Goal: Task Accomplishment & Management: Manage account settings

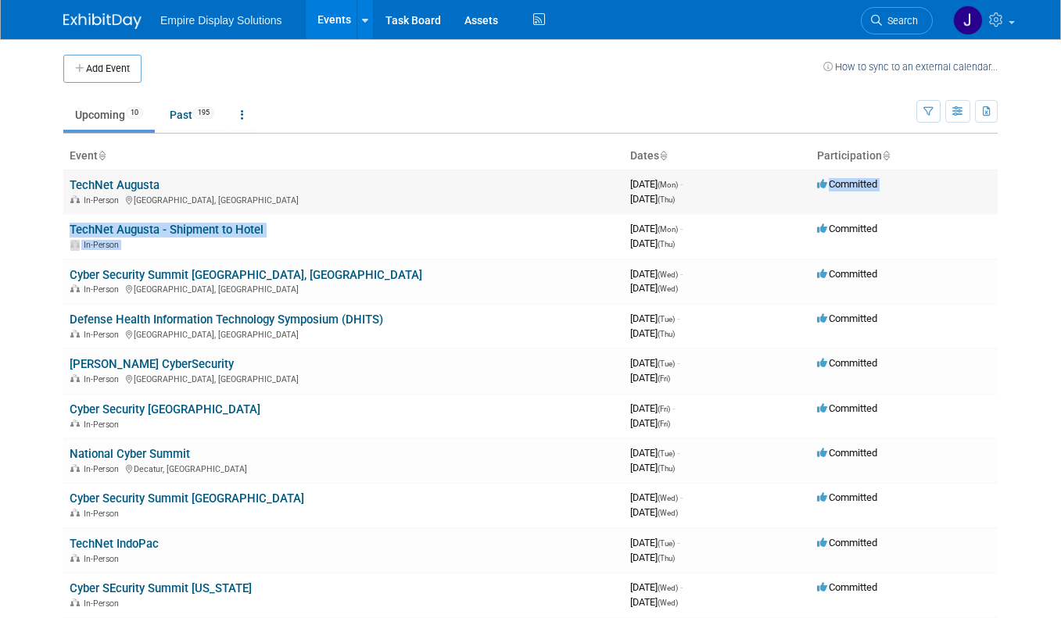
drag, startPoint x: 768, startPoint y: 213, endPoint x: 782, endPoint y: 206, distance: 15.7
click at [771, 213] on tbody "TechNet Augusta In-Person [GEOGRAPHIC_DATA], [GEOGRAPHIC_DATA] 3964464000 [DATE…" at bounding box center [530, 394] width 934 height 448
click at [170, 410] on link "Cyber Security [GEOGRAPHIC_DATA]" at bounding box center [165, 409] width 191 height 14
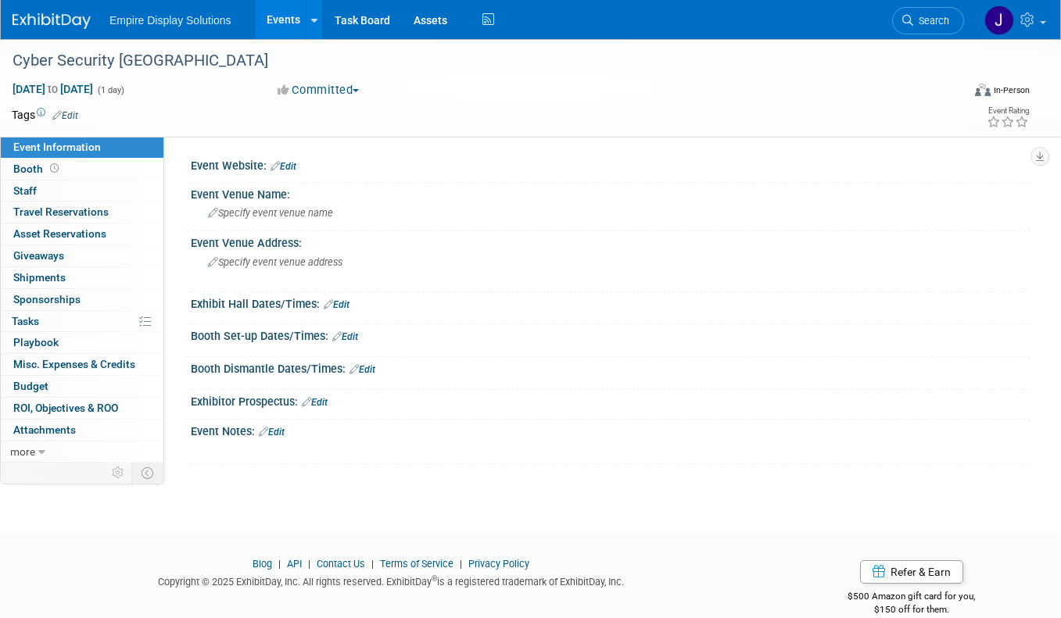
click at [290, 163] on link "Edit" at bounding box center [283, 166] width 26 height 11
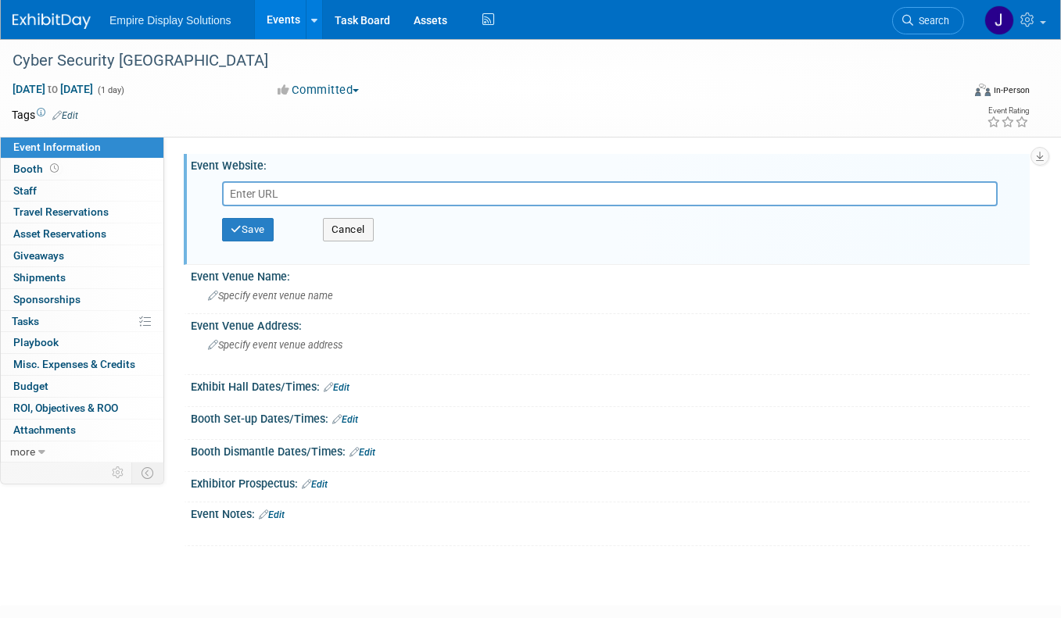
click at [294, 193] on input "text" at bounding box center [609, 193] width 775 height 25
paste input "https://cybersecuritysummit.com/summit/atlanta25-sept/#agenda"
type input "https://cybersecuritysummit.com/summit/atlanta25-sept/#agenda"
click at [258, 226] on button "Save" at bounding box center [248, 229] width 52 height 23
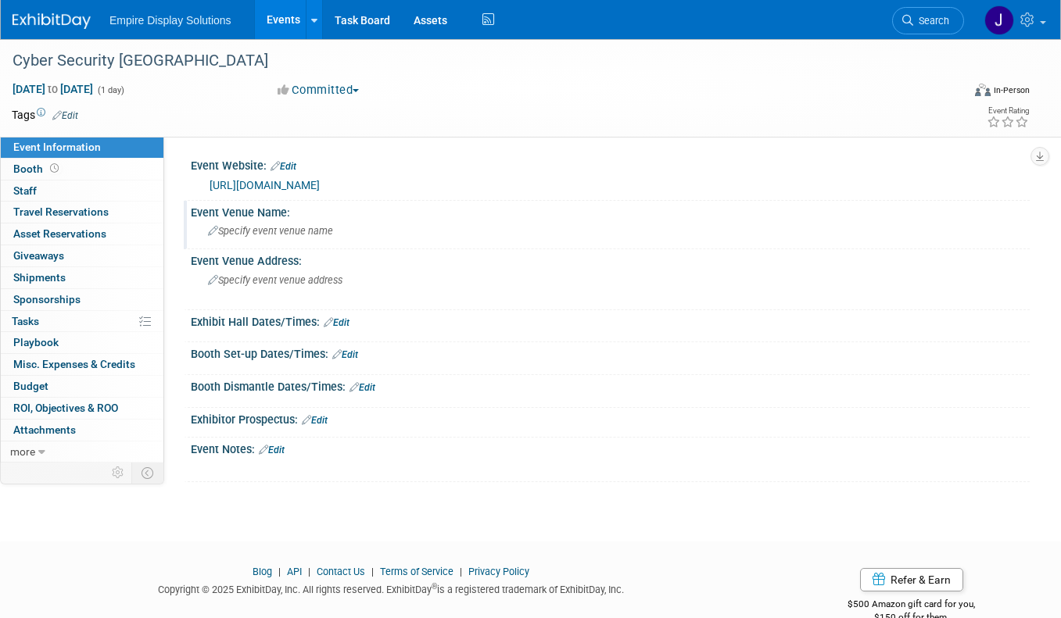
click at [255, 232] on span "Specify event venue name" at bounding box center [270, 231] width 125 height 12
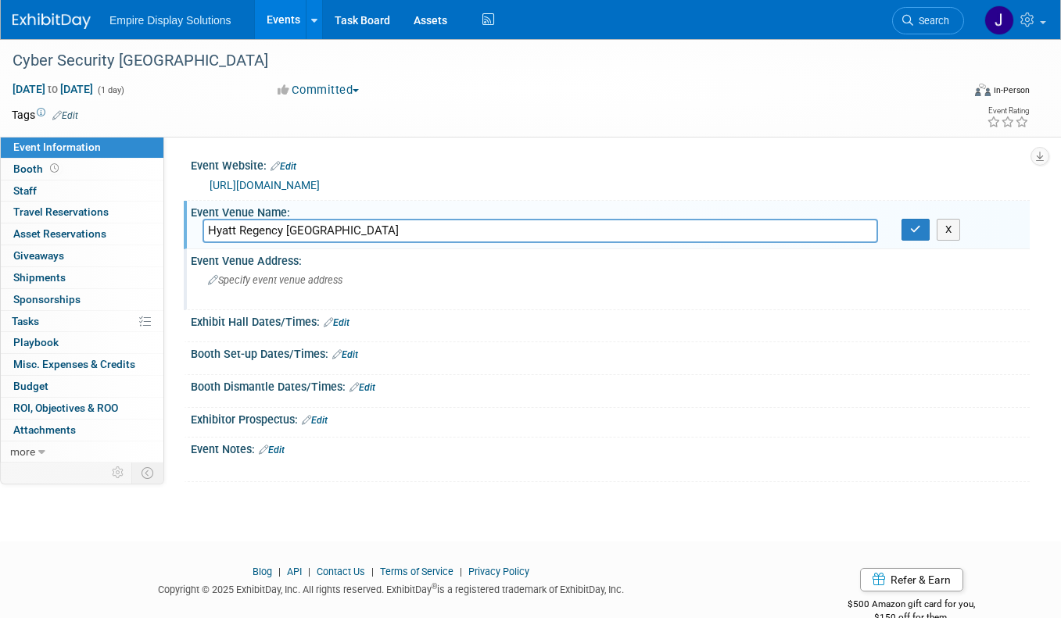
type input "Hyatt Regency Atlanta"
click at [258, 281] on span "Specify event venue address" at bounding box center [275, 280] width 134 height 12
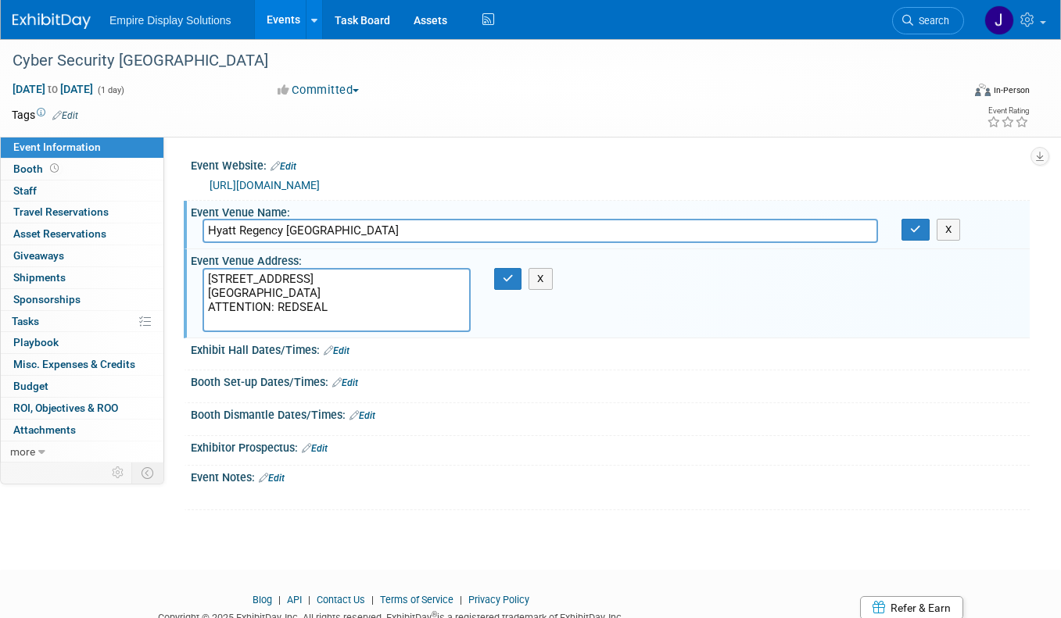
click at [276, 327] on textarea "265 Peachtree St. NE Atlanta, GA 30303 Centennial Ballroom ATTENTION: REDSEAL" at bounding box center [336, 300] width 268 height 64
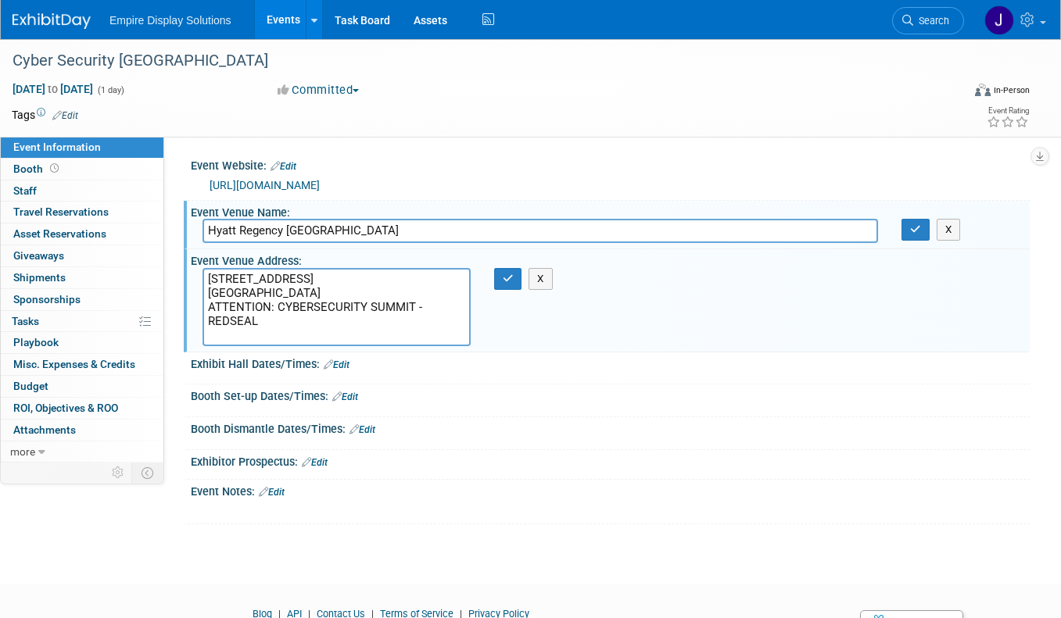
type textarea "265 Peachtree St. NE Atlanta, GA 30303 Centennial Ballroom ATTENTION: CYBERSECU…"
click at [345, 363] on link "Edit" at bounding box center [337, 365] width 26 height 11
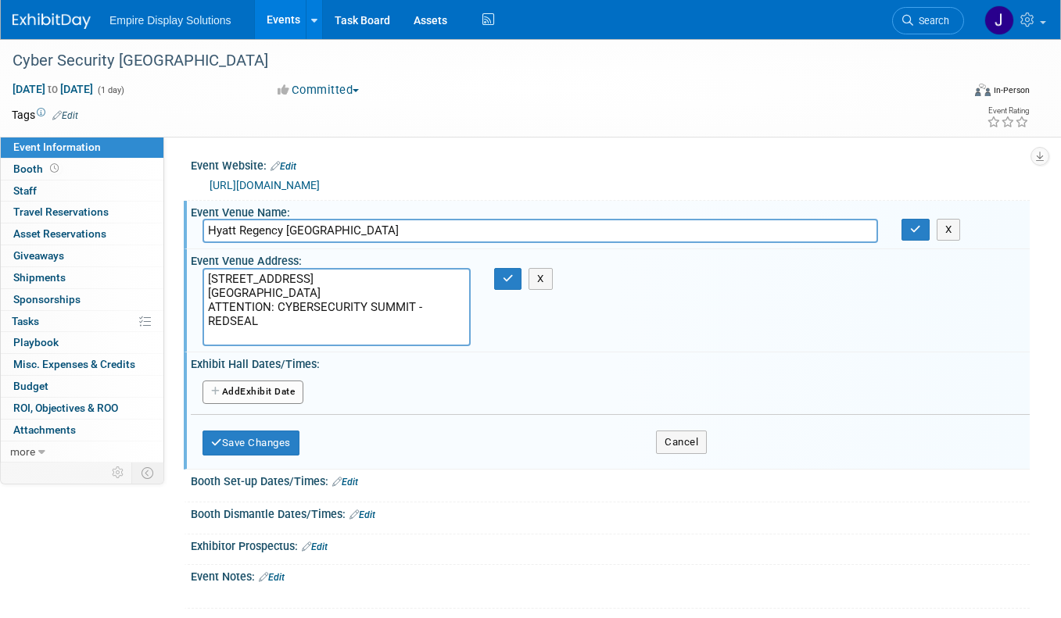
click at [256, 391] on button "Add Another Exhibit Date" at bounding box center [252, 392] width 101 height 23
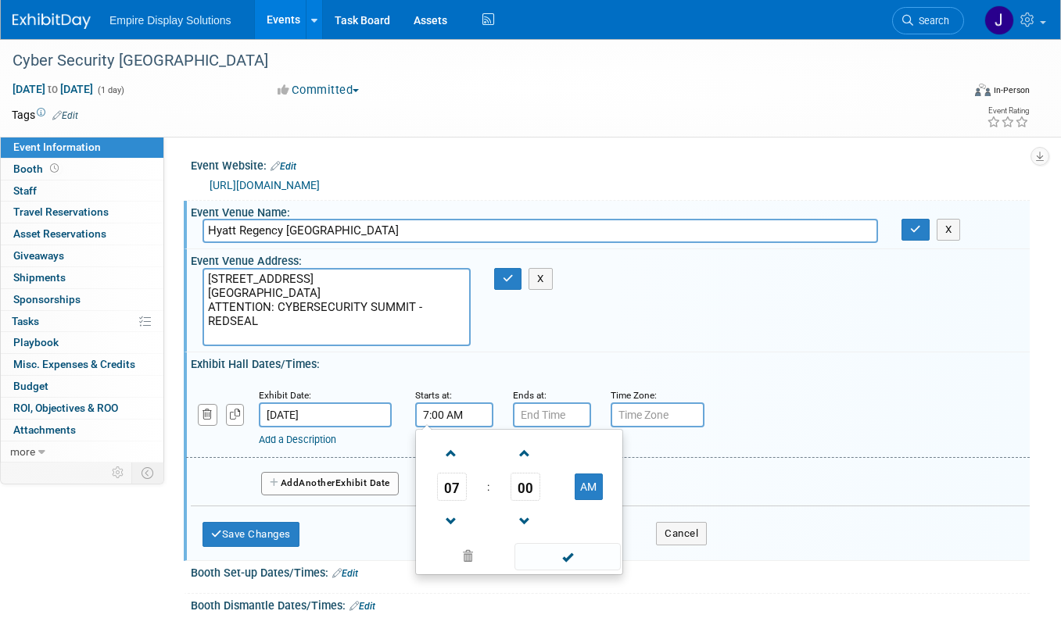
click at [429, 416] on input "7:00 AM" at bounding box center [454, 414] width 78 height 25
click at [456, 461] on span at bounding box center [451, 453] width 27 height 27
click at [452, 518] on span at bounding box center [451, 521] width 27 height 27
click at [453, 518] on span at bounding box center [451, 521] width 27 height 27
click at [519, 517] on span at bounding box center [524, 521] width 27 height 27
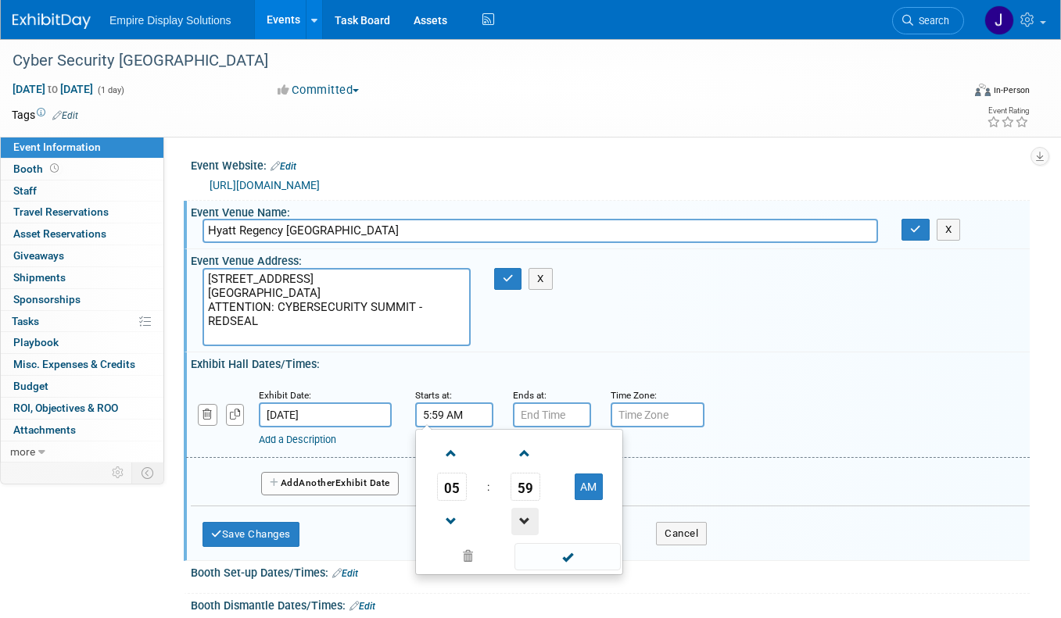
click at [519, 517] on span at bounding box center [524, 521] width 27 height 27
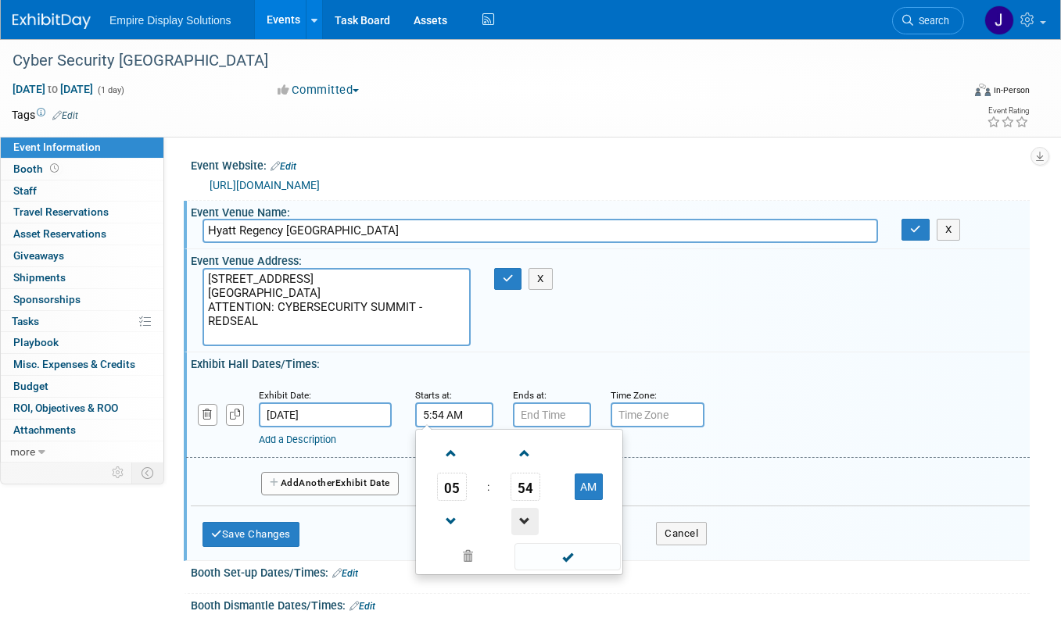
click at [519, 517] on span at bounding box center [524, 521] width 27 height 27
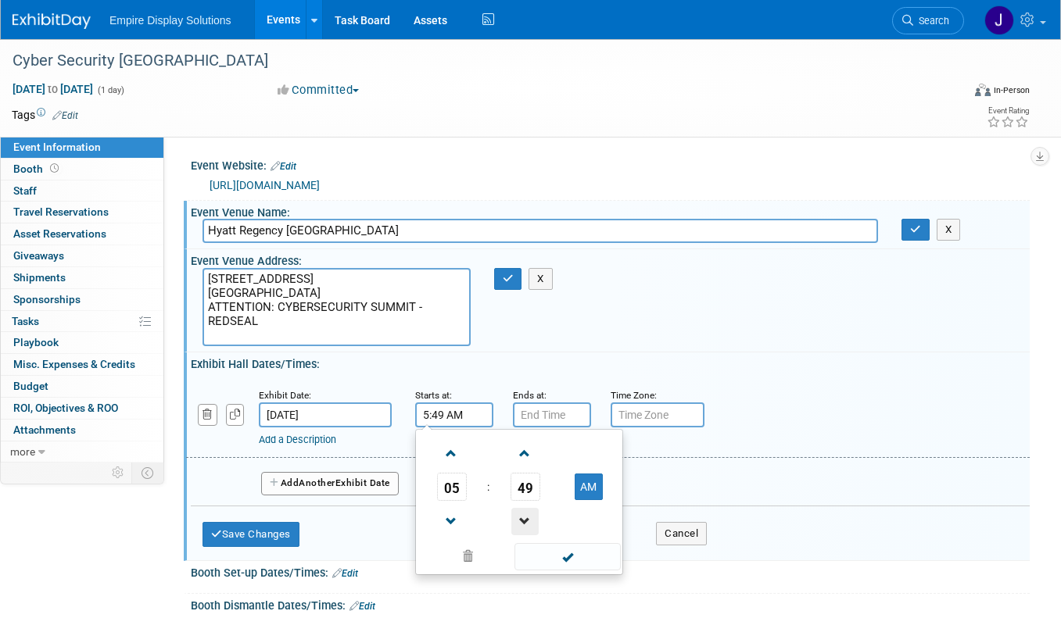
click at [519, 517] on span at bounding box center [524, 521] width 27 height 27
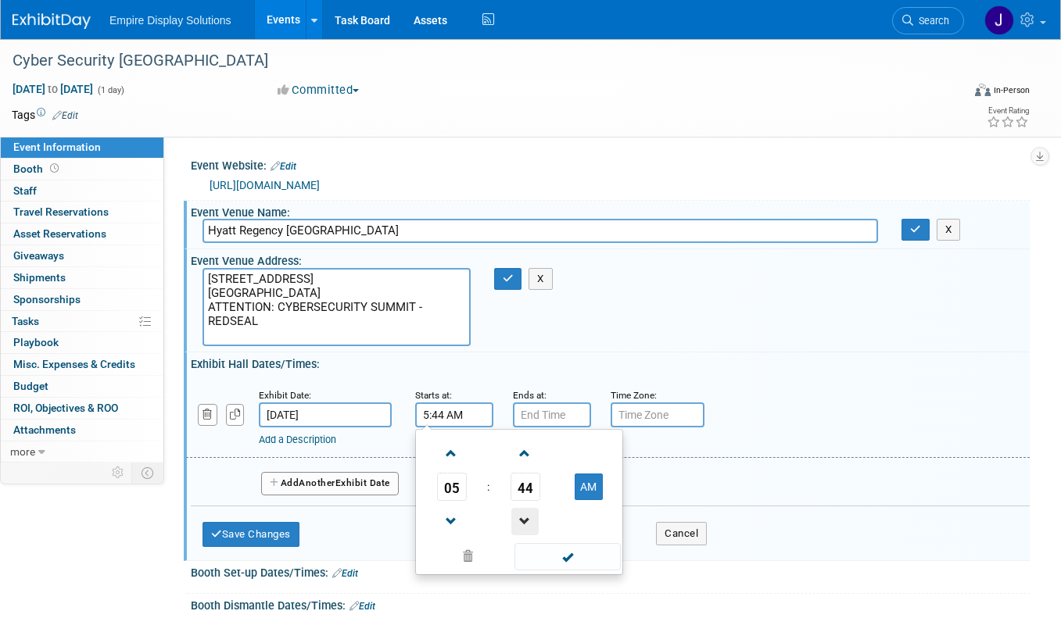
click at [519, 517] on span at bounding box center [524, 521] width 27 height 27
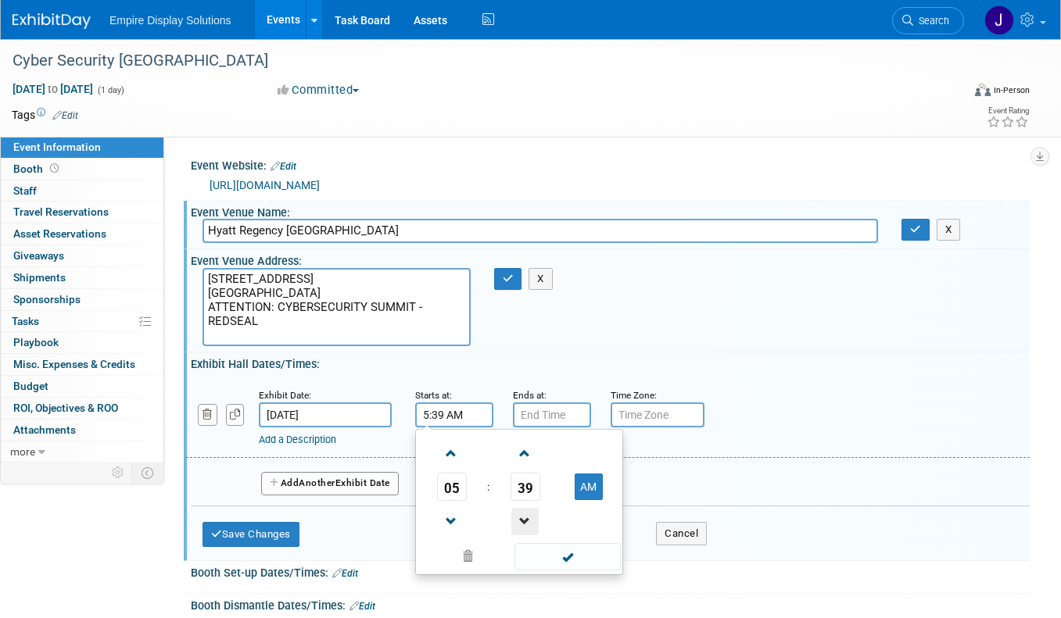
click at [519, 517] on span at bounding box center [524, 521] width 27 height 27
click at [517, 511] on span at bounding box center [524, 521] width 27 height 27
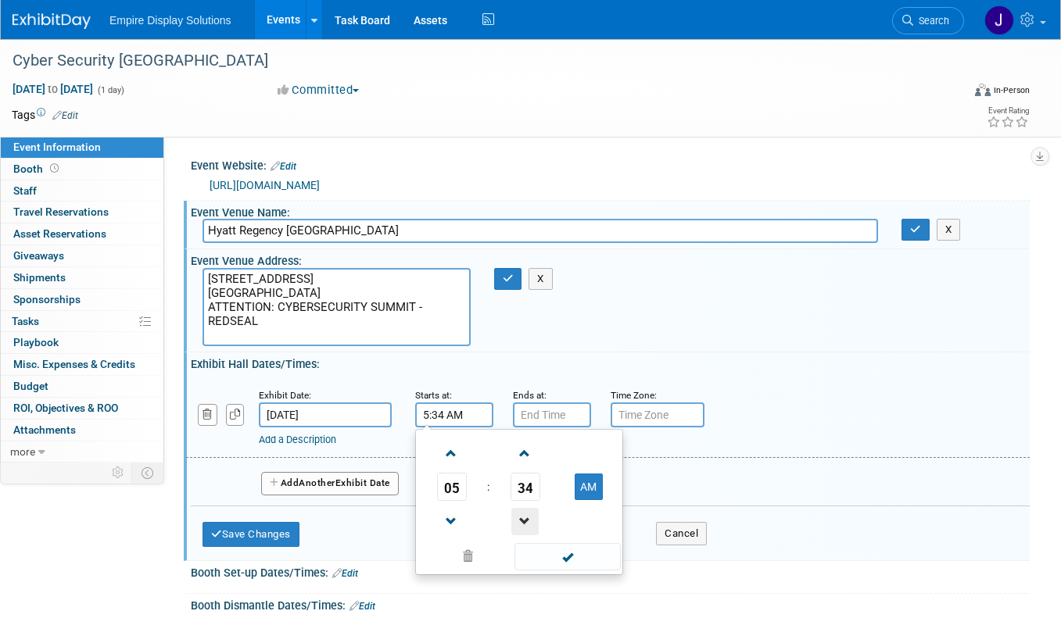
click at [517, 512] on span at bounding box center [524, 521] width 27 height 27
click at [586, 488] on button "AM" at bounding box center [588, 487] width 28 height 27
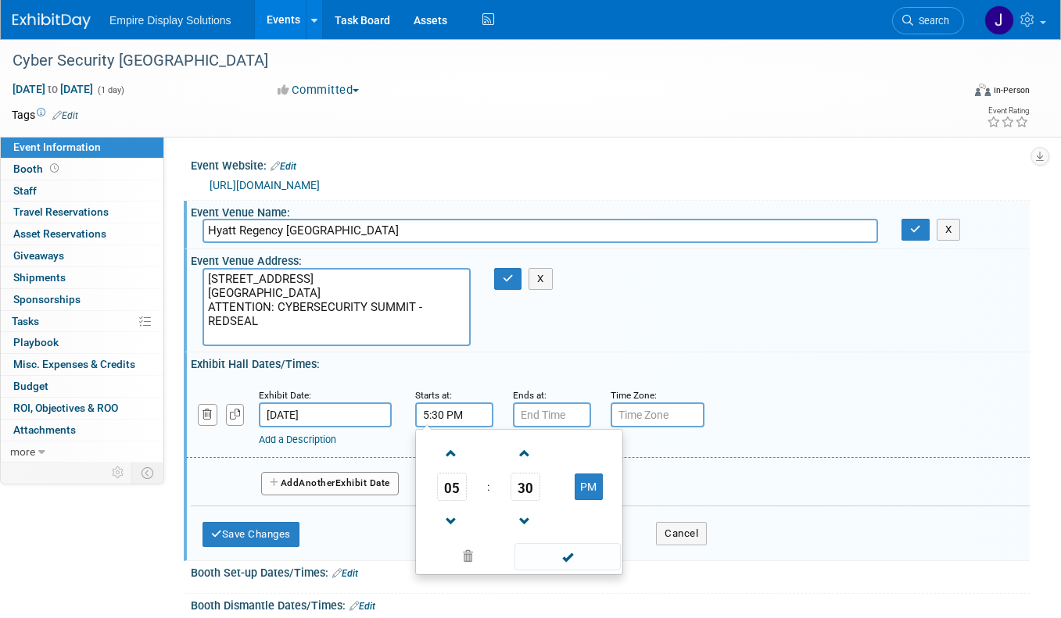
click at [457, 484] on span "05" at bounding box center [452, 487] width 30 height 28
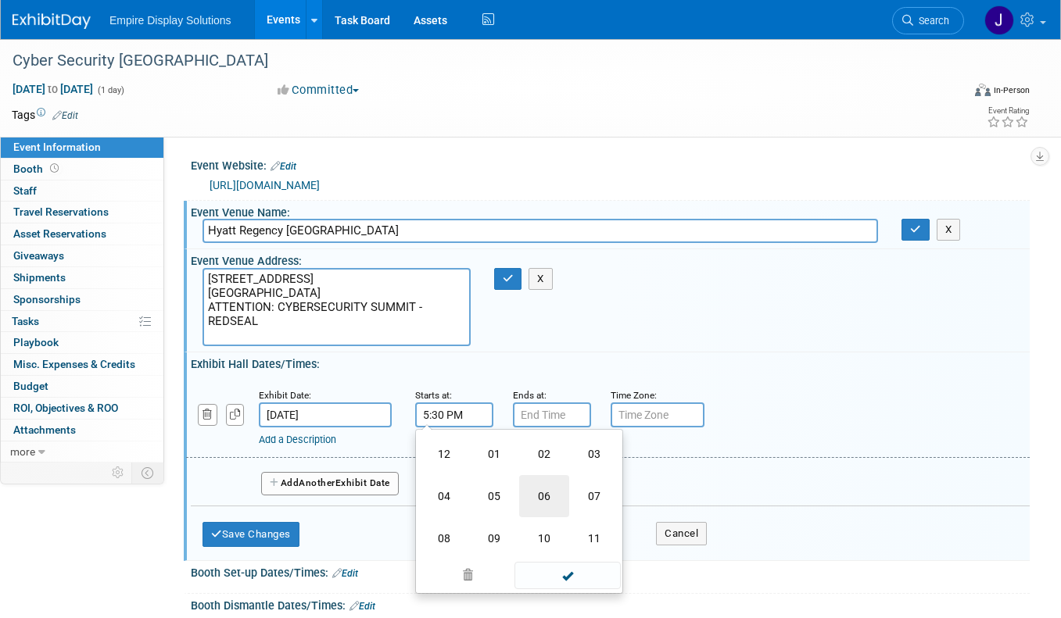
click at [546, 497] on td "06" at bounding box center [544, 496] width 50 height 42
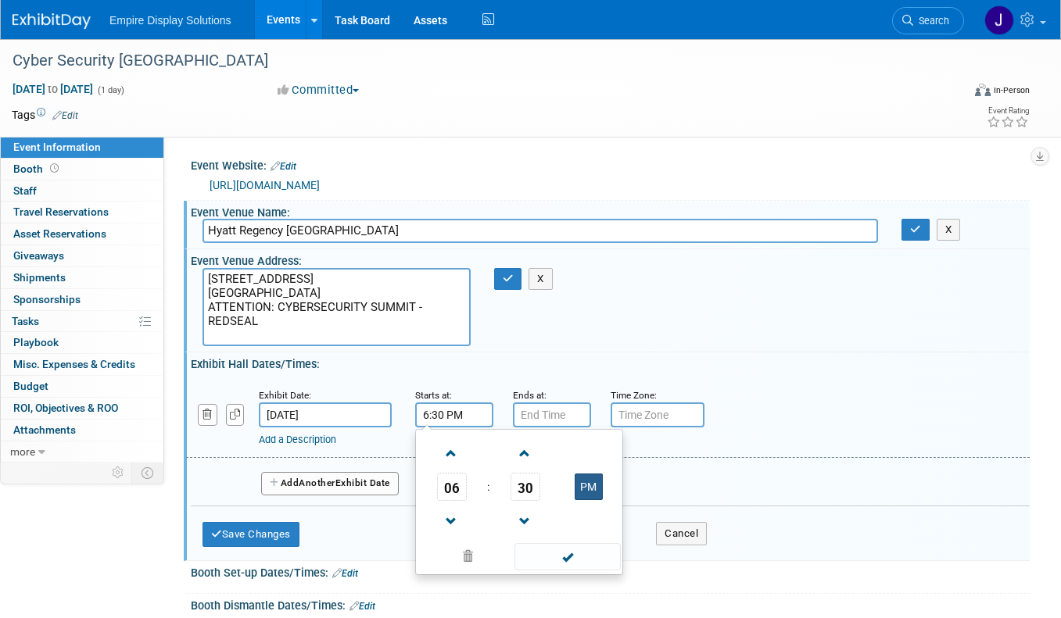
click at [594, 485] on button "PM" at bounding box center [588, 487] width 28 height 27
type input "6:30 AM"
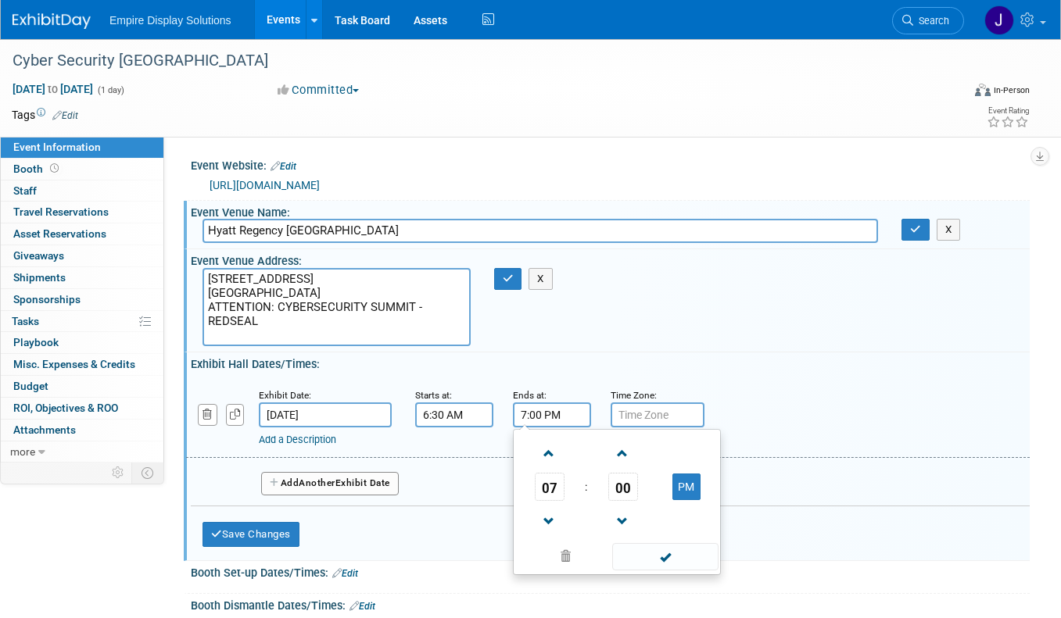
click at [561, 419] on input "7:00 PM" at bounding box center [552, 414] width 78 height 25
click at [685, 490] on button "PM" at bounding box center [686, 487] width 28 height 27
type input "7:00 AM"
click at [663, 421] on input "text" at bounding box center [657, 414] width 94 height 25
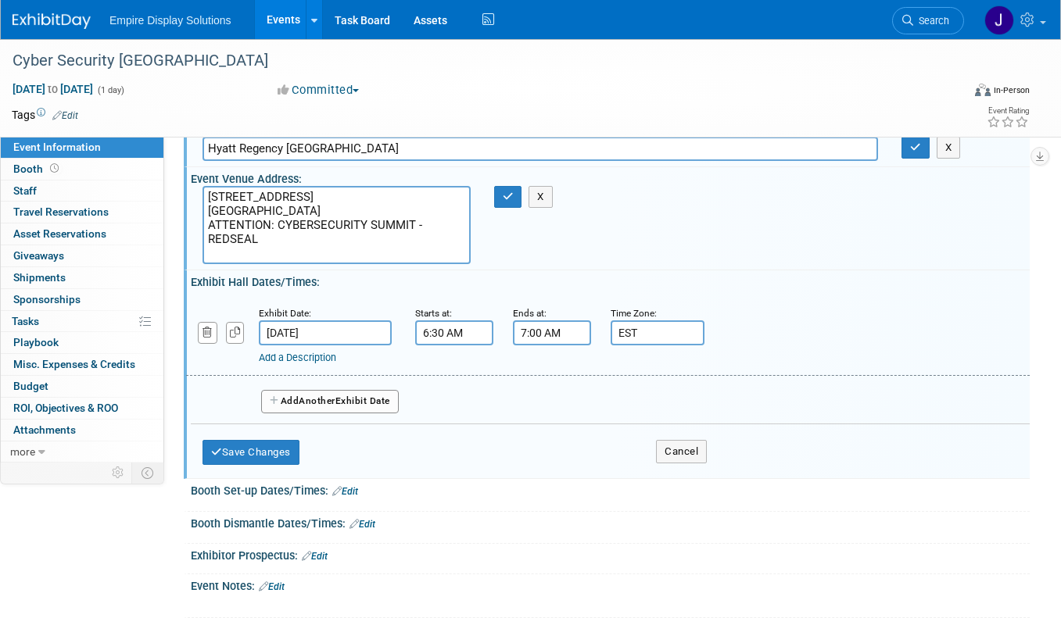
scroll to position [84, 0]
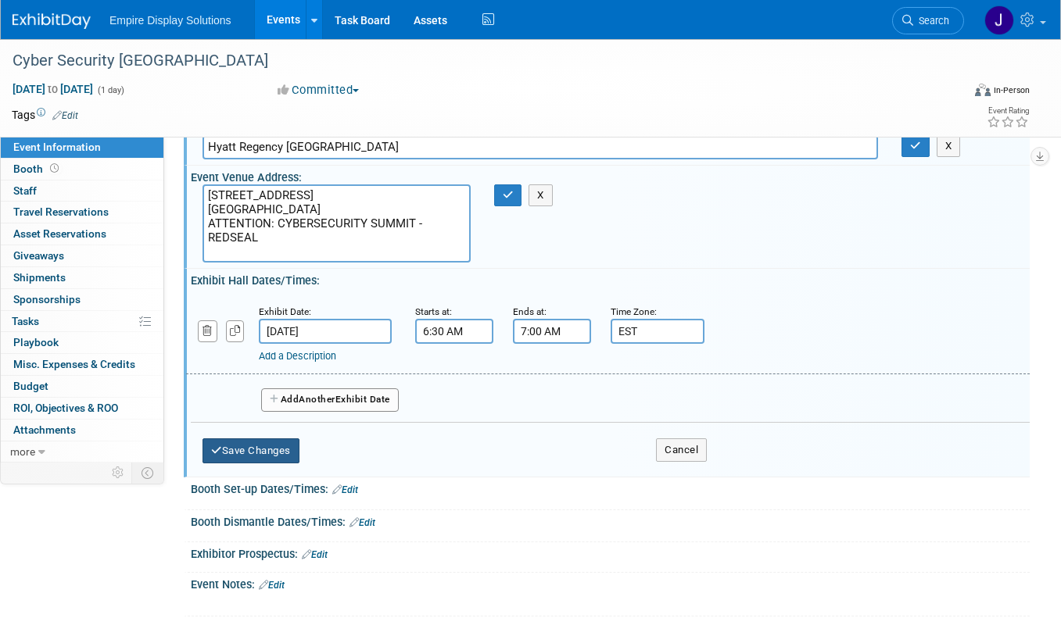
type input "EST"
click at [266, 453] on button "Save Changes" at bounding box center [250, 450] width 97 height 25
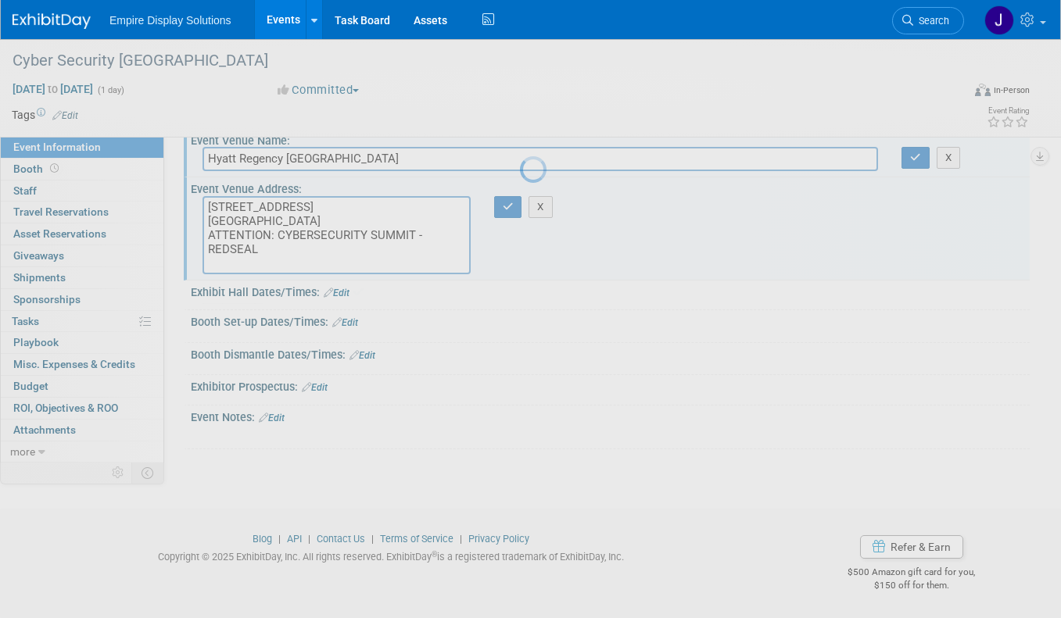
scroll to position [70, 0]
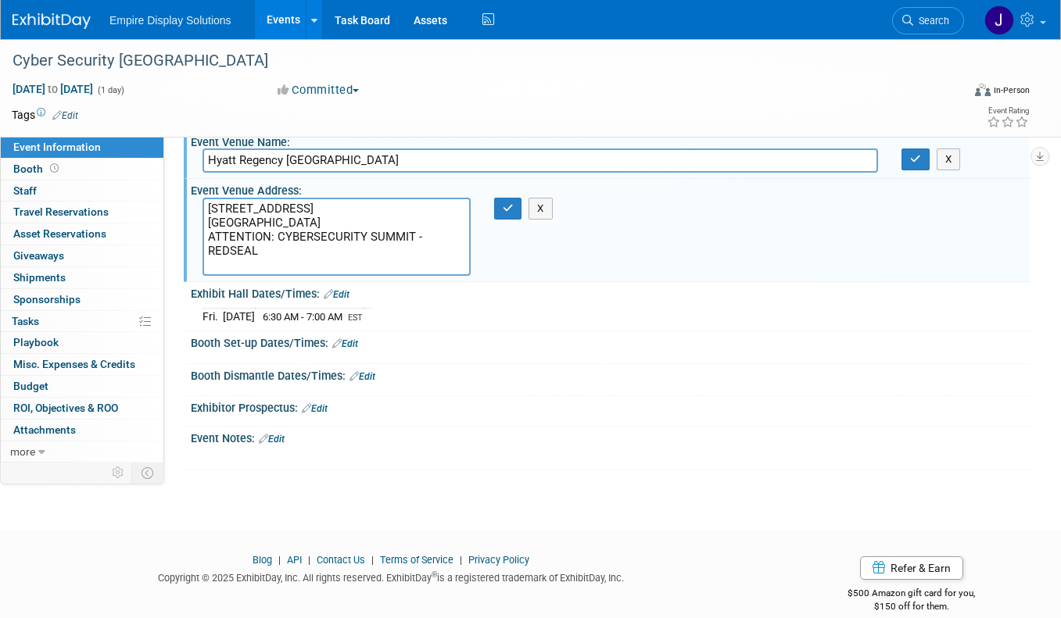
click at [348, 342] on link "Edit" at bounding box center [345, 343] width 26 height 11
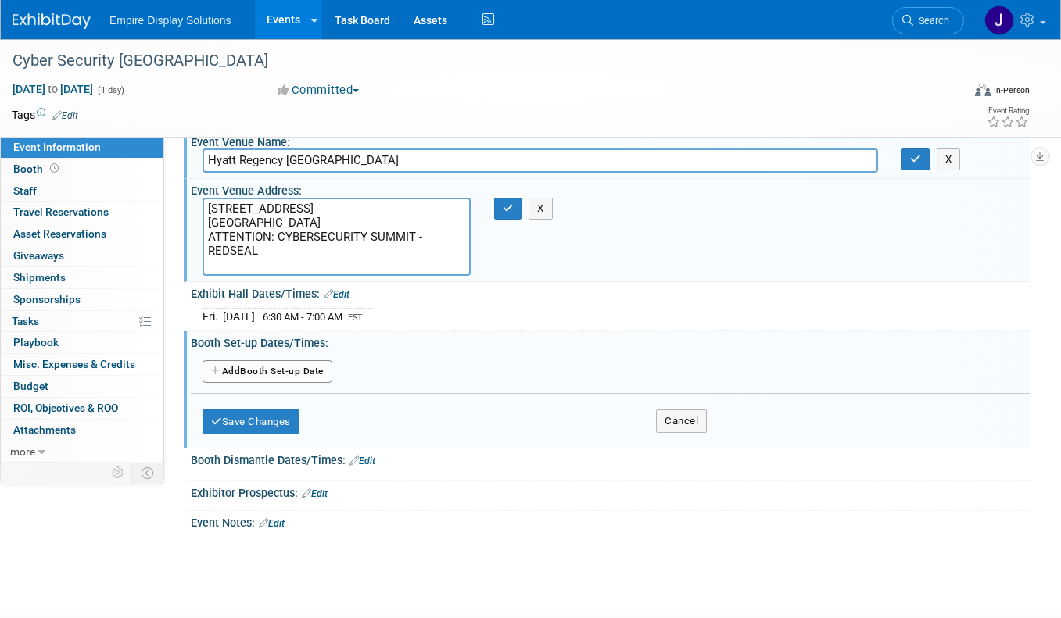
click at [261, 373] on button "Add Another Booth Set-up Date" at bounding box center [267, 371] width 130 height 23
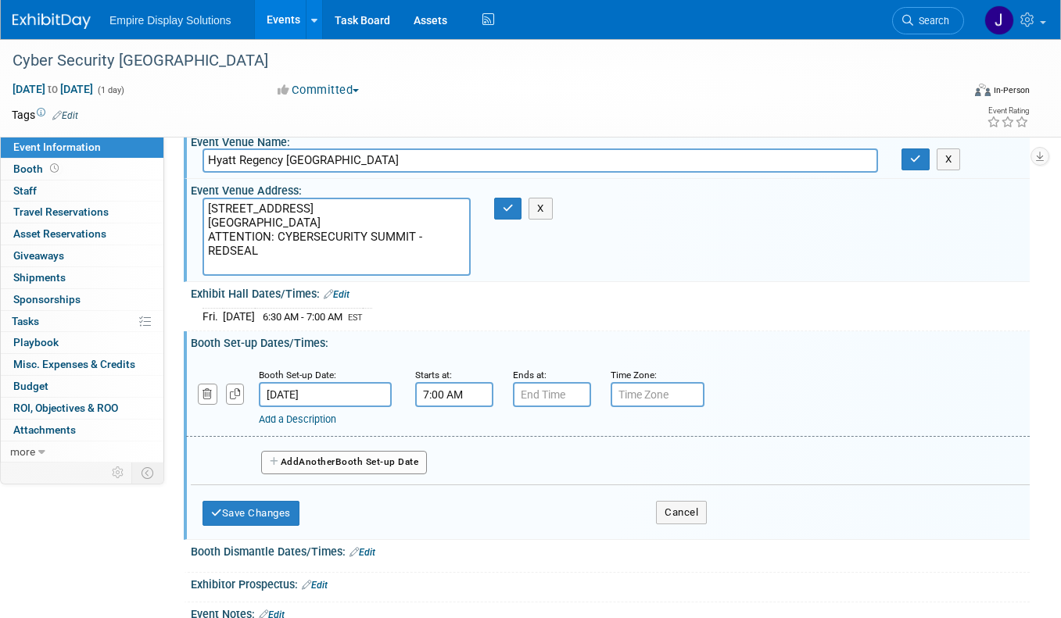
click at [431, 397] on input "7:00 AM" at bounding box center [454, 394] width 78 height 25
drag, startPoint x: 426, startPoint y: 394, endPoint x: 414, endPoint y: 392, distance: 11.8
click at [414, 392] on div "Starts at: 7:00 AM 07 : 00 AM 12 01 02 03 04 05 06 07 08 09 10 11 00 05 10 15 2…" at bounding box center [452, 387] width 98 height 41
drag, startPoint x: 442, startPoint y: 395, endPoint x: 432, endPoint y: 395, distance: 9.4
click at [432, 395] on input "6:00 AM" at bounding box center [454, 394] width 78 height 25
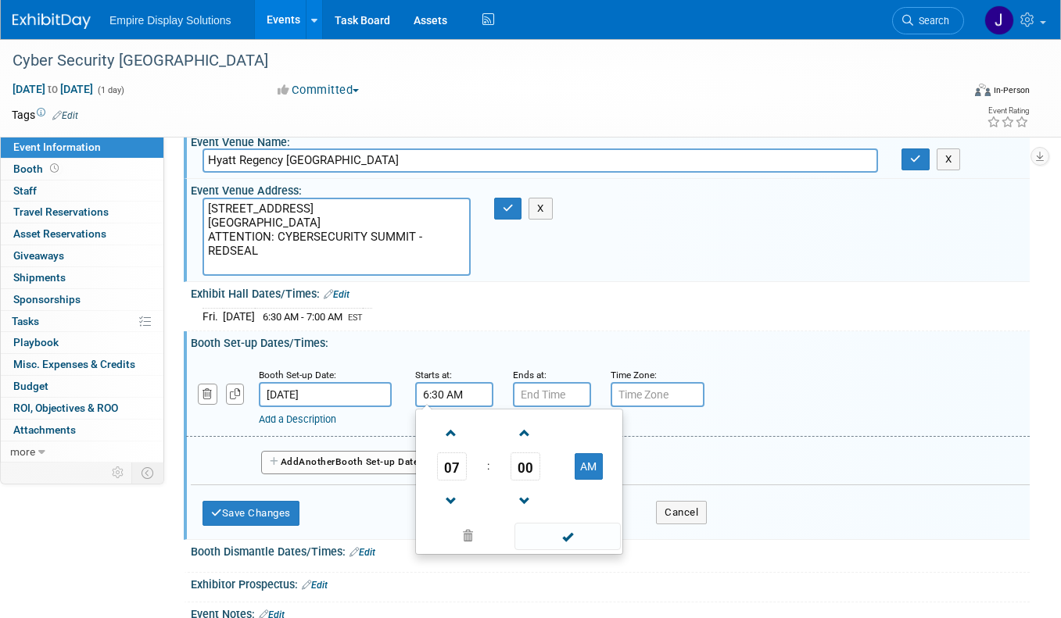
type input "6:30 AM"
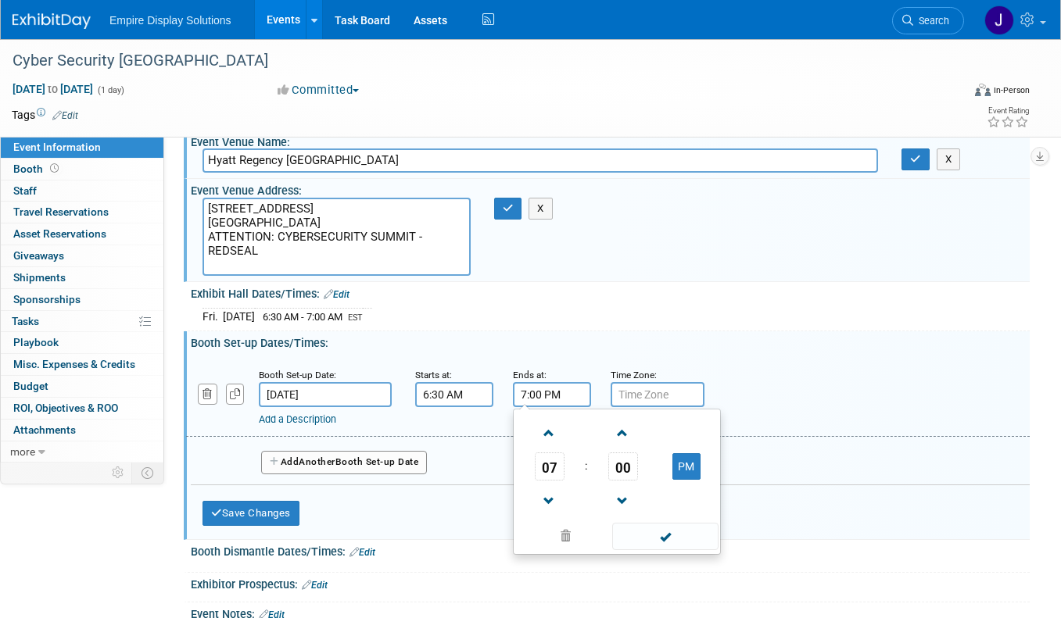
click at [549, 393] on input "7:00 PM" at bounding box center [552, 394] width 78 height 25
drag, startPoint x: 568, startPoint y: 391, endPoint x: 531, endPoint y: 391, distance: 37.5
click at [531, 391] on input "7:00 PM" at bounding box center [552, 394] width 78 height 25
type input "7:30 AM"
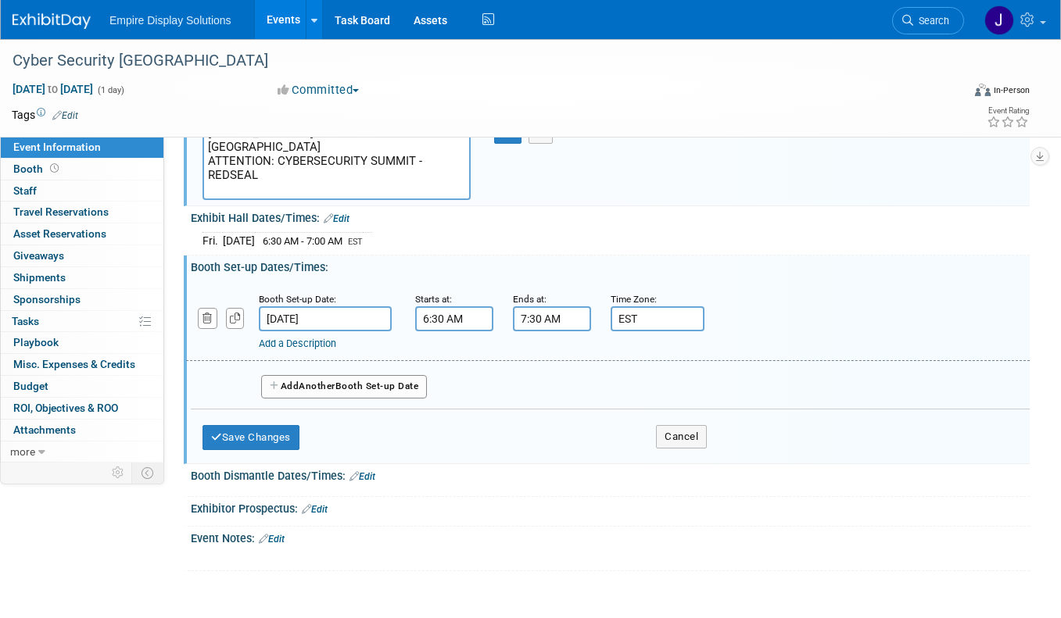
scroll to position [183, 0]
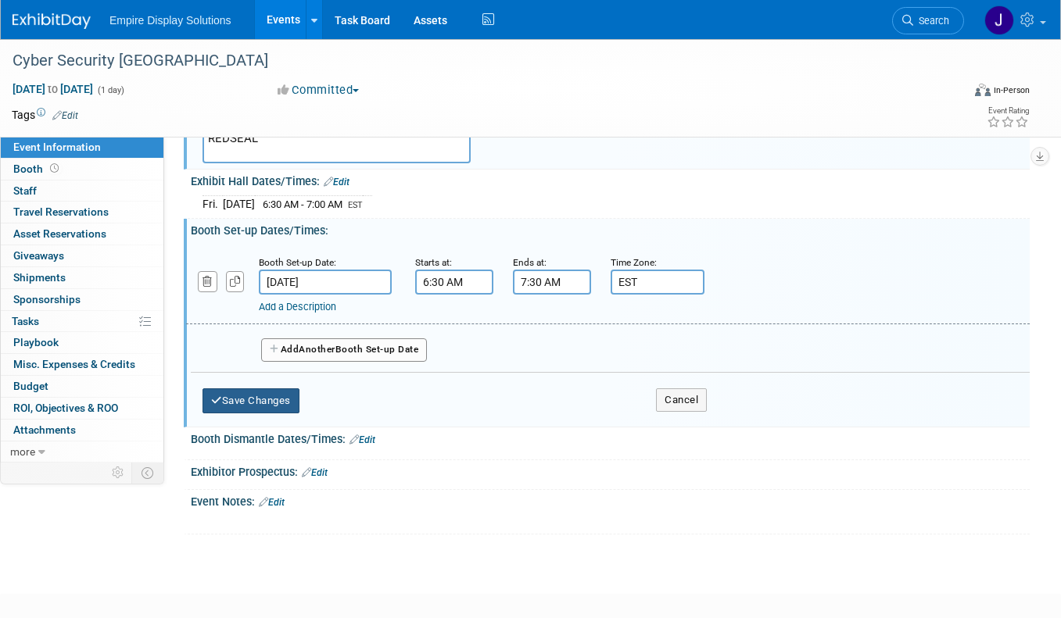
type input "EST"
click at [272, 399] on button "Save Changes" at bounding box center [250, 400] width 97 height 25
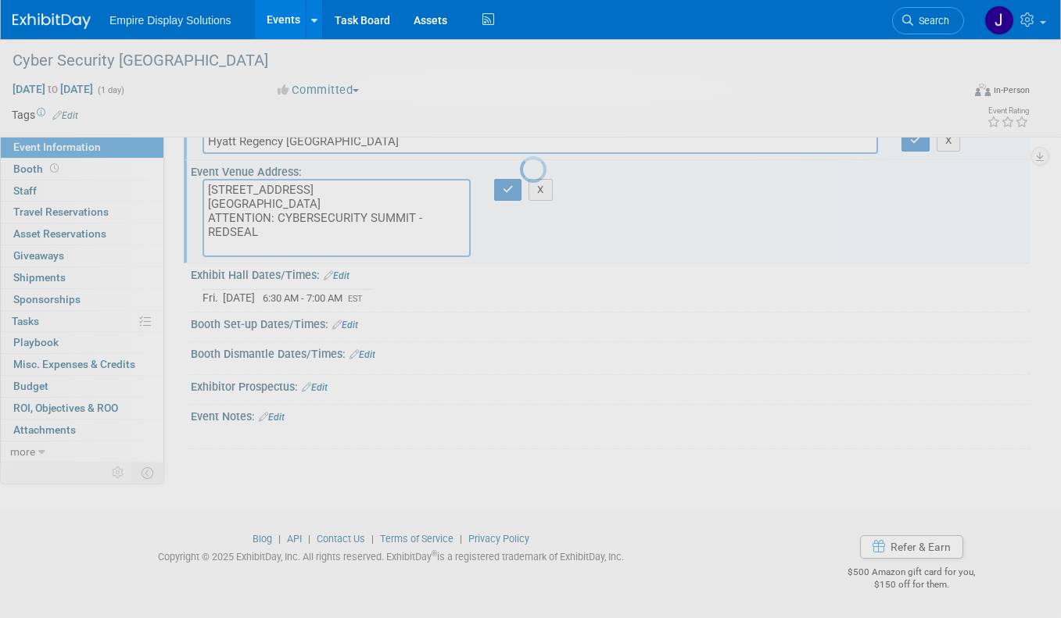
scroll to position [87, 0]
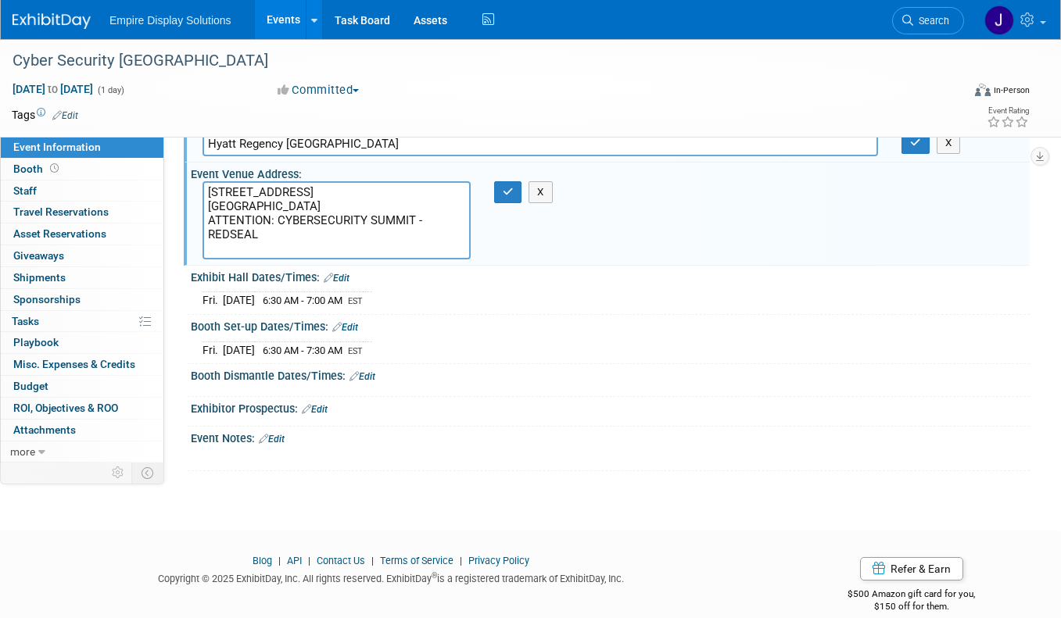
click at [370, 374] on link "Edit" at bounding box center [362, 376] width 26 height 11
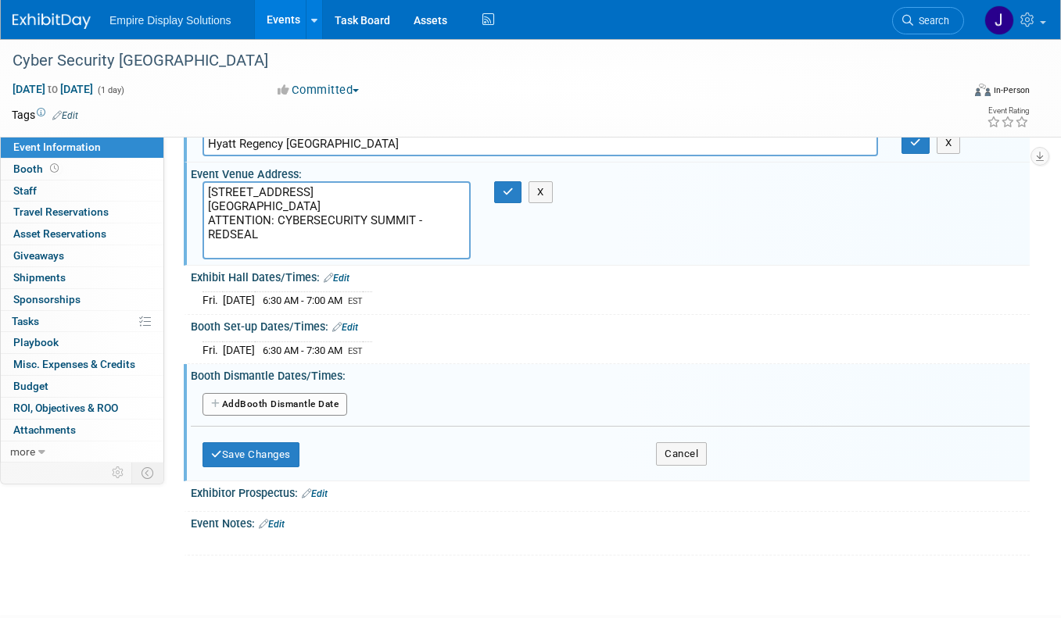
click at [291, 402] on button "Add Another Booth Dismantle Date" at bounding box center [274, 404] width 145 height 23
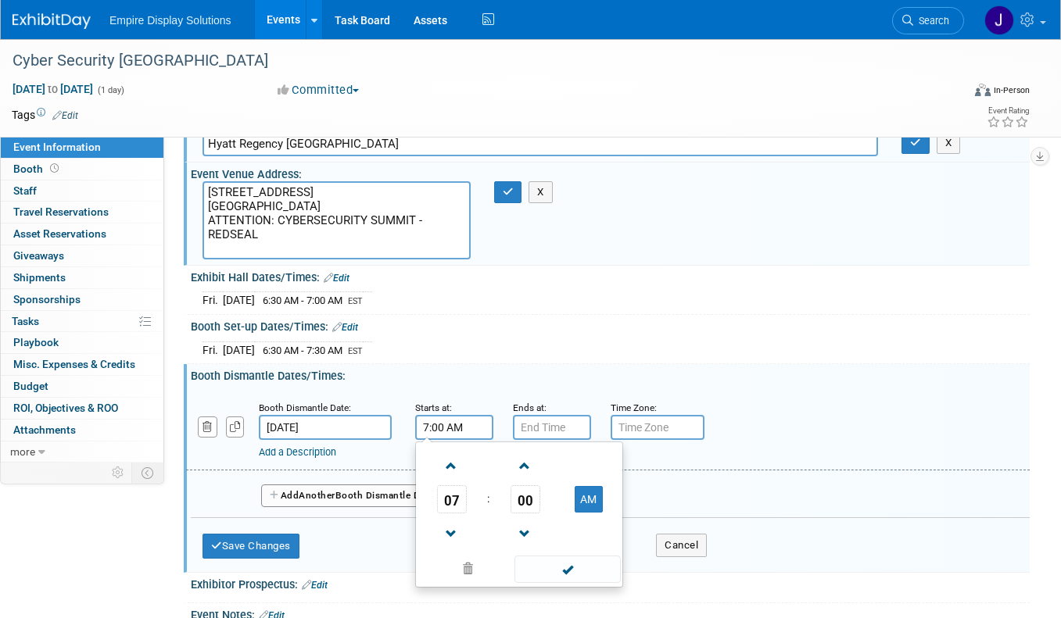
click at [456, 431] on input "7:00 AM" at bounding box center [454, 427] width 78 height 25
click at [431, 423] on input "7:00 AM" at bounding box center [454, 427] width 78 height 25
drag, startPoint x: 442, startPoint y: 424, endPoint x: 427, endPoint y: 424, distance: 14.1
click at [427, 424] on input "600 AM" at bounding box center [454, 427] width 78 height 25
drag, startPoint x: 474, startPoint y: 425, endPoint x: 449, endPoint y: 423, distance: 25.9
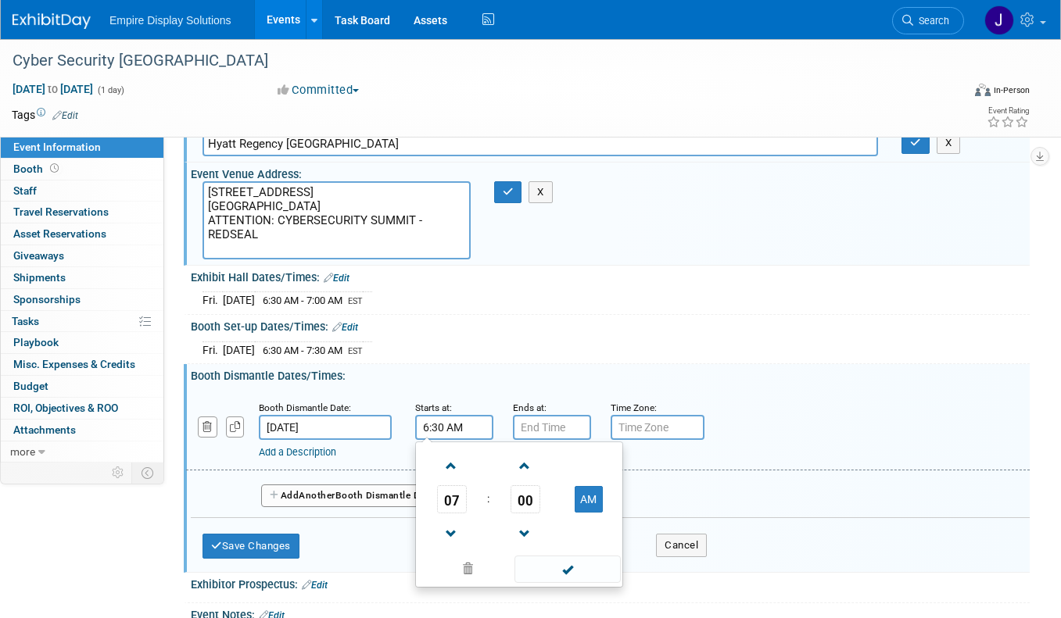
click at [449, 423] on input "6:30 AM" at bounding box center [454, 427] width 78 height 25
type input "6:30 PM"
click at [541, 425] on input "7:00 PM" at bounding box center [552, 427] width 78 height 25
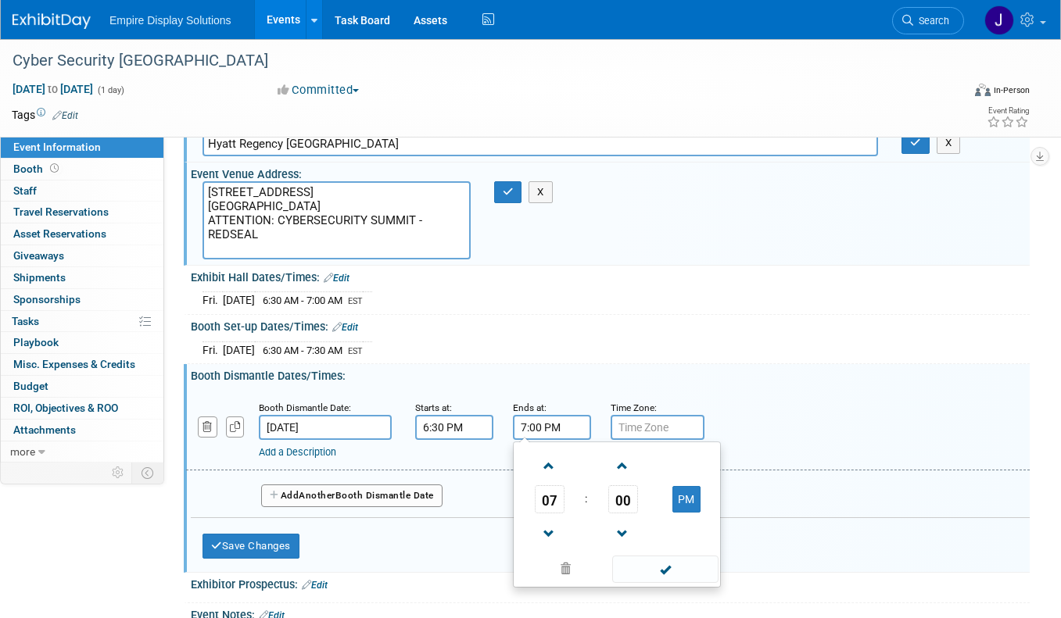
drag, startPoint x: 543, startPoint y: 426, endPoint x: 532, endPoint y: 426, distance: 10.9
click at [532, 426] on input "7:00 PM" at bounding box center [552, 427] width 78 height 25
type input "7:30 PM"
click at [667, 426] on input "text" at bounding box center [657, 427] width 94 height 25
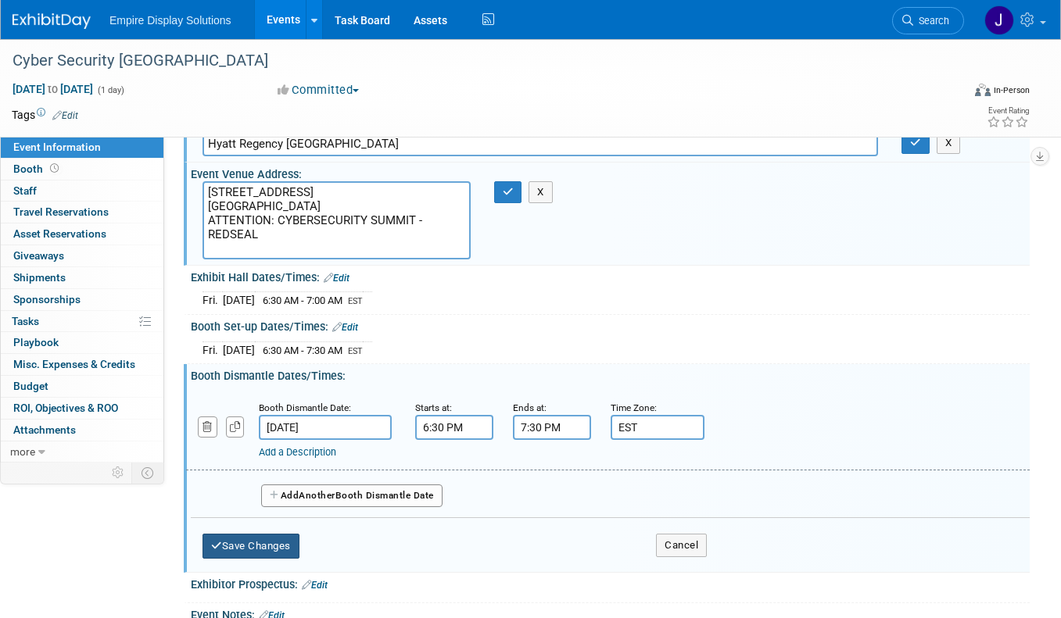
type input "EST"
click at [261, 542] on button "Save Changes" at bounding box center [250, 546] width 97 height 25
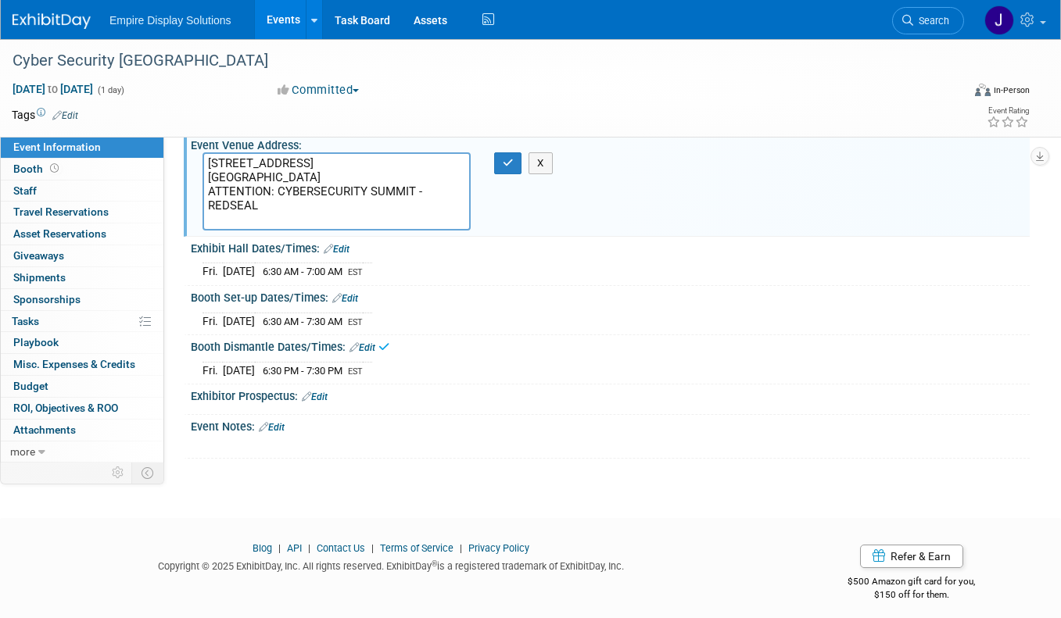
scroll to position [118, 0]
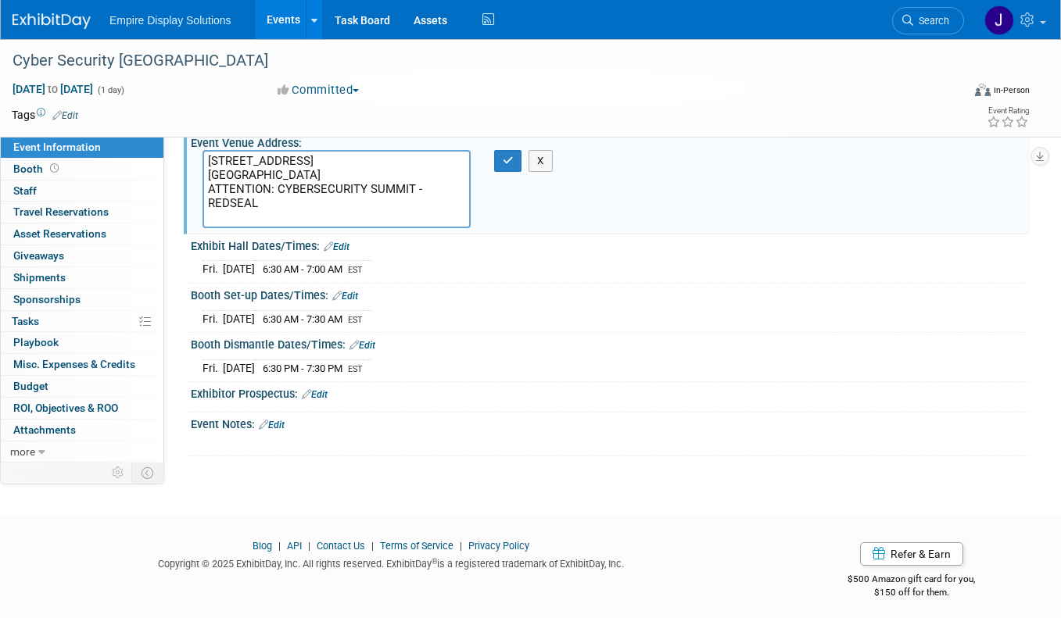
click at [324, 392] on link "Edit" at bounding box center [315, 394] width 26 height 11
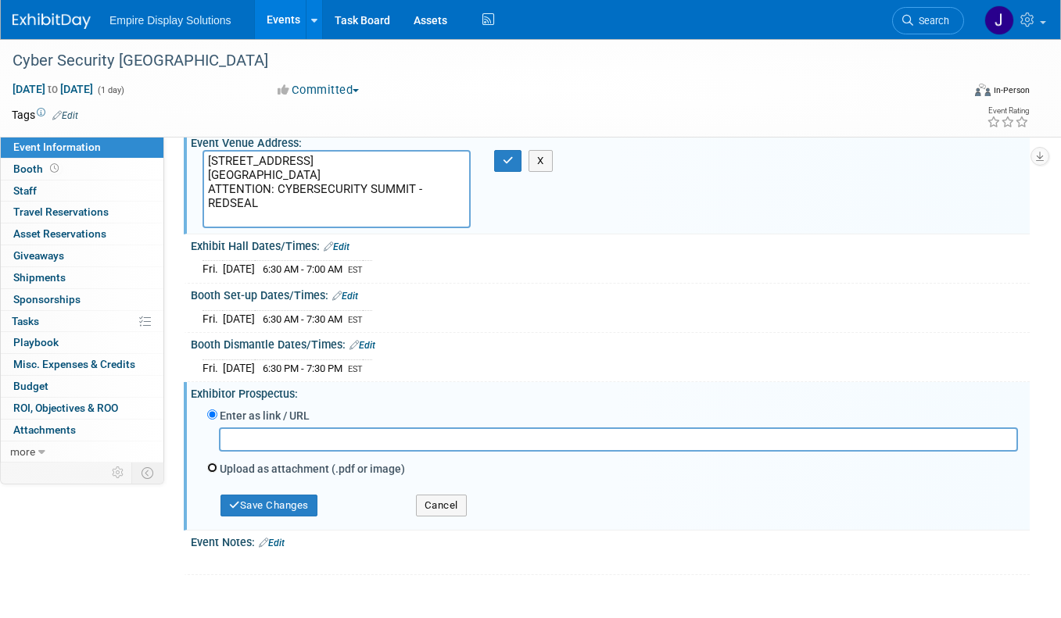
click at [214, 463] on input "Upload as attachment (.pdf or image)" at bounding box center [212, 468] width 10 height 10
radio input "true"
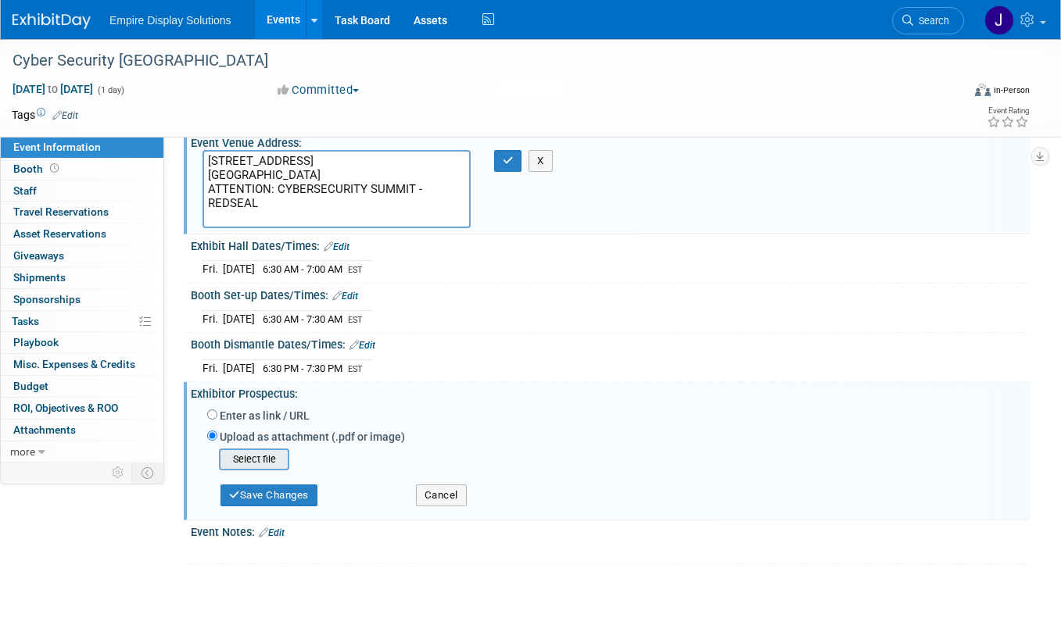
click at [259, 457] on input "file" at bounding box center [195, 459] width 186 height 19
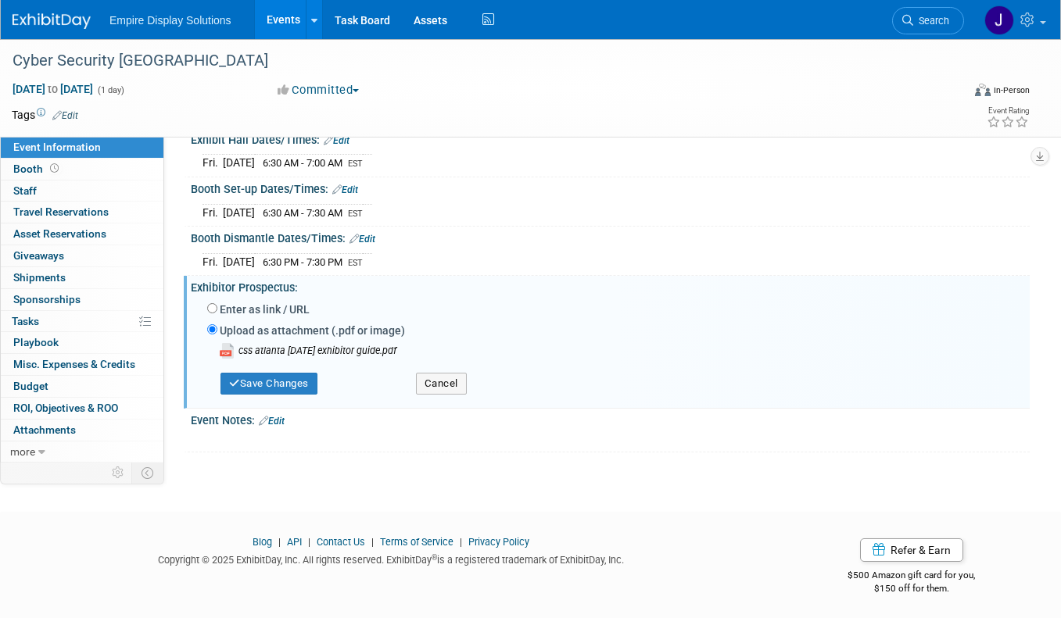
scroll to position [227, 0]
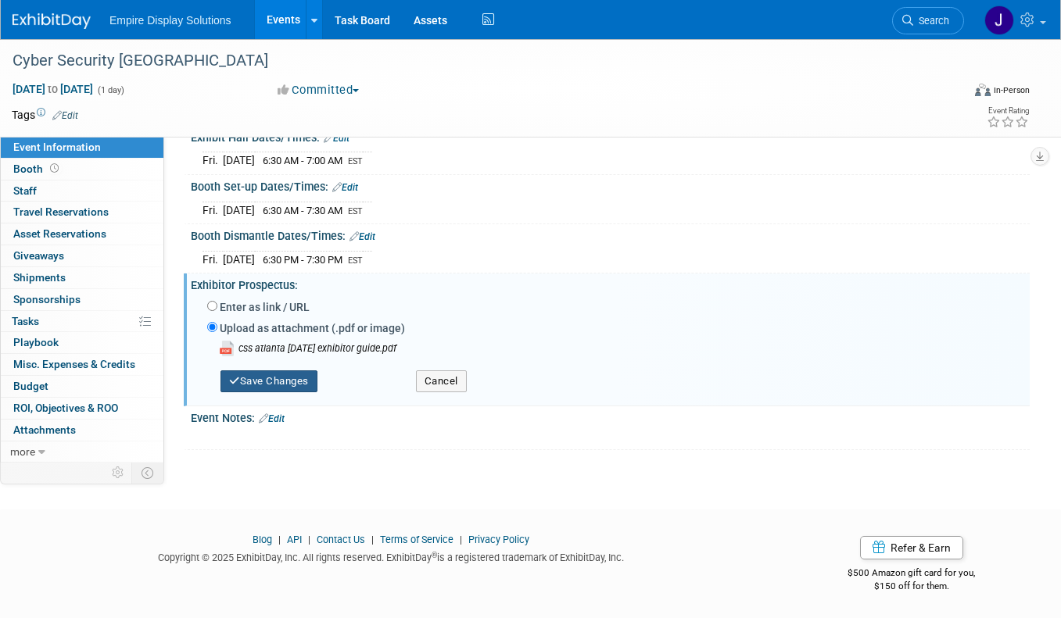
click at [292, 387] on button "Save Changes" at bounding box center [268, 381] width 97 height 22
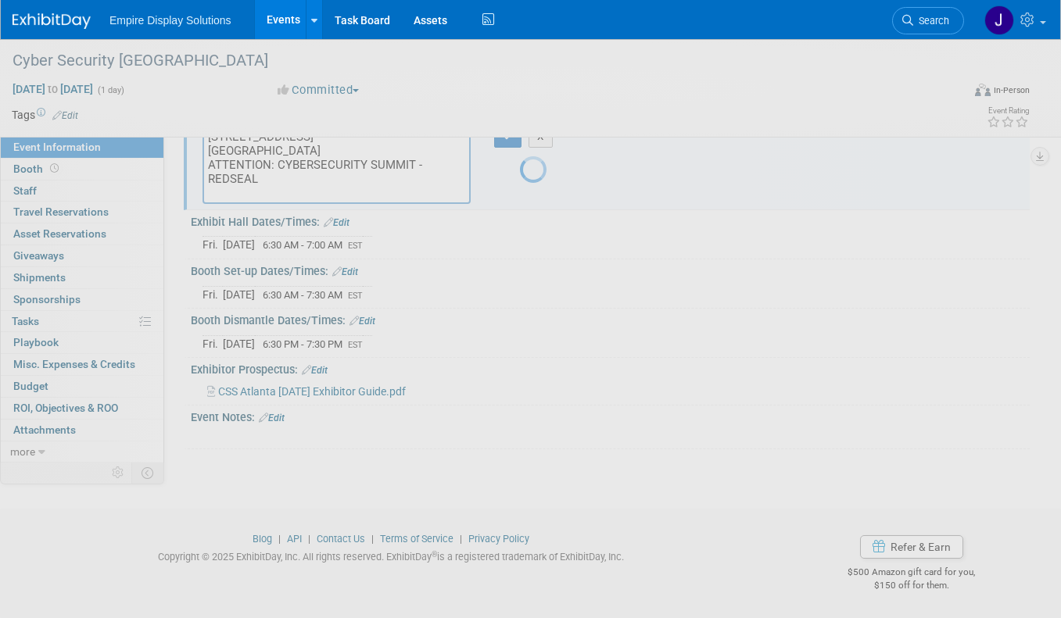
scroll to position [141, 0]
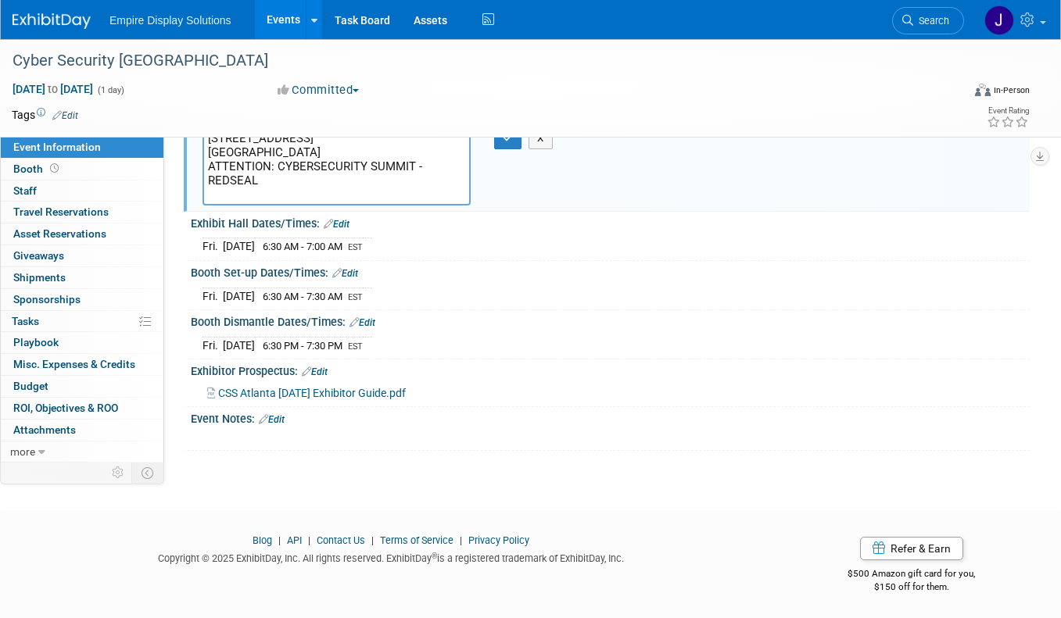
click at [281, 415] on link "Edit" at bounding box center [272, 419] width 26 height 11
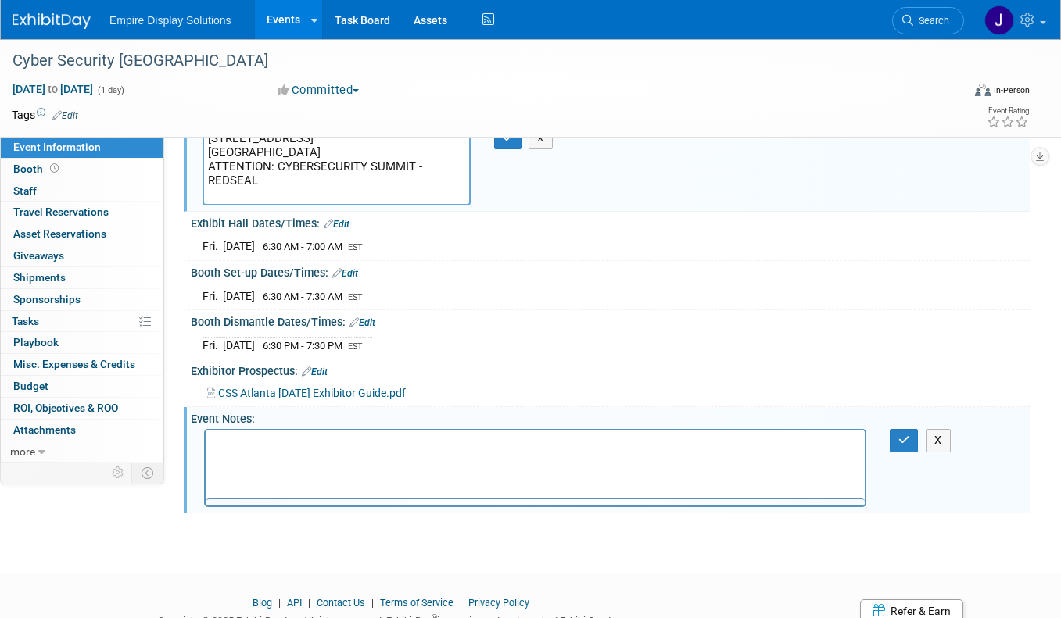
scroll to position [0, 0]
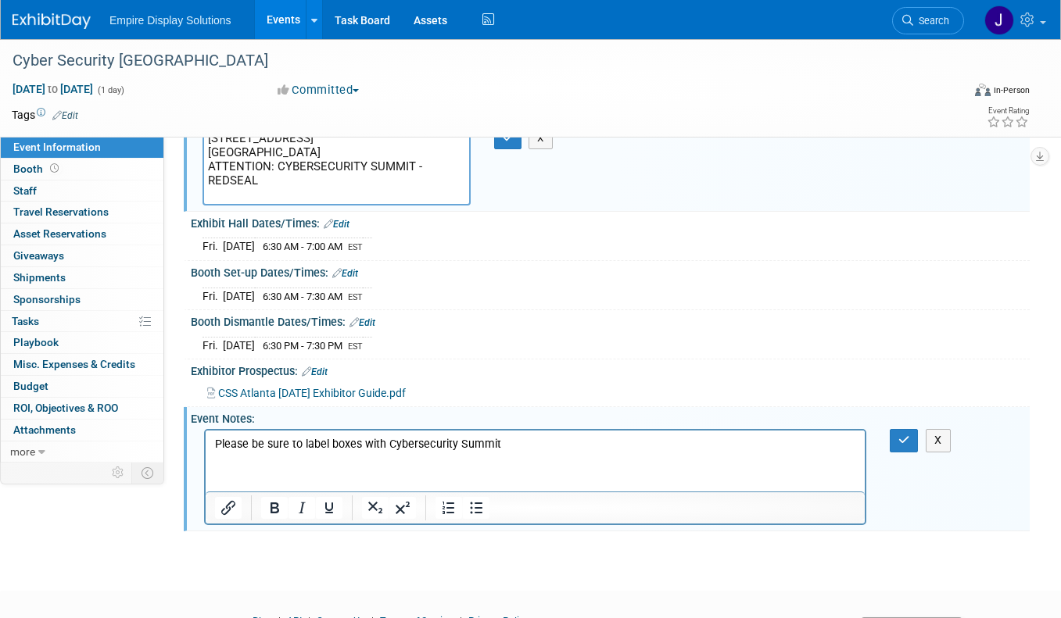
click at [387, 446] on p "Please be sure to label boxes with Cybersecurity Summit" at bounding box center [535, 445] width 641 height 16
click at [600, 445] on p "Please be sure to label boxes with Attention Cybersecurity Summit" at bounding box center [535, 445] width 641 height 16
click at [907, 438] on icon "button" at bounding box center [904, 440] width 12 height 11
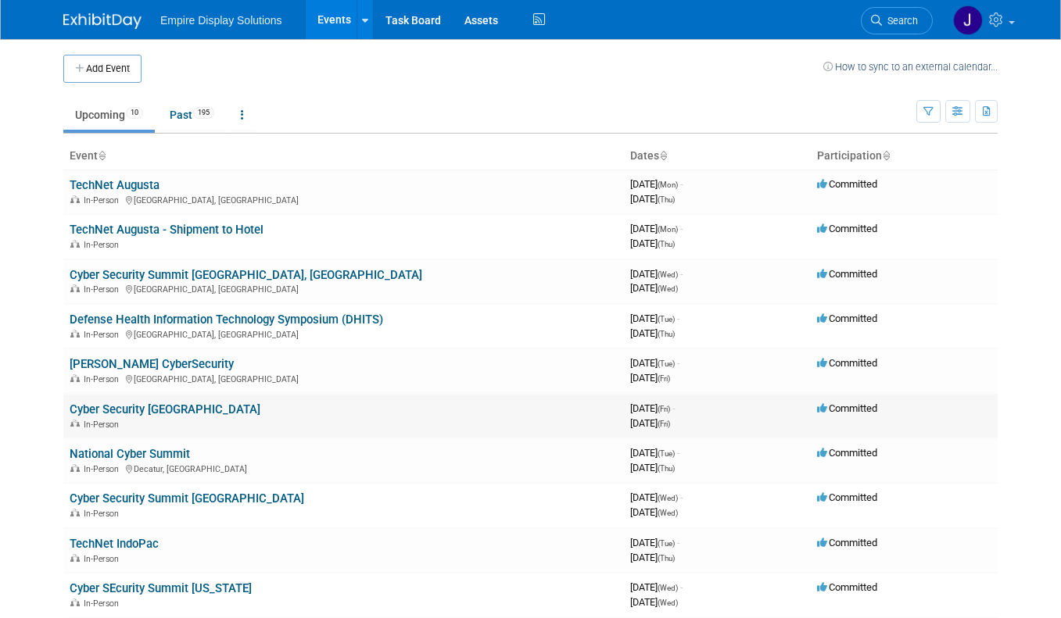
click at [133, 405] on link "Cyber Security [GEOGRAPHIC_DATA]" at bounding box center [165, 409] width 191 height 14
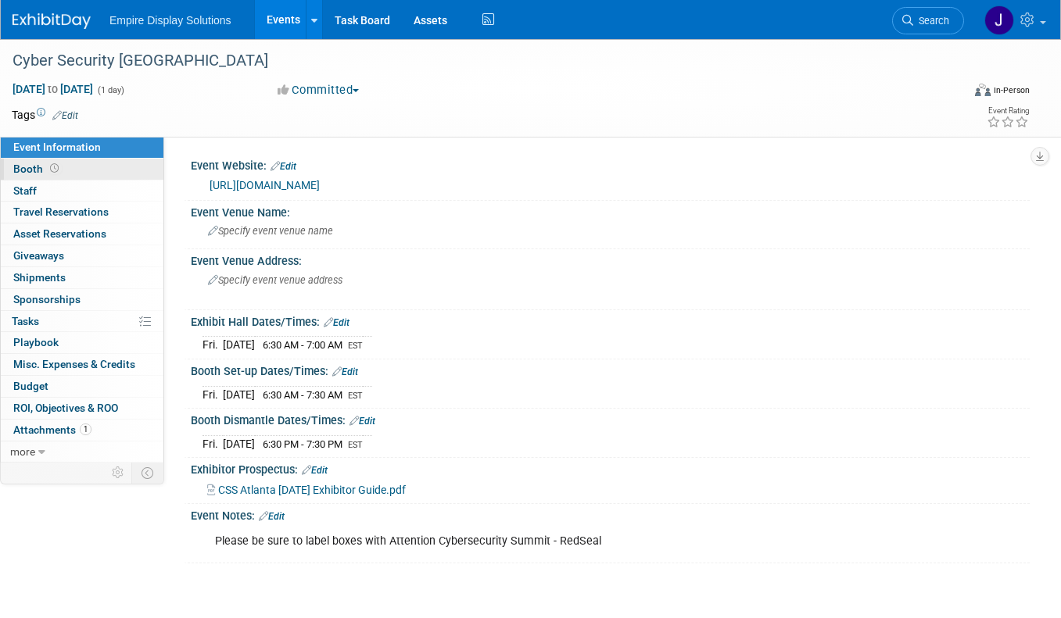
click at [23, 167] on span "Booth" at bounding box center [37, 169] width 48 height 13
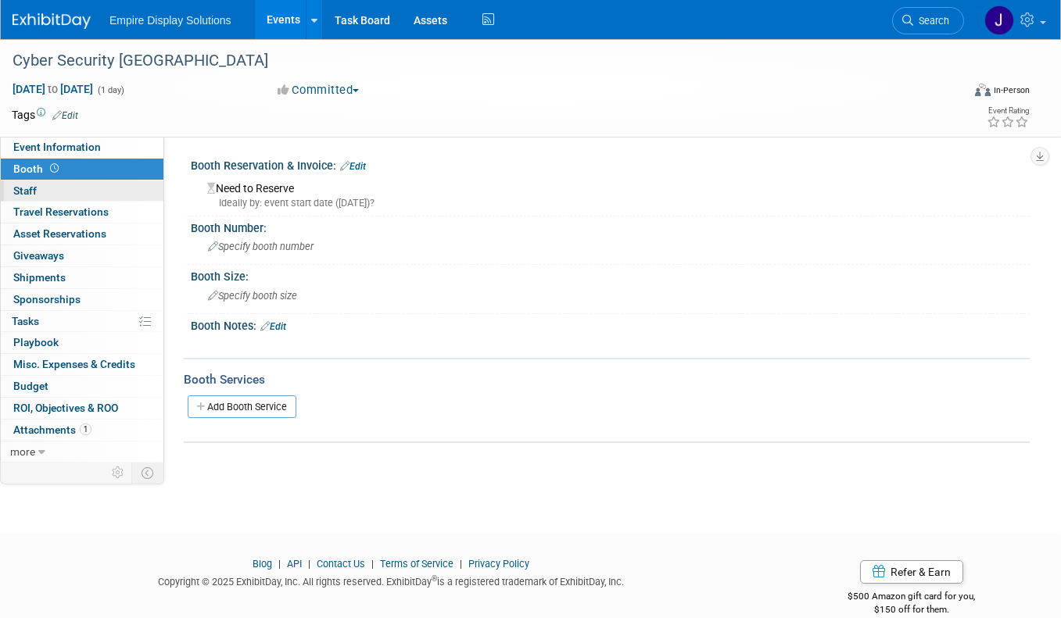
click at [25, 188] on span "Staff 0" at bounding box center [24, 190] width 23 height 13
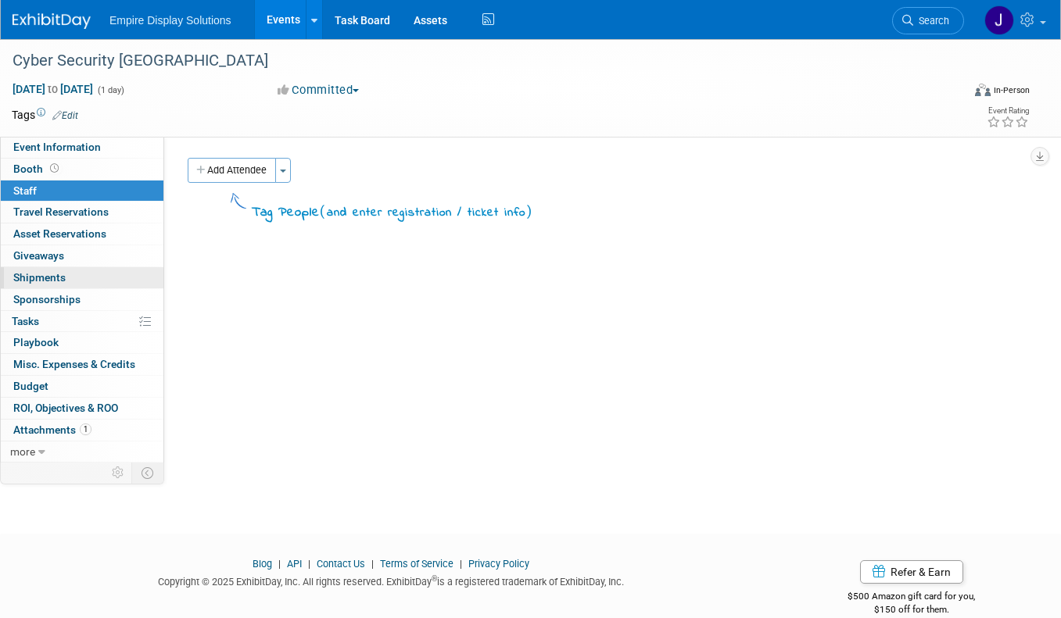
click at [47, 273] on span "Shipments 0" at bounding box center [39, 277] width 52 height 13
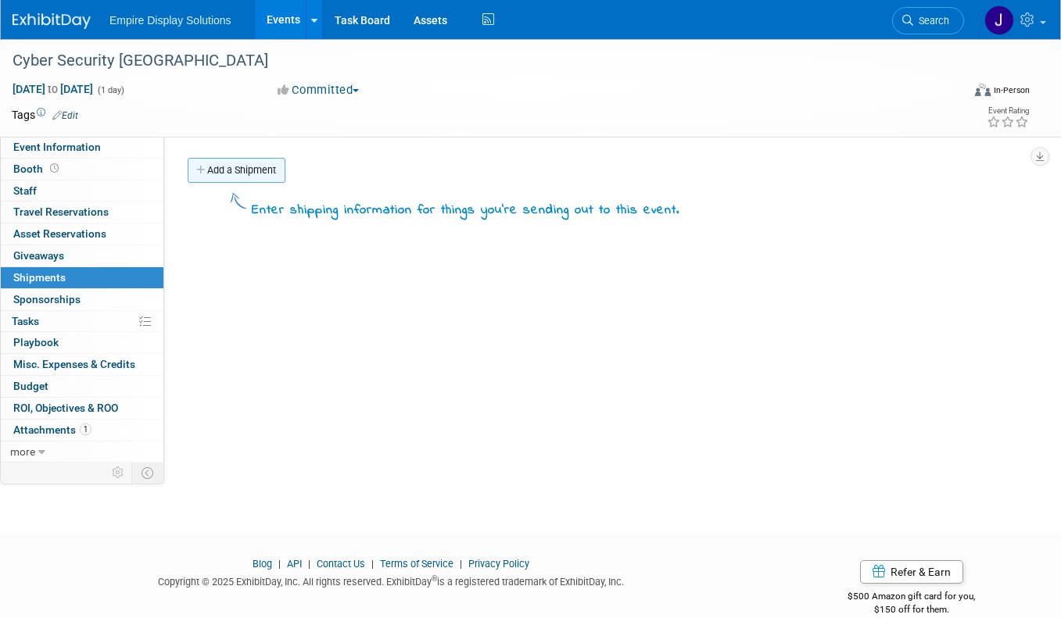
click at [251, 173] on link "Add a Shipment" at bounding box center [237, 170] width 98 height 25
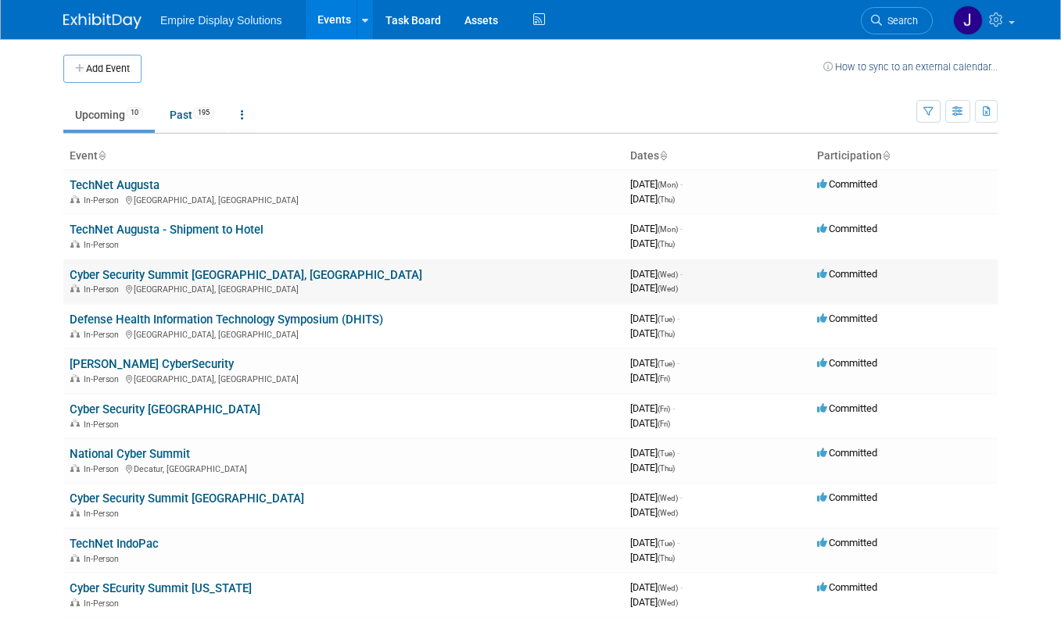
click at [161, 273] on link "Cyber Security Summit [GEOGRAPHIC_DATA], [GEOGRAPHIC_DATA]" at bounding box center [246, 275] width 352 height 14
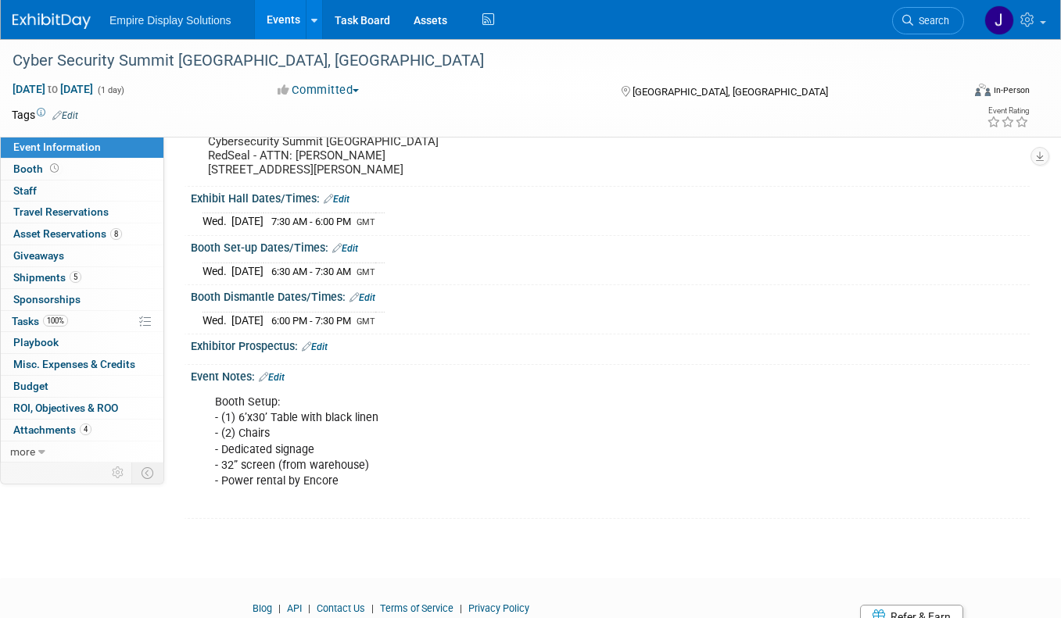
scroll to position [154, 0]
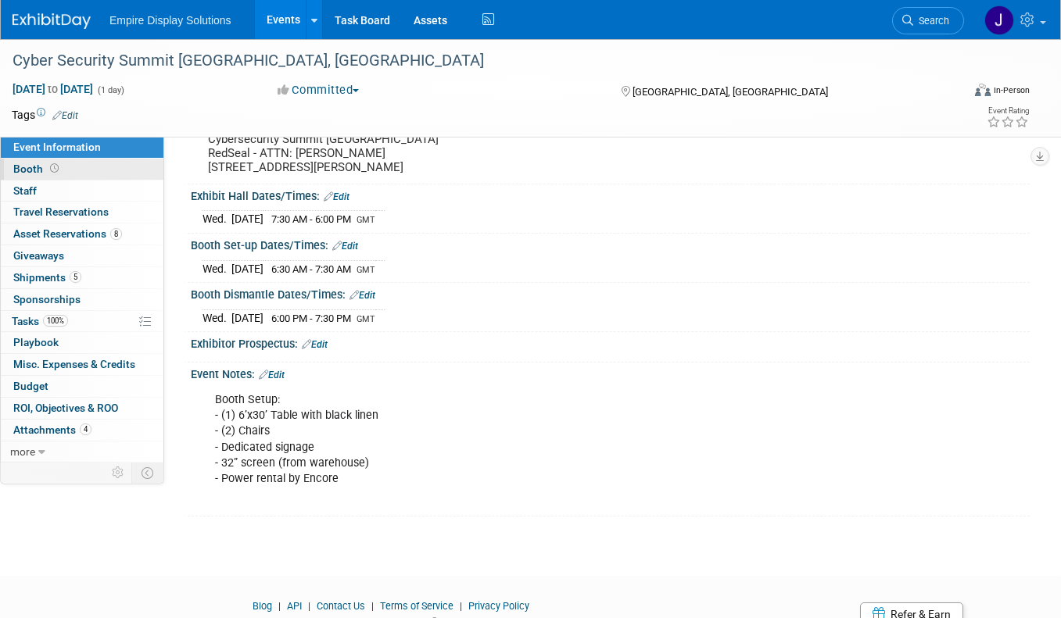
click at [29, 166] on span "Booth" at bounding box center [37, 169] width 48 height 13
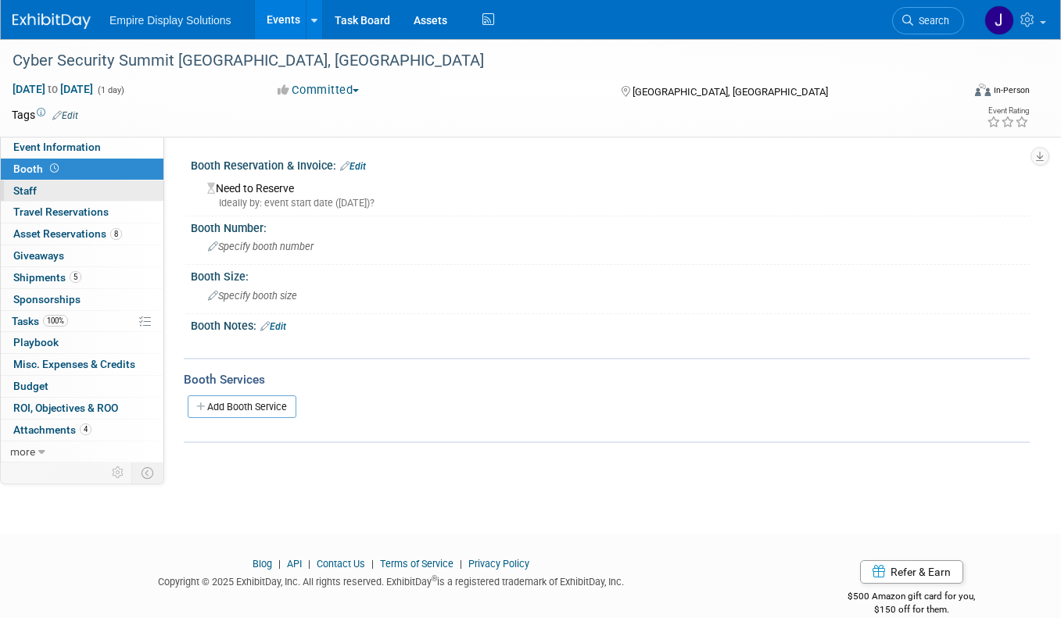
click at [30, 192] on span "Staff 0" at bounding box center [24, 190] width 23 height 13
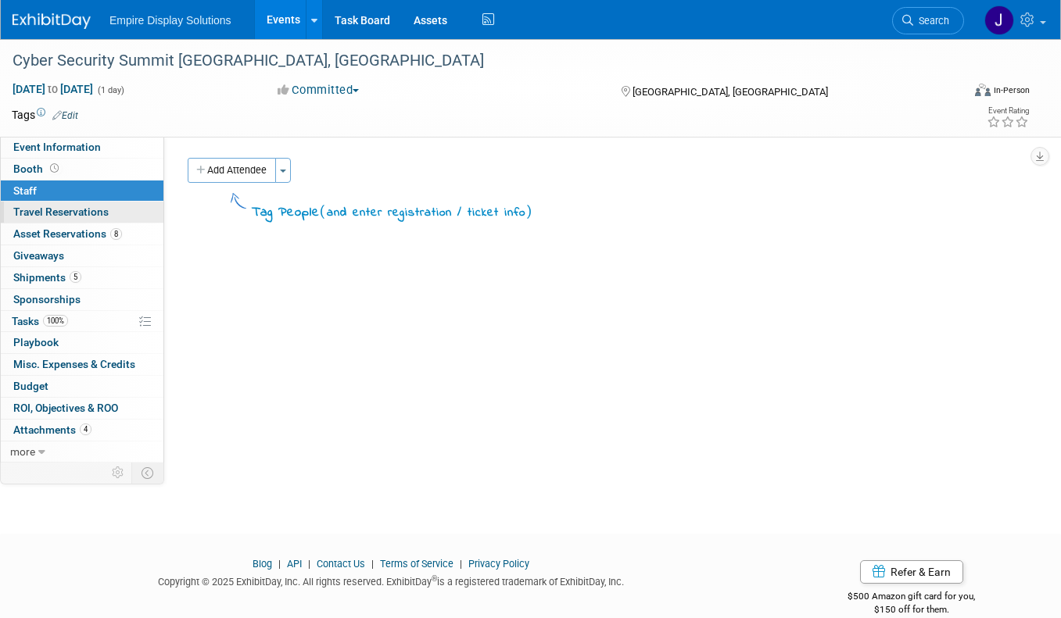
click at [31, 213] on span "Travel Reservations 0" at bounding box center [60, 212] width 95 height 13
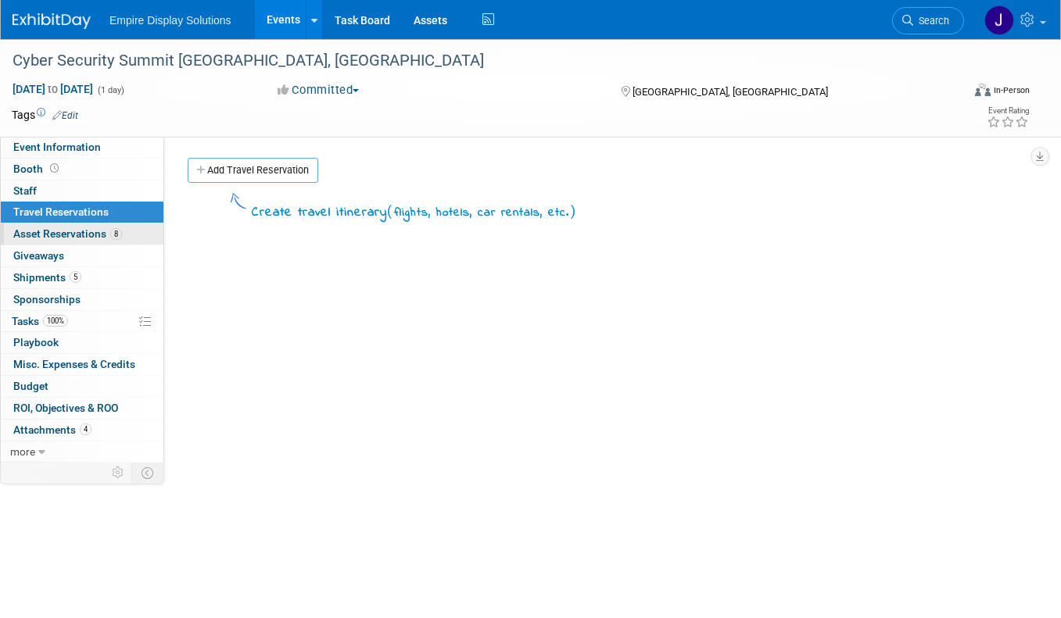
click at [34, 230] on span "Asset Reservations 8" at bounding box center [67, 233] width 109 height 13
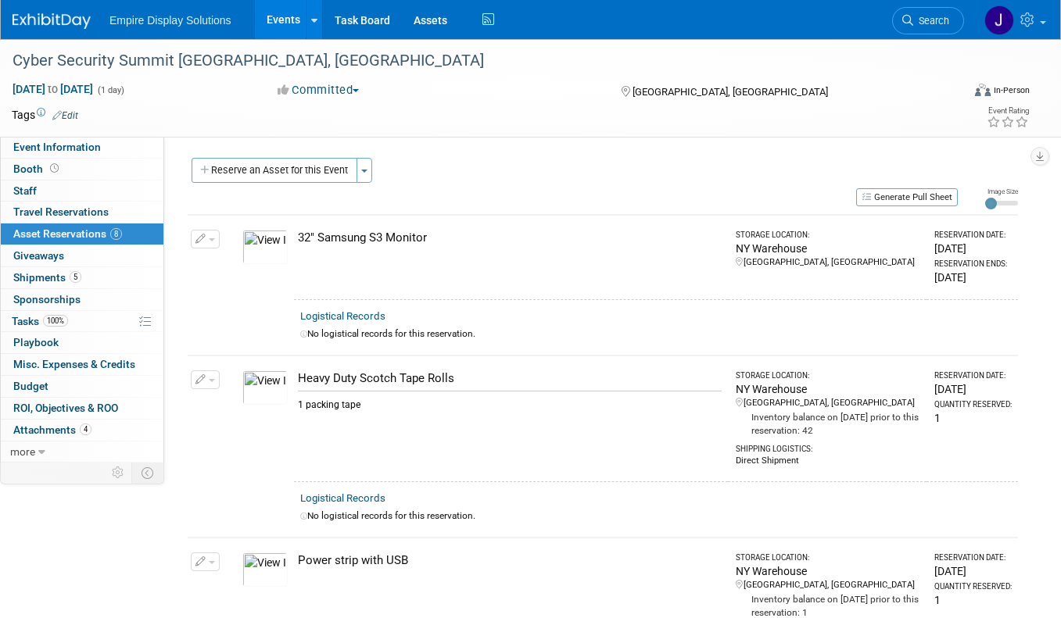
click at [39, 239] on span "Asset Reservations 8" at bounding box center [67, 233] width 109 height 13
click at [39, 253] on span "Giveaways 0" at bounding box center [38, 255] width 51 height 13
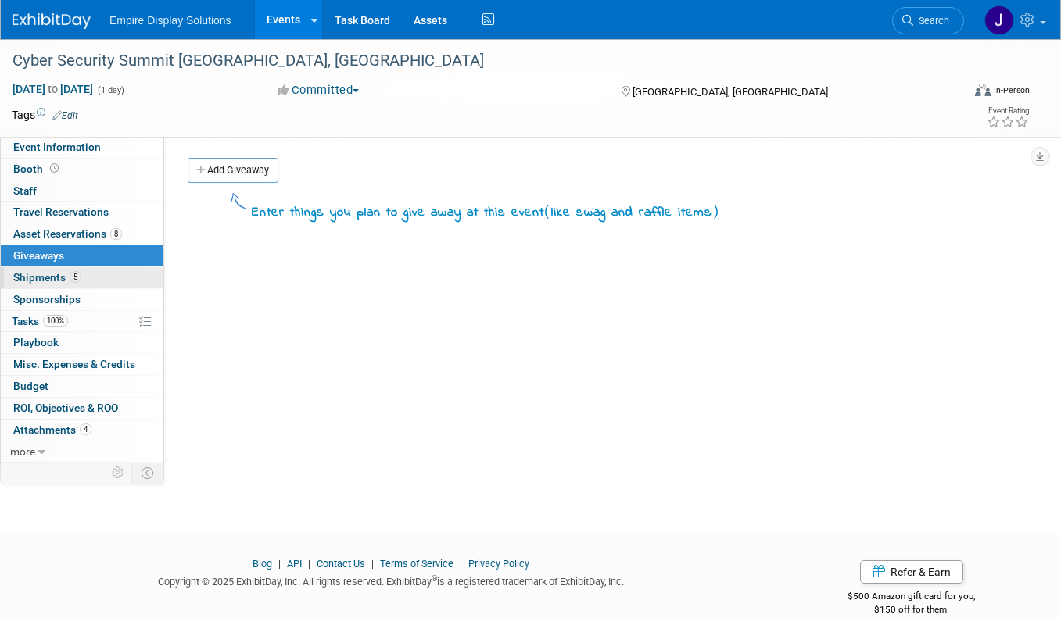
click at [34, 276] on span "Shipments 5" at bounding box center [47, 277] width 68 height 13
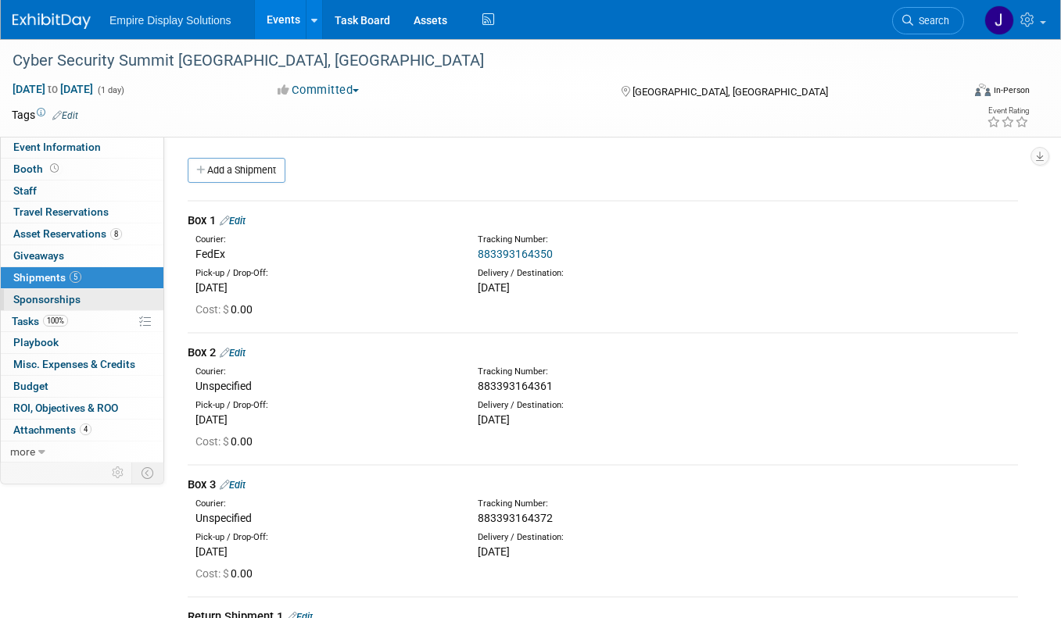
click at [34, 300] on span "Sponsorships 0" at bounding box center [46, 299] width 67 height 13
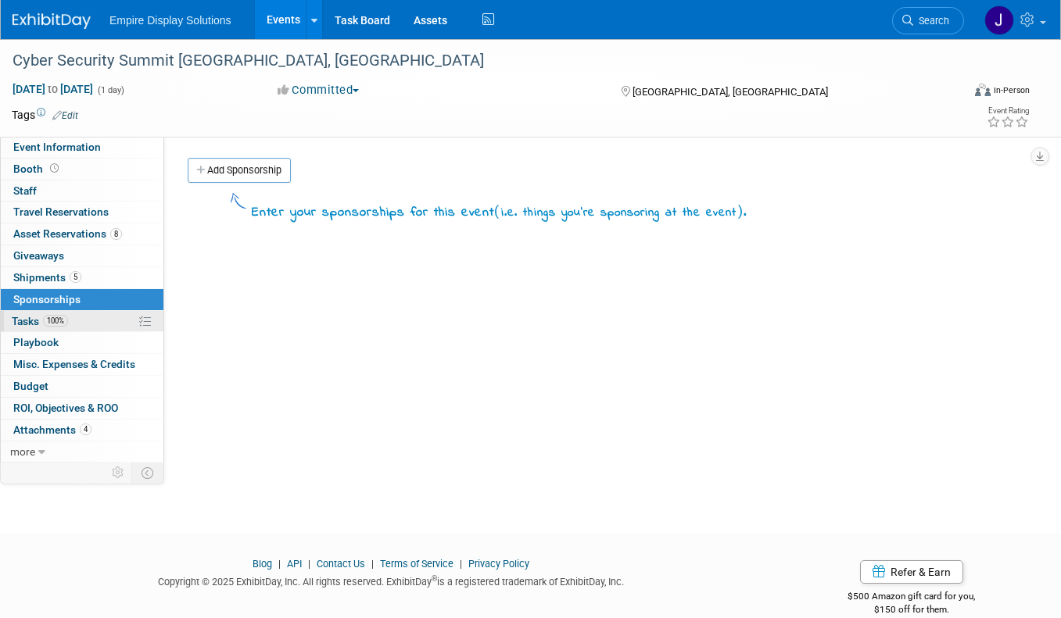
click at [34, 318] on span "Tasks 100%" at bounding box center [40, 321] width 56 height 13
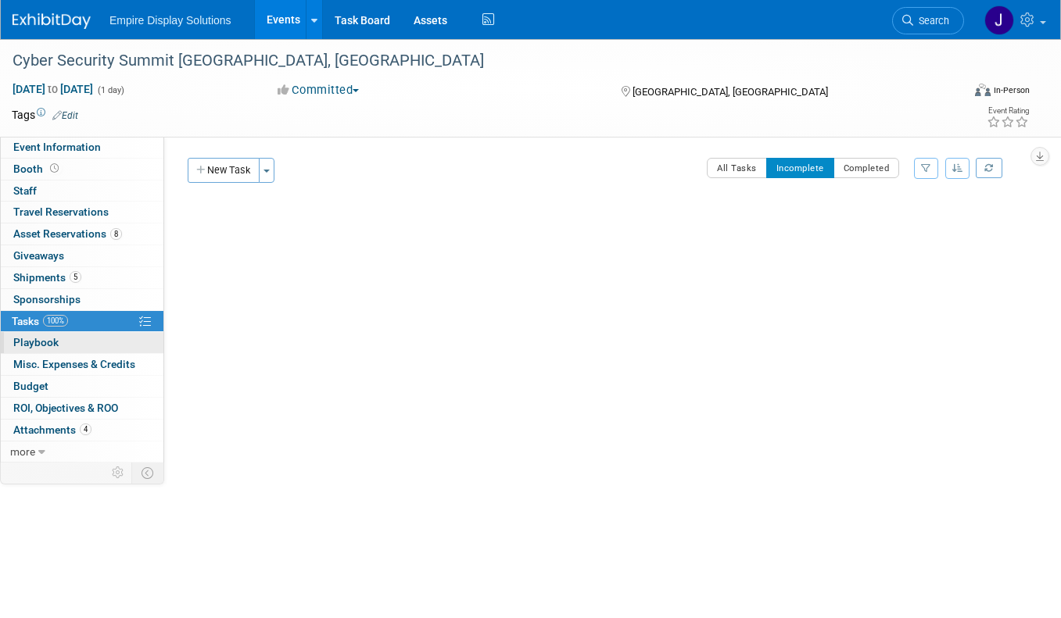
click at [34, 334] on link "0 Playbook 0" at bounding box center [82, 342] width 163 height 21
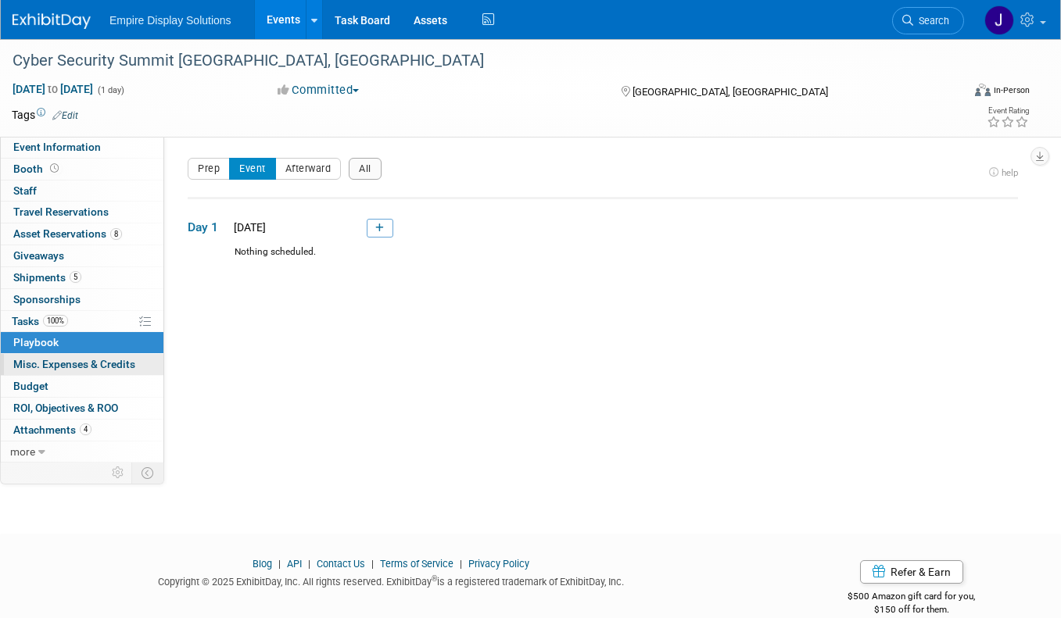
click at [37, 357] on link "0 Misc. Expenses & Credits 0" at bounding box center [82, 364] width 163 height 21
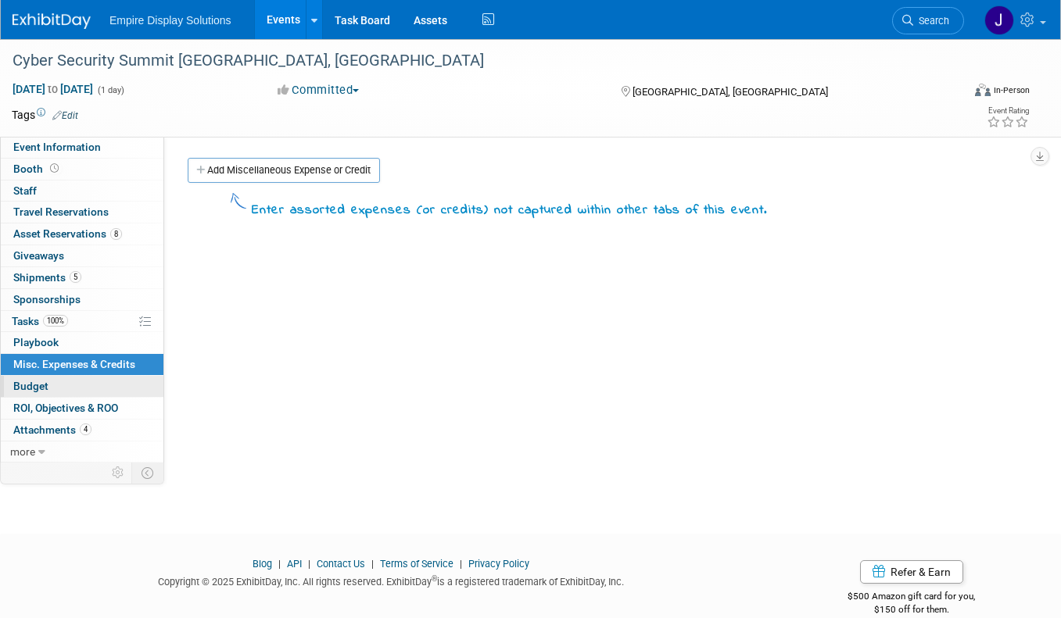
click at [42, 383] on span "Budget" at bounding box center [30, 386] width 35 height 13
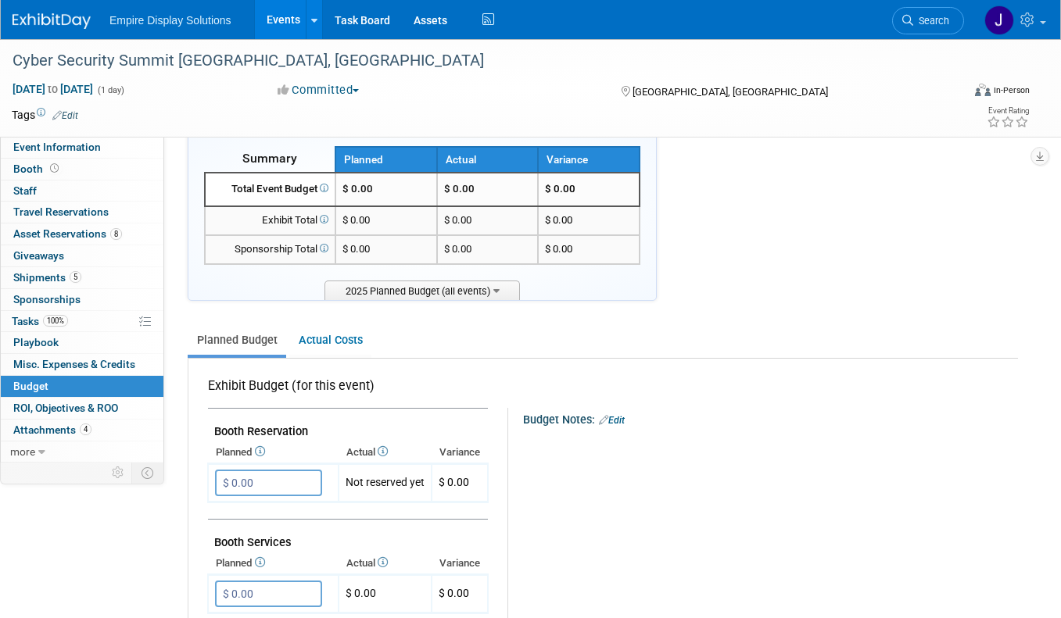
scroll to position [40, 0]
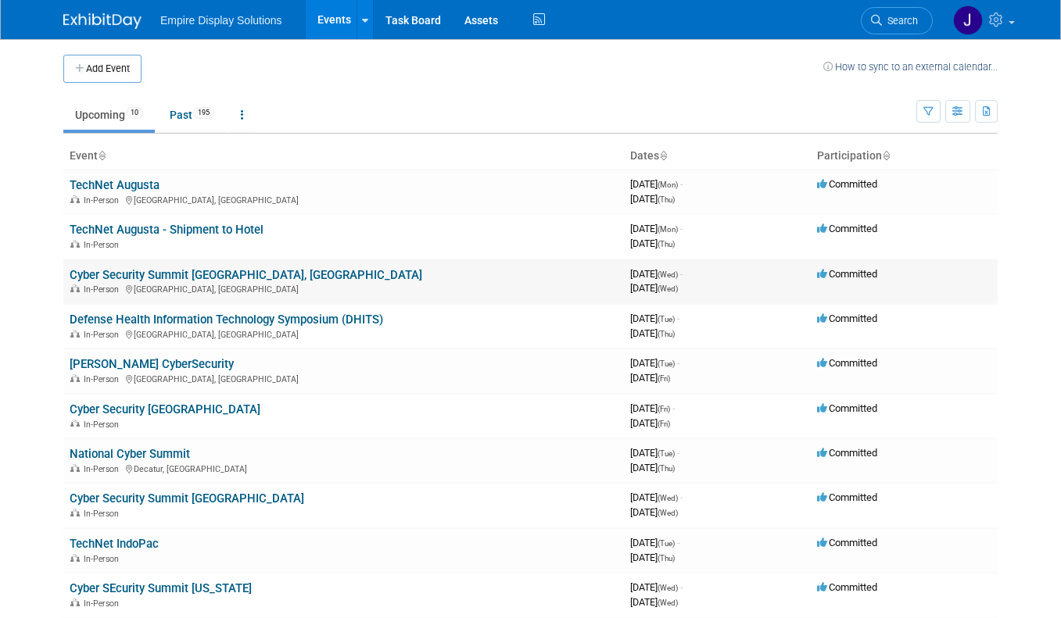
click at [148, 275] on link "Cyber Security Summit [GEOGRAPHIC_DATA], [GEOGRAPHIC_DATA]" at bounding box center [246, 275] width 352 height 14
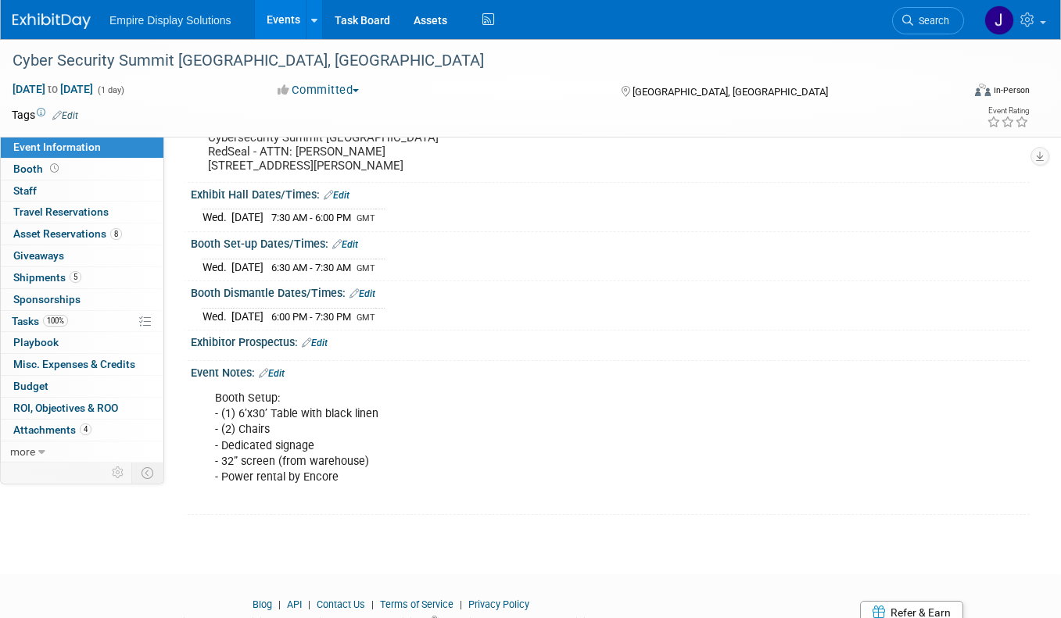
scroll to position [160, 0]
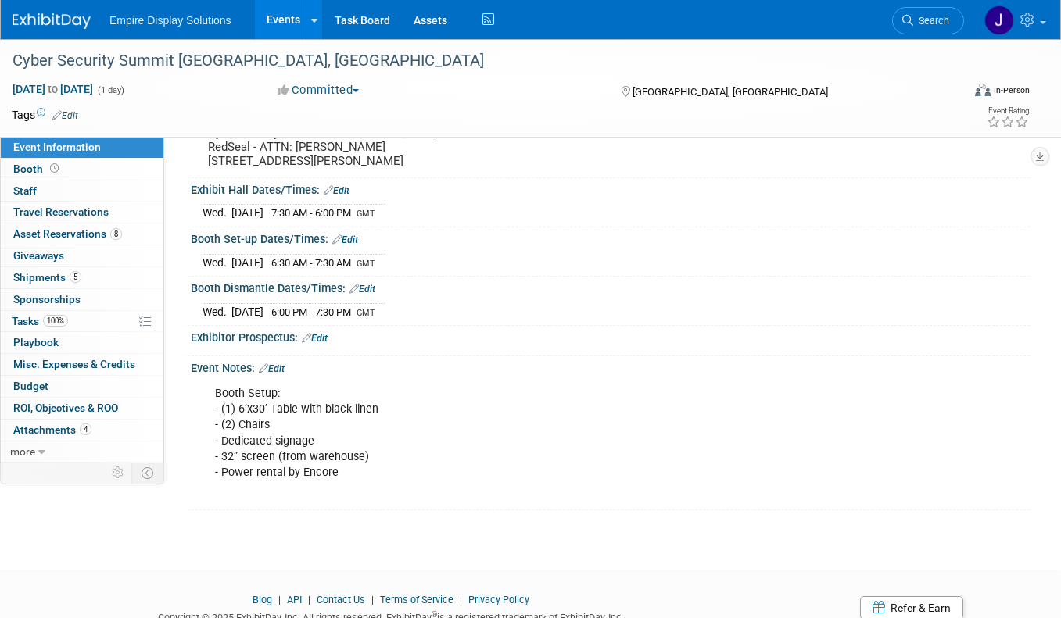
drag, startPoint x: 215, startPoint y: 420, endPoint x: 370, endPoint y: 497, distance: 173.0
click at [370, 497] on div "Booth Setup: - (1) 6’x30’ Table with black linen - (2) Chairs - Dedicated signa…" at bounding box center [535, 441] width 662 height 126
copy div "Booth Setup: - (1) 6’x30’ Table with black linen - (2) Chairs - Dedicated signa…"
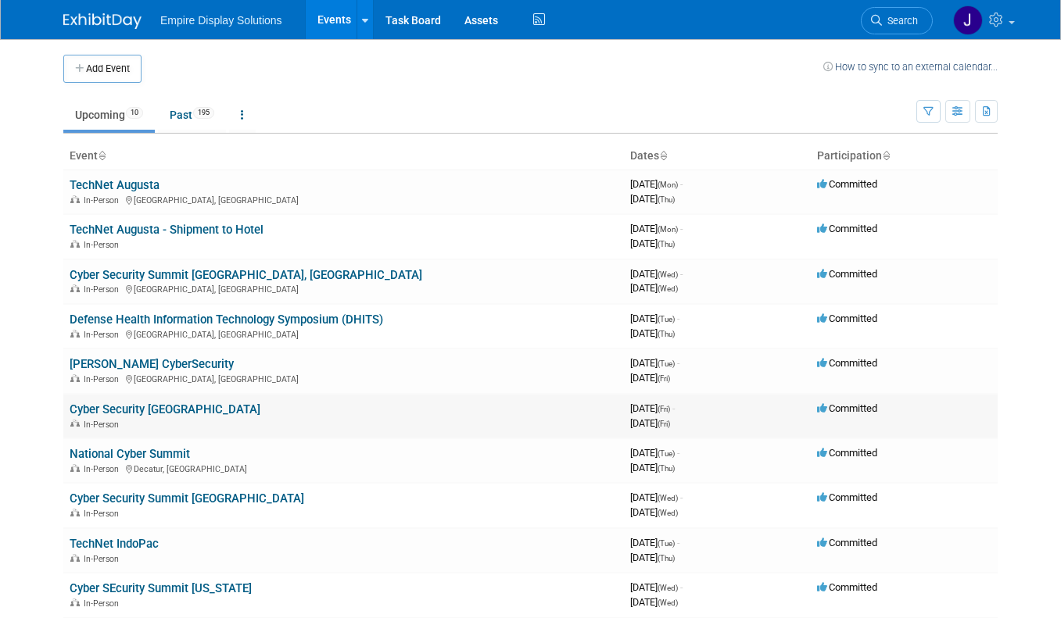
click at [142, 411] on link "Cyber Security [GEOGRAPHIC_DATA]" at bounding box center [165, 409] width 191 height 14
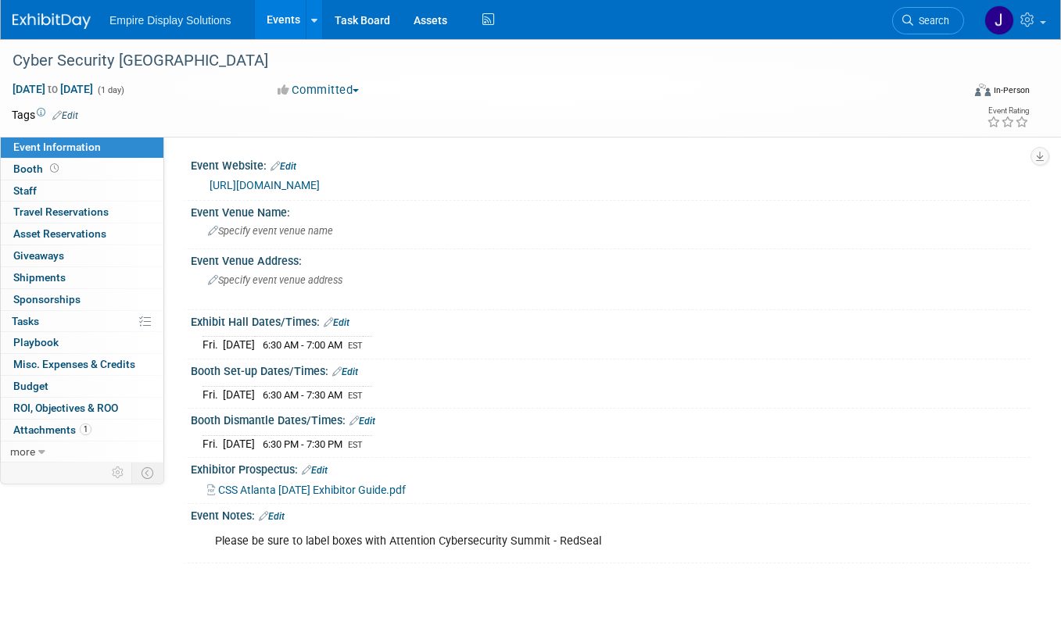
click at [281, 513] on link "Edit" at bounding box center [272, 516] width 26 height 11
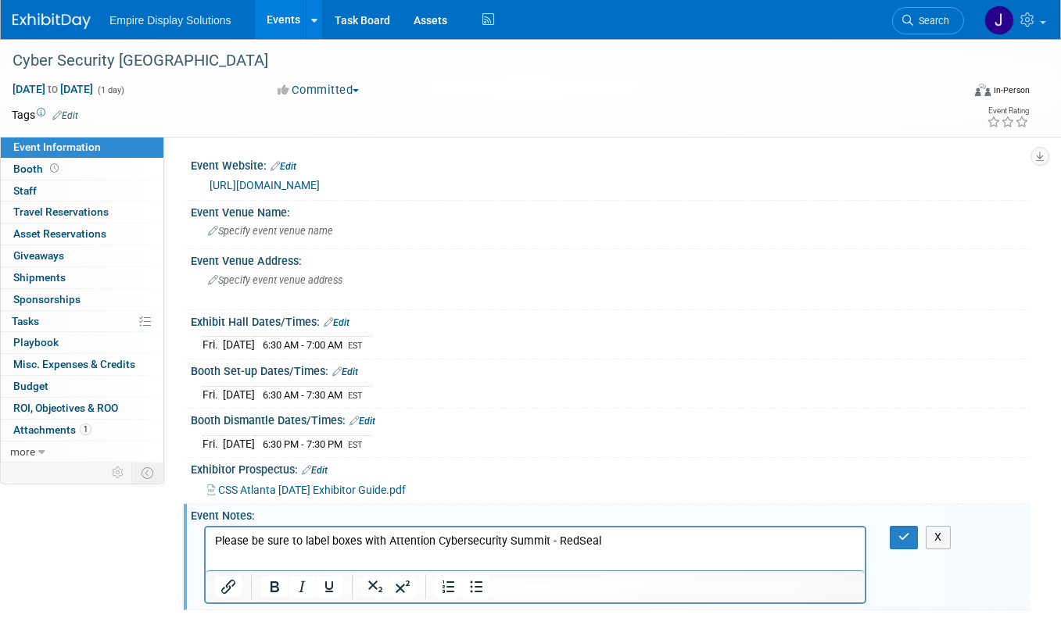
click at [612, 542] on p "Please be sure to label boxes with Attention Cybersecurity Summit - RedSeal" at bounding box center [535, 542] width 641 height 16
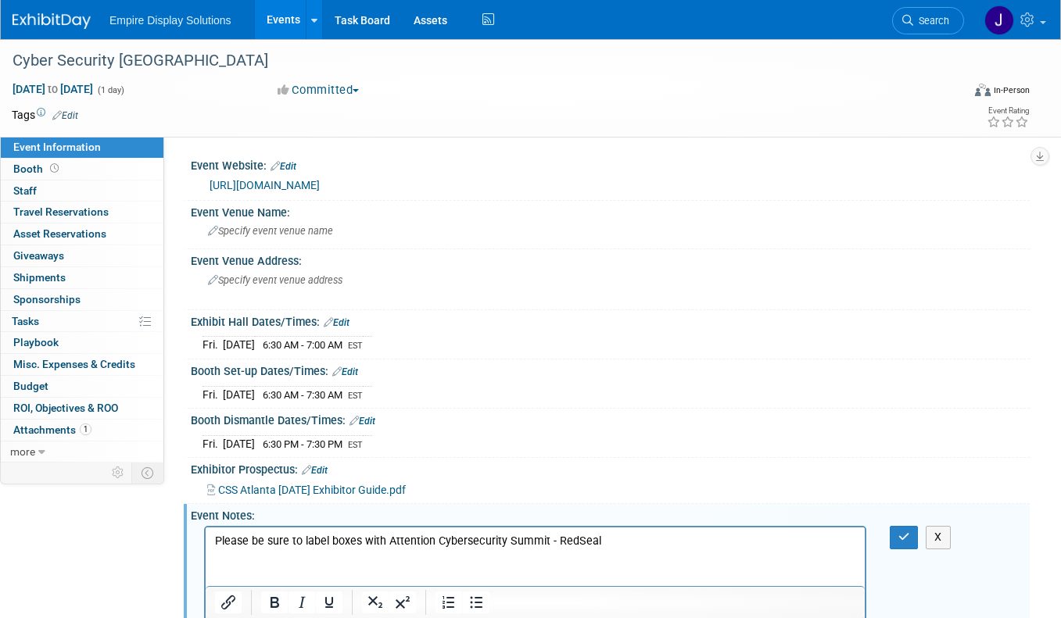
scroll to position [72, 0]
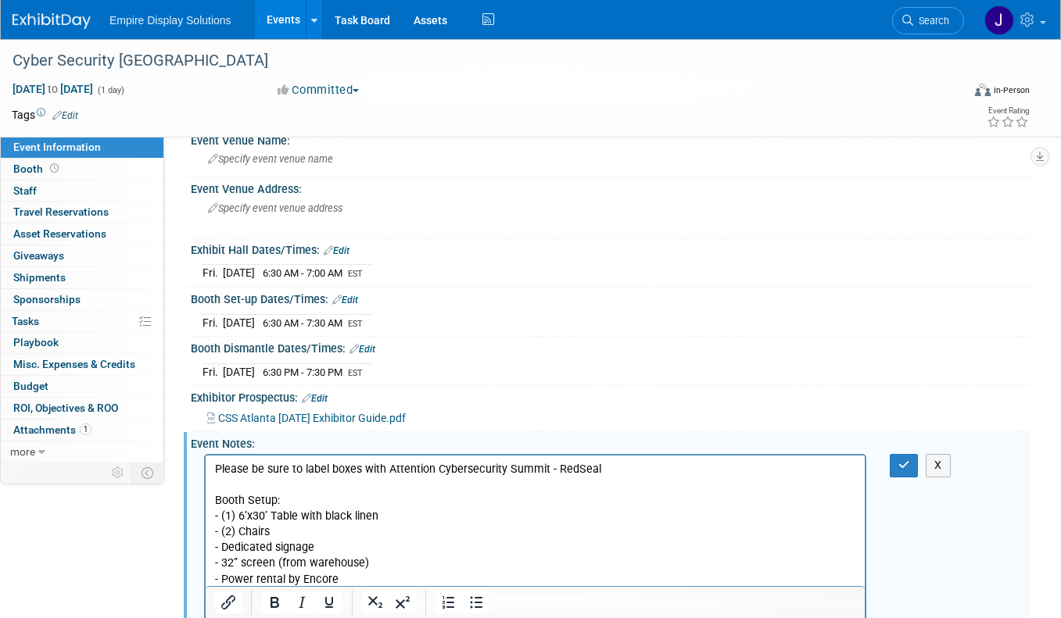
click at [346, 578] on p "Booth Setup: - (1) 6’x30’ Table with black linen - (2) Chairs - Dedicated signa…" at bounding box center [535, 540] width 641 height 94
click at [907, 464] on icon "button" at bounding box center [904, 465] width 12 height 11
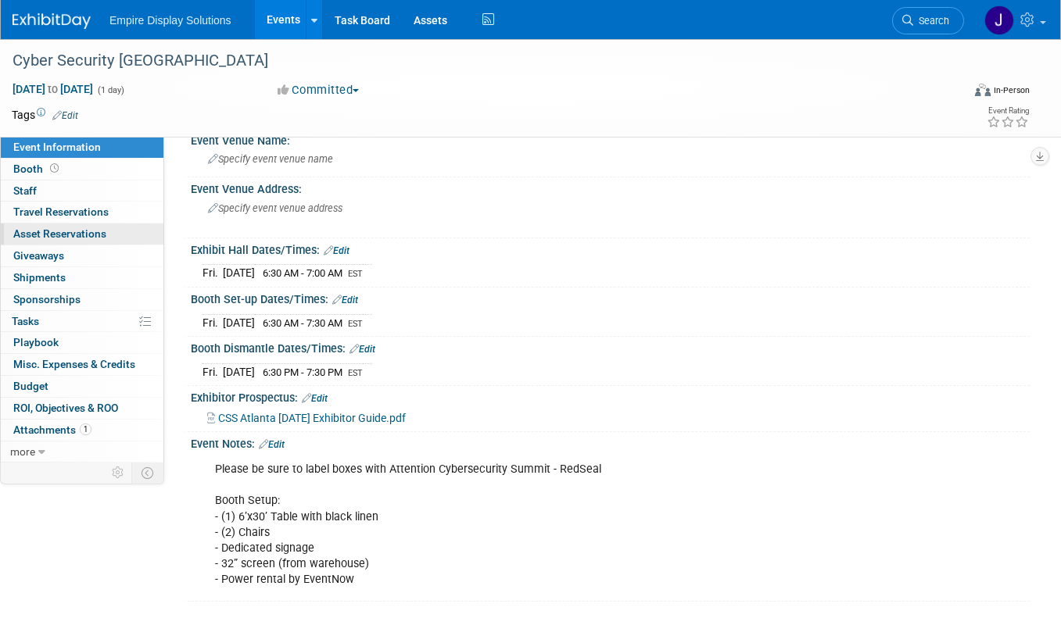
click at [59, 234] on span "Asset Reservations 0" at bounding box center [59, 233] width 93 height 13
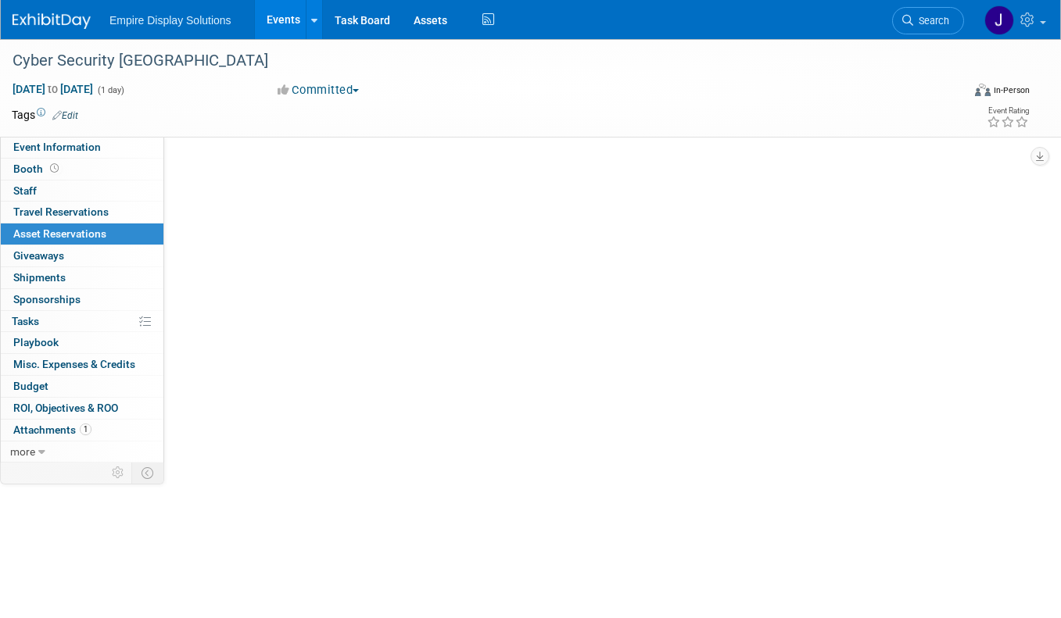
scroll to position [0, 0]
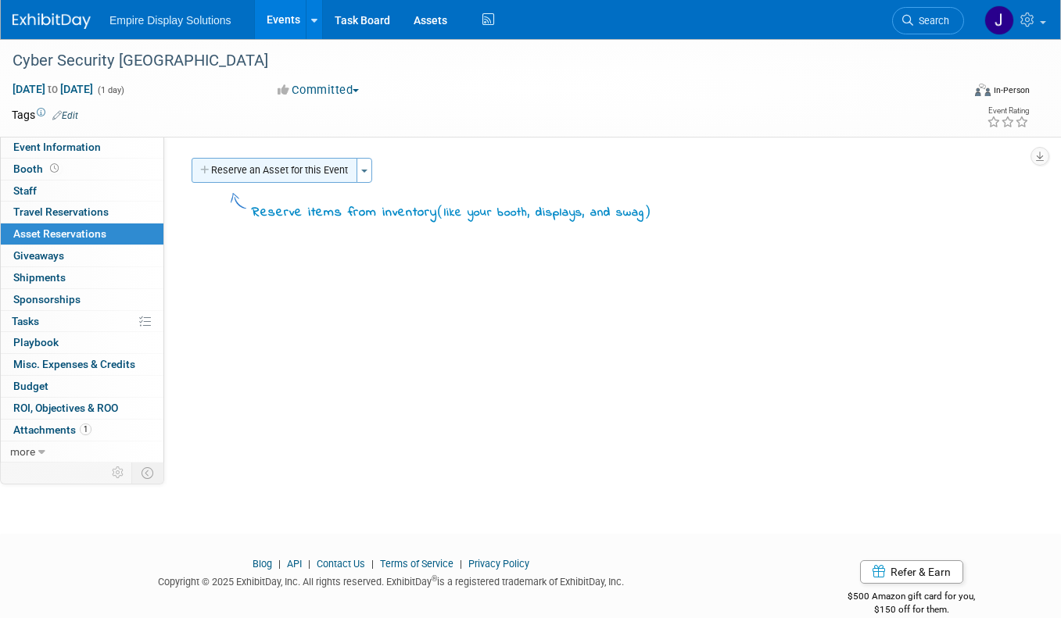
click at [292, 168] on button "Reserve an Asset for this Event" at bounding box center [274, 170] width 166 height 25
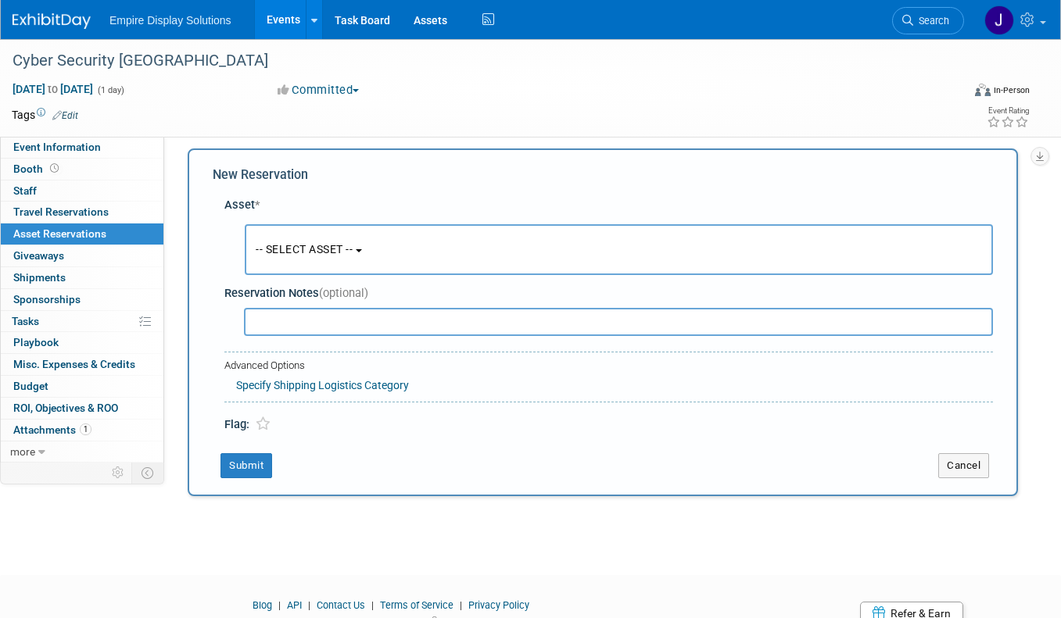
scroll to position [15, 0]
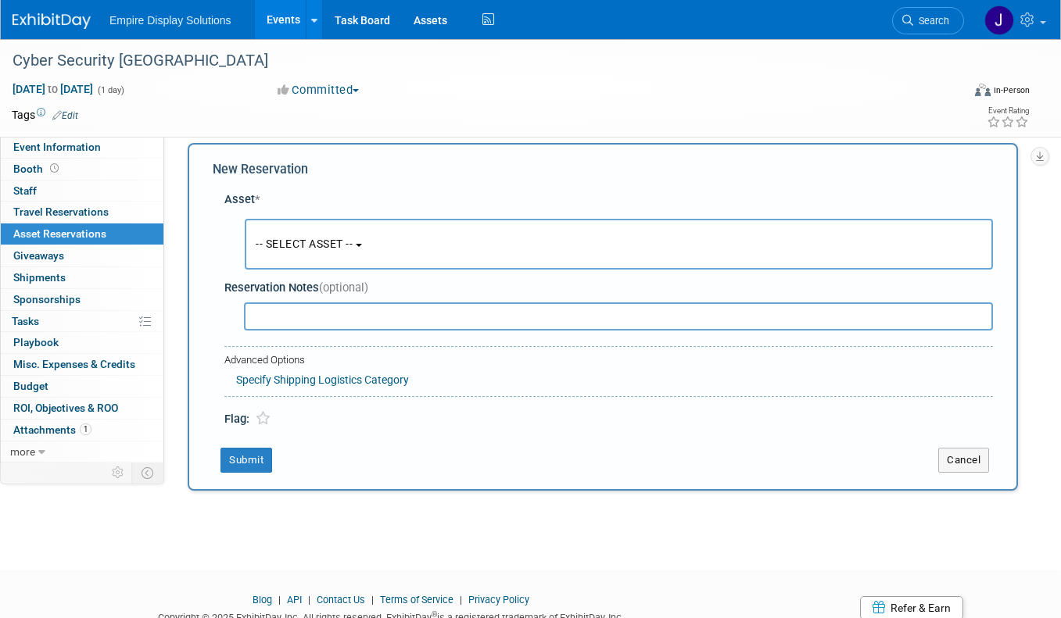
click at [367, 240] on button "-- SELECT ASSET --" at bounding box center [619, 244] width 748 height 51
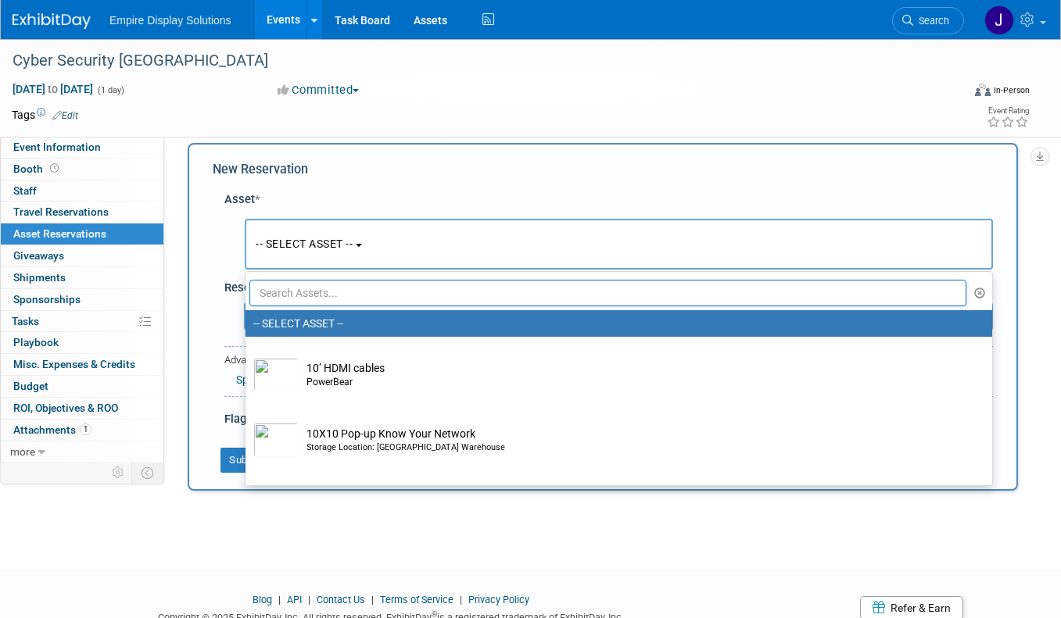
click at [366, 240] on button "-- SELECT ASSET --" at bounding box center [619, 244] width 748 height 51
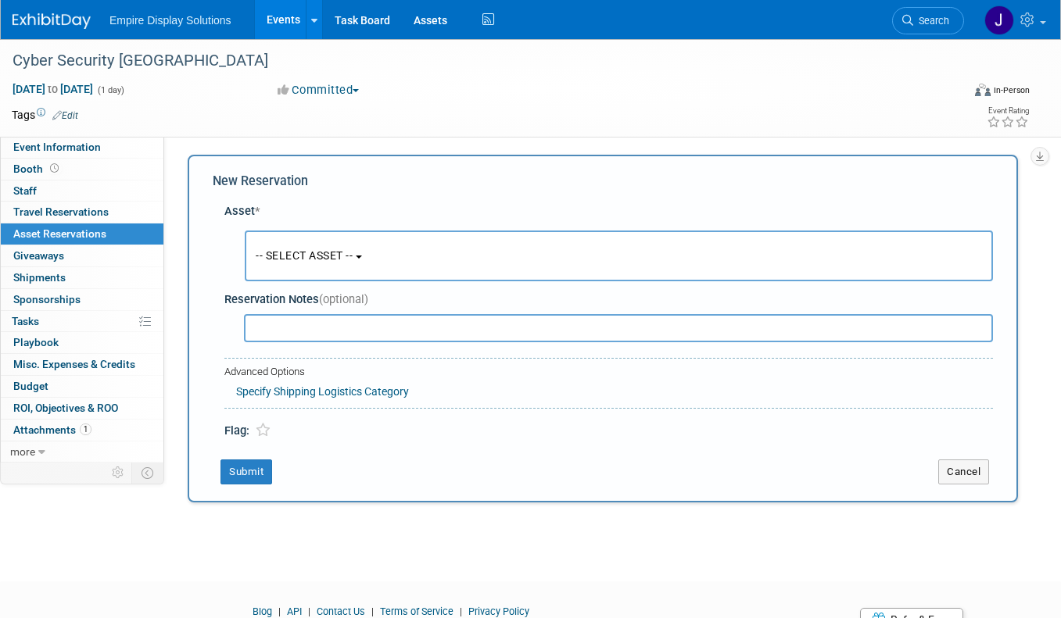
scroll to position [0, 0]
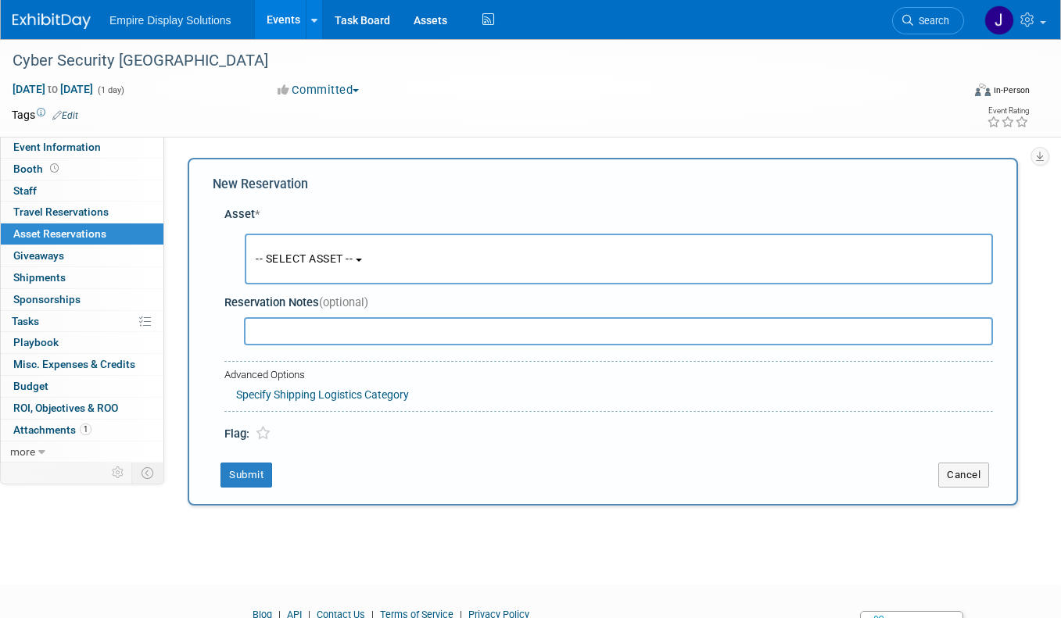
click at [366, 252] on button "-- SELECT ASSET --" at bounding box center [619, 259] width 748 height 51
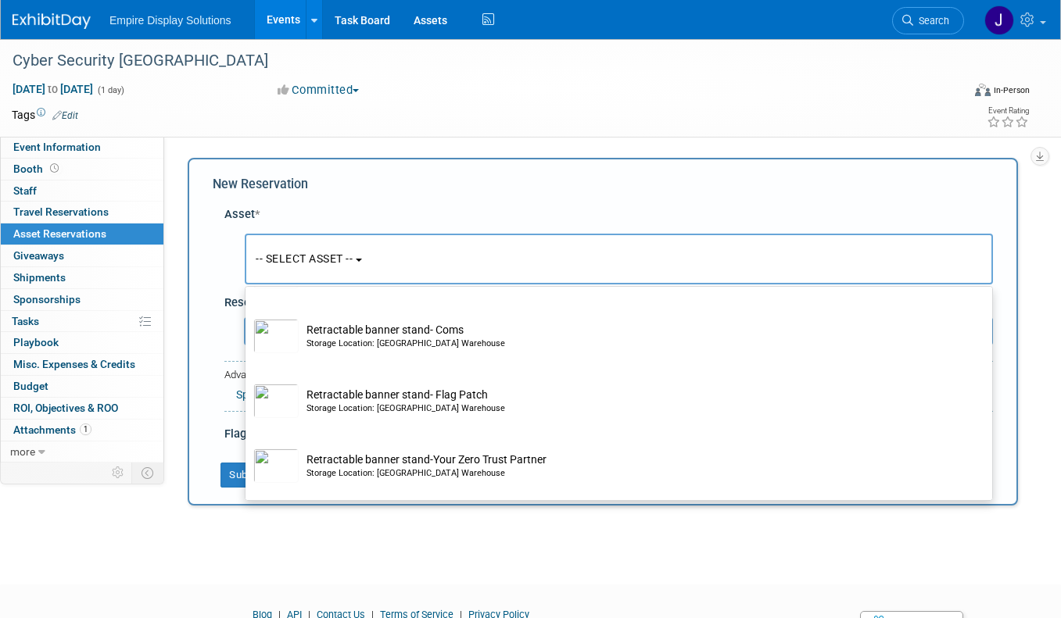
scroll to position [3289, 0]
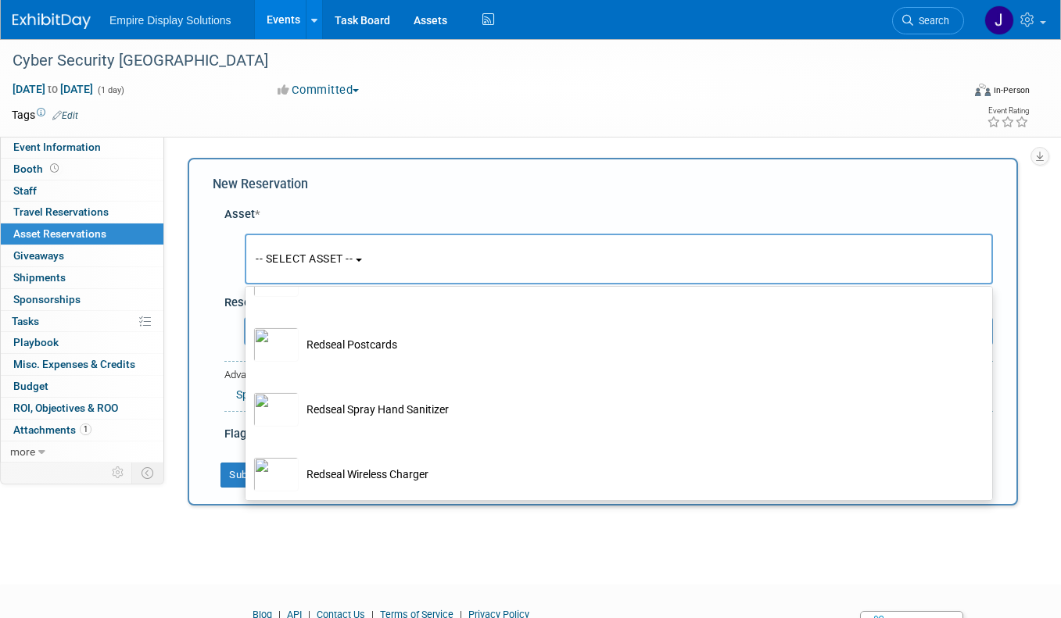
click at [463, 109] on td at bounding box center [467, 115] width 778 height 16
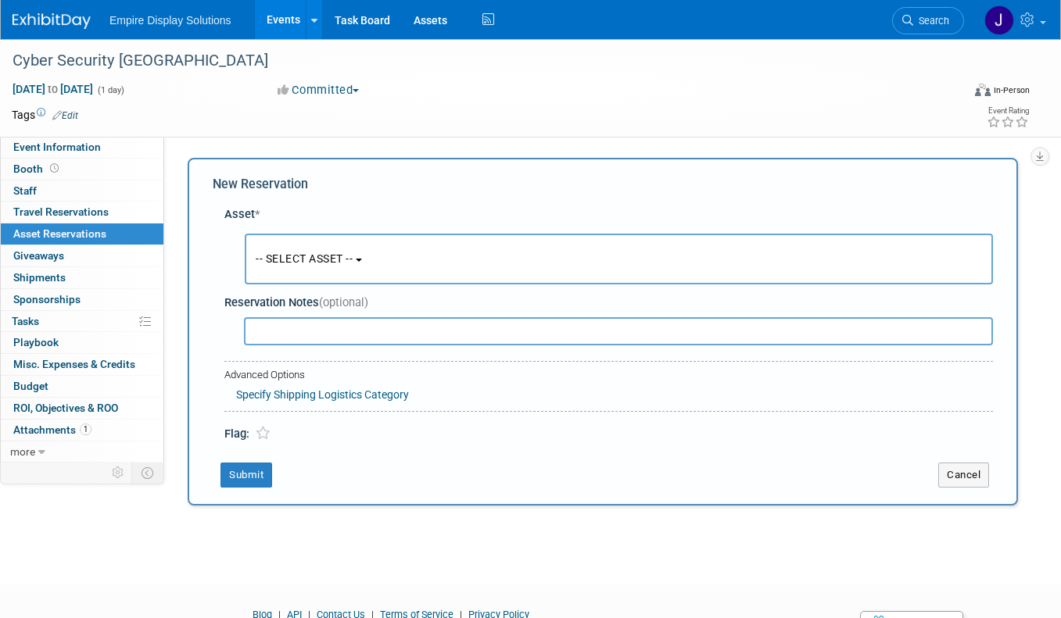
click at [352, 253] on span "-- SELECT ASSET --" at bounding box center [304, 258] width 97 height 13
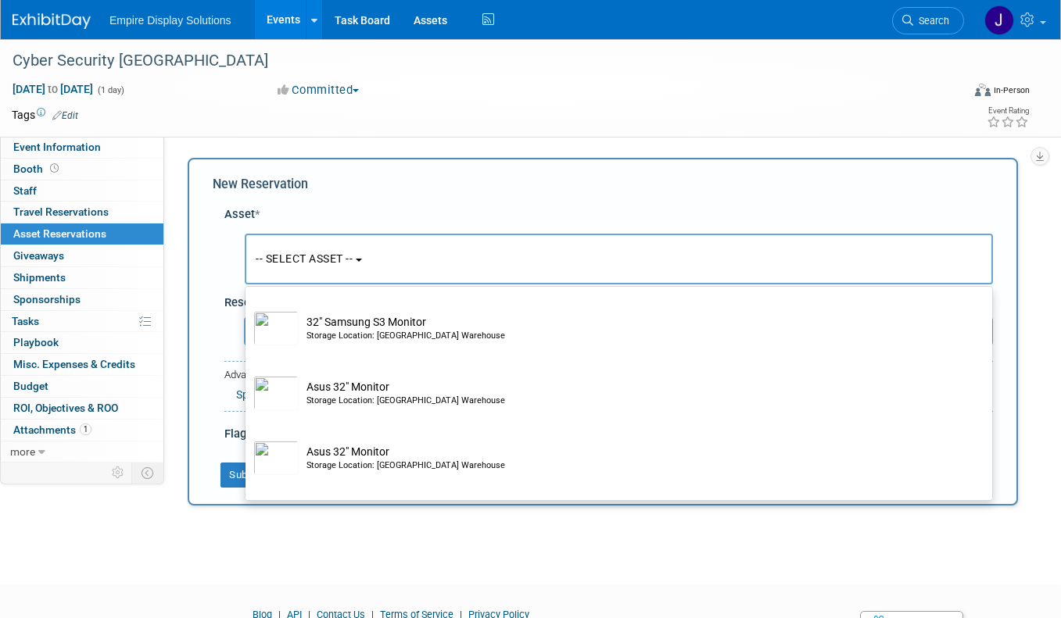
scroll to position [0, 0]
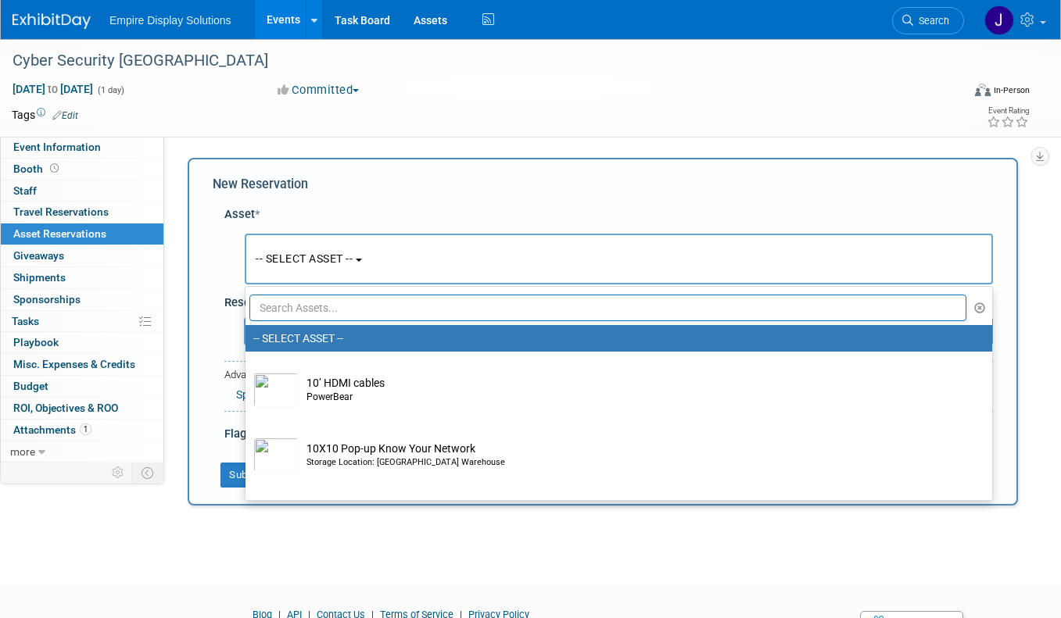
click at [323, 333] on label "-- SELECT ASSET --" at bounding box center [614, 338] width 723 height 20
click at [248, 334] on input "-- SELECT ASSET --" at bounding box center [243, 339] width 10 height 10
click at [213, 313] on div "Asset * -- SELECT ASSET -- <table style='display: inline-block; border-style:no…" at bounding box center [603, 321] width 780 height 245
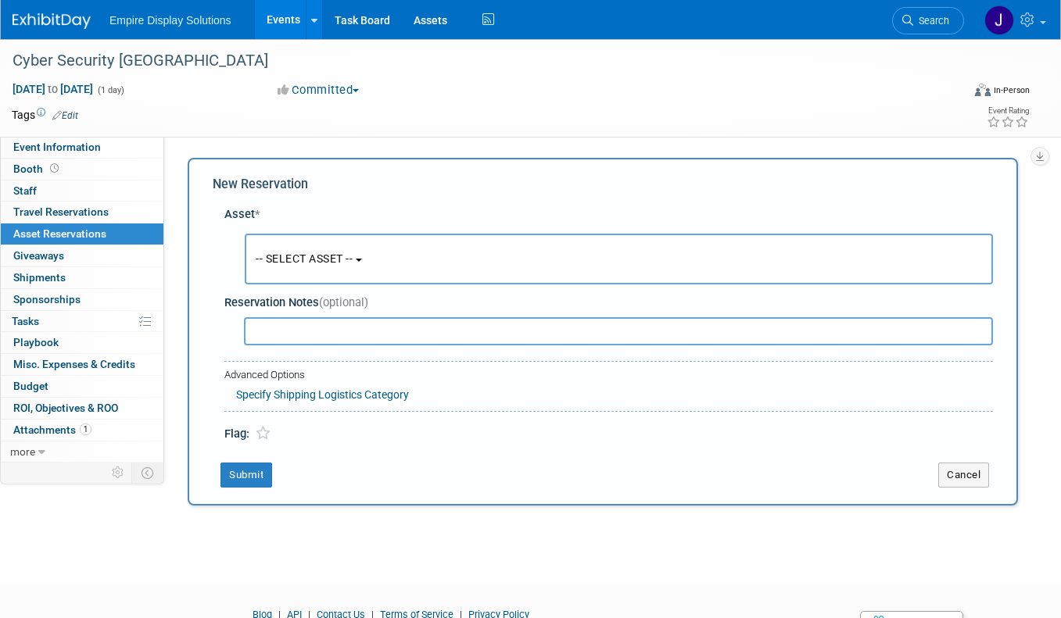
click at [271, 392] on link "Specify Shipping Logistics Category" at bounding box center [322, 394] width 173 height 13
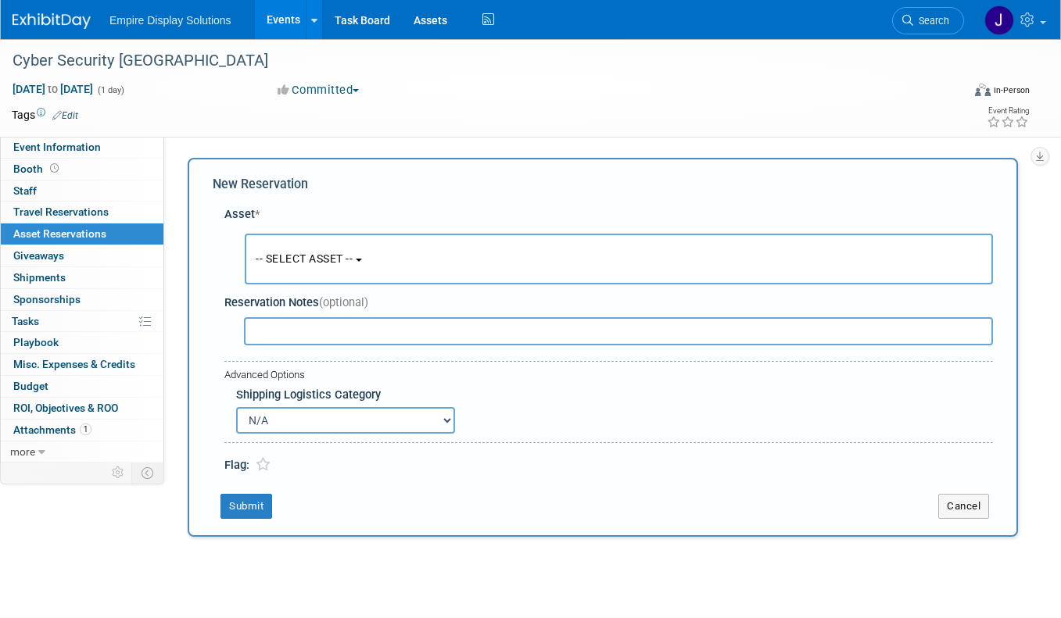
click at [444, 416] on select "N/A Advance Warehouse Direct Shipment Other" at bounding box center [345, 420] width 219 height 27
click at [286, 15] on link "Events" at bounding box center [283, 19] width 57 height 39
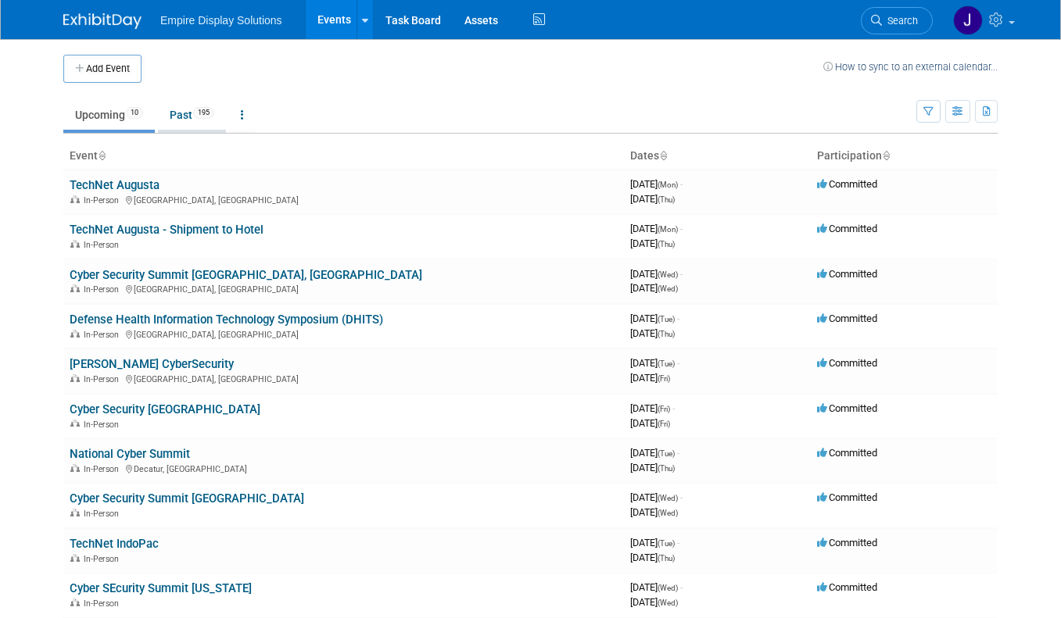
click at [184, 110] on link "Past 195" at bounding box center [192, 115] width 68 height 30
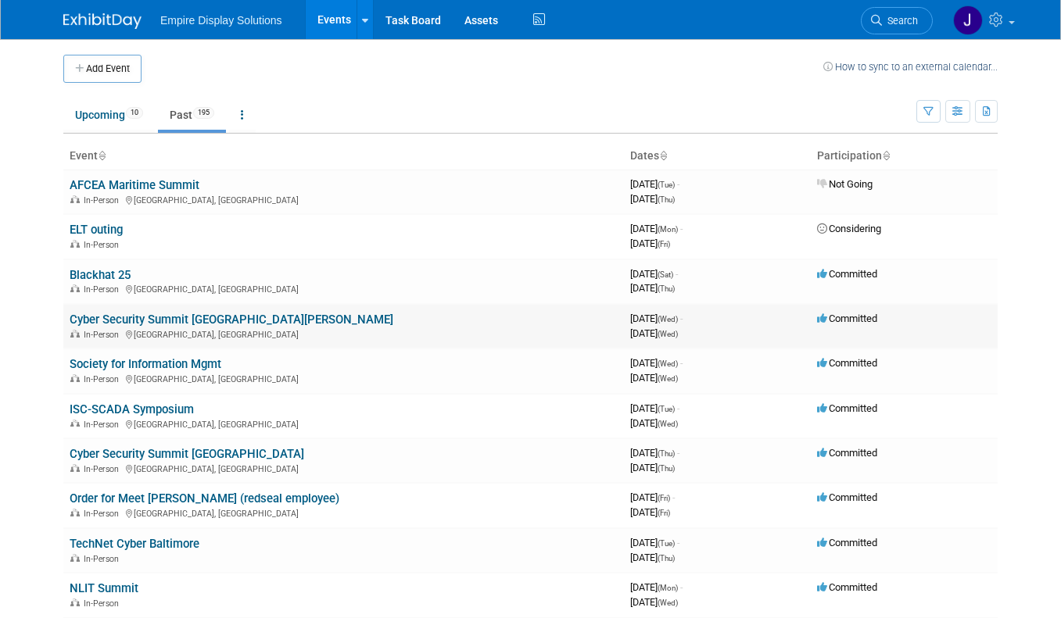
click at [135, 319] on link "Cyber Security Summit [GEOGRAPHIC_DATA][PERSON_NAME]" at bounding box center [232, 320] width 324 height 14
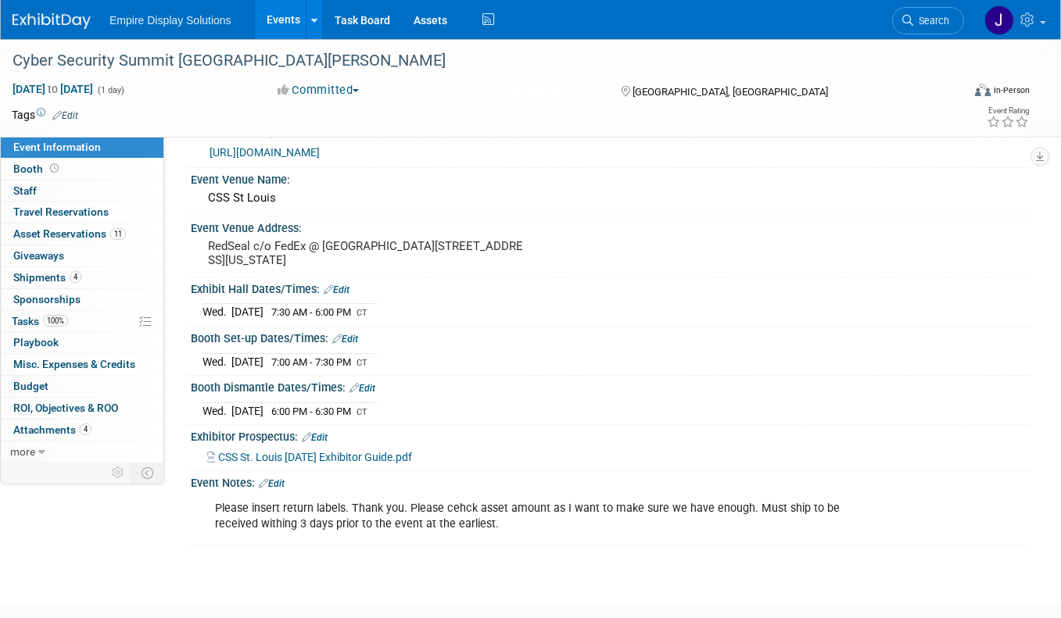
scroll to position [34, 0]
click at [72, 225] on link "11 Asset Reservations 11" at bounding box center [82, 234] width 163 height 21
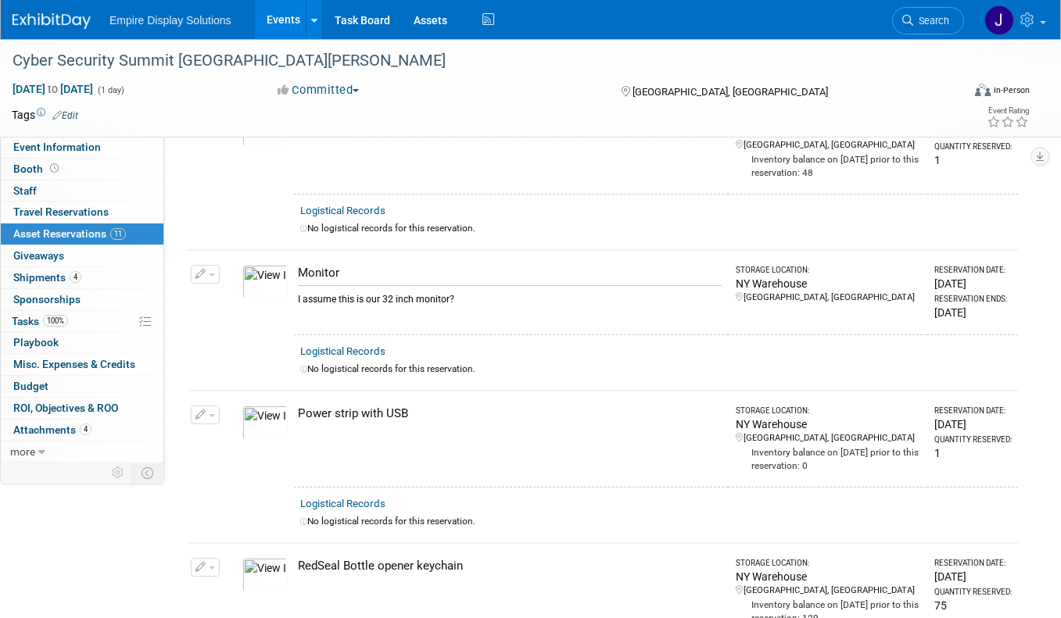
scroll to position [0, 0]
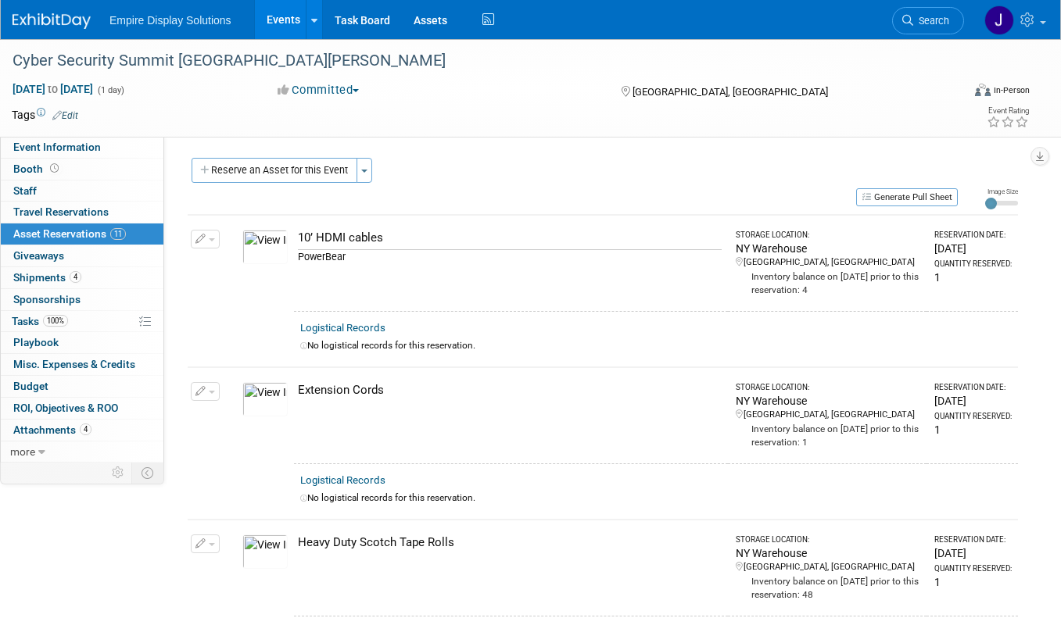
click at [282, 25] on link "Events" at bounding box center [283, 19] width 57 height 39
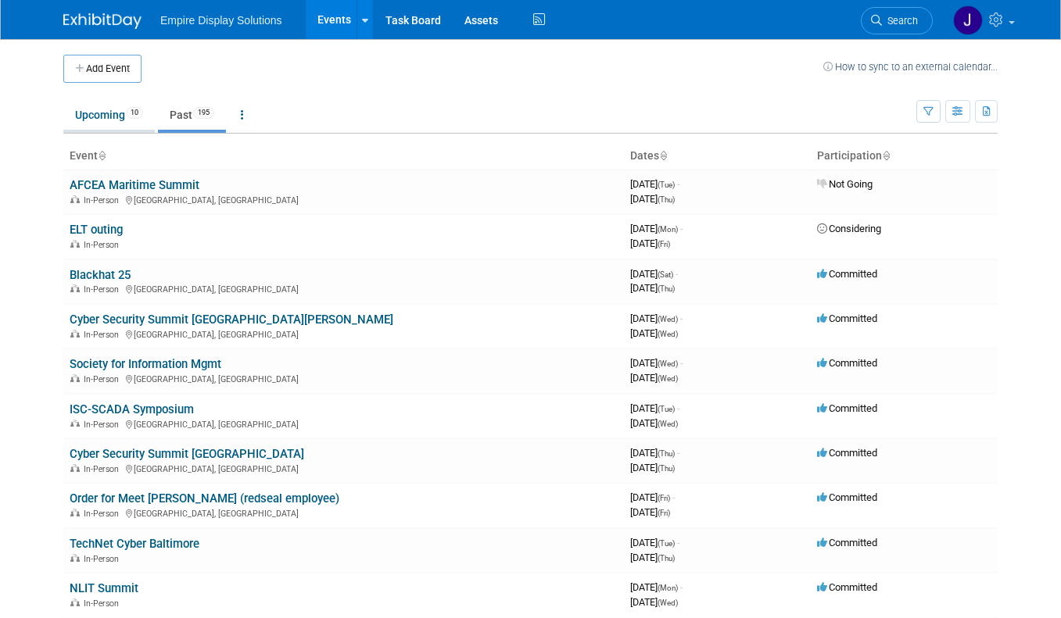
click at [95, 114] on link "Upcoming 10" at bounding box center [108, 115] width 91 height 30
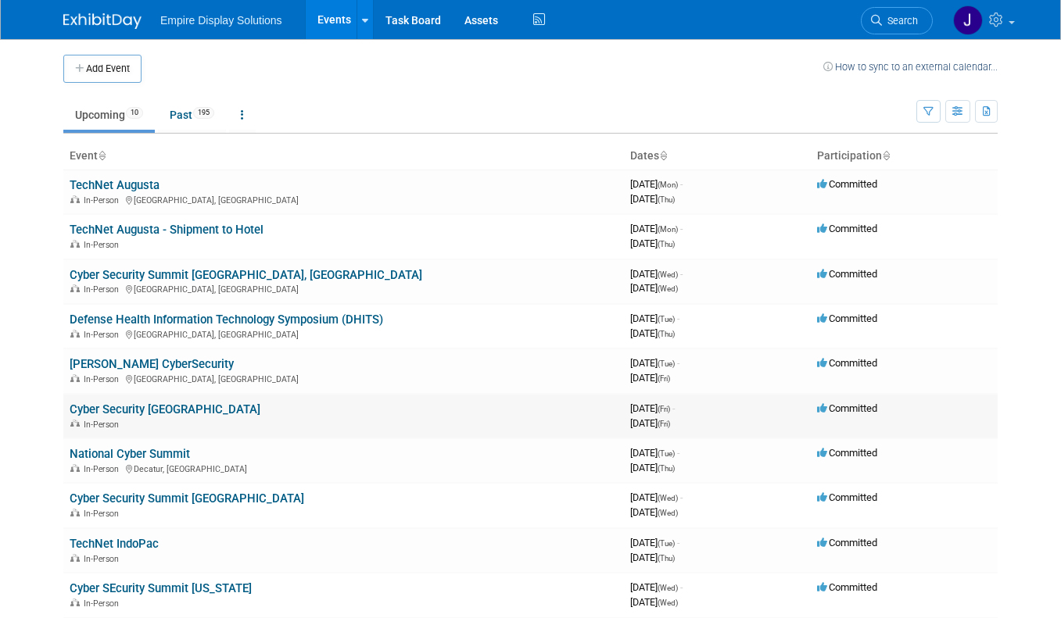
click at [138, 402] on link "Cyber Security [GEOGRAPHIC_DATA]" at bounding box center [165, 409] width 191 height 14
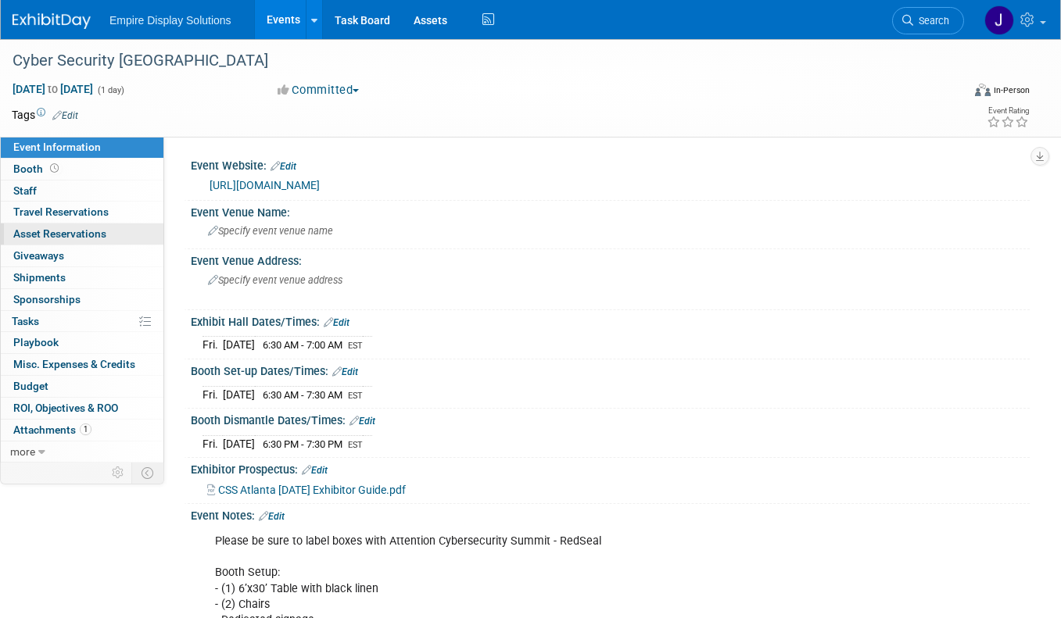
click at [84, 236] on span "Asset Reservations 0" at bounding box center [59, 233] width 93 height 13
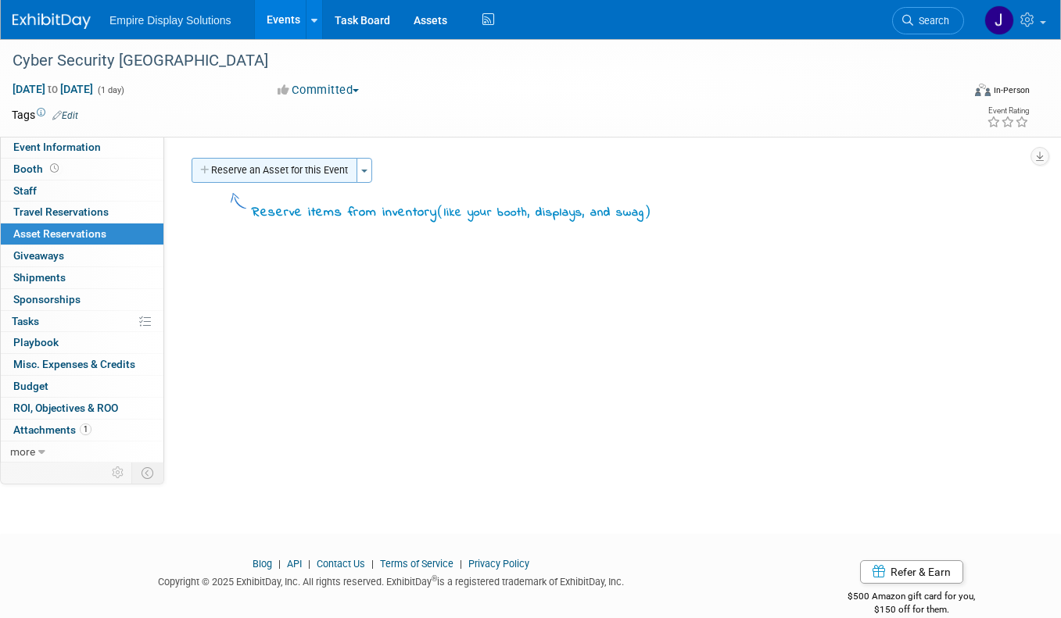
click at [205, 171] on icon "button" at bounding box center [205, 171] width 11 height 10
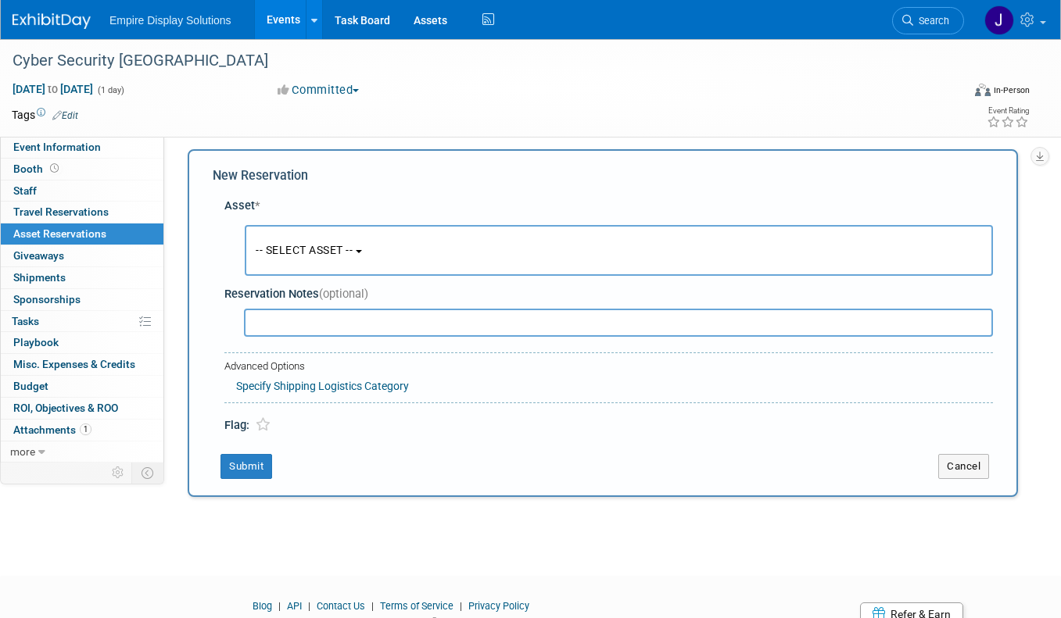
scroll to position [15, 0]
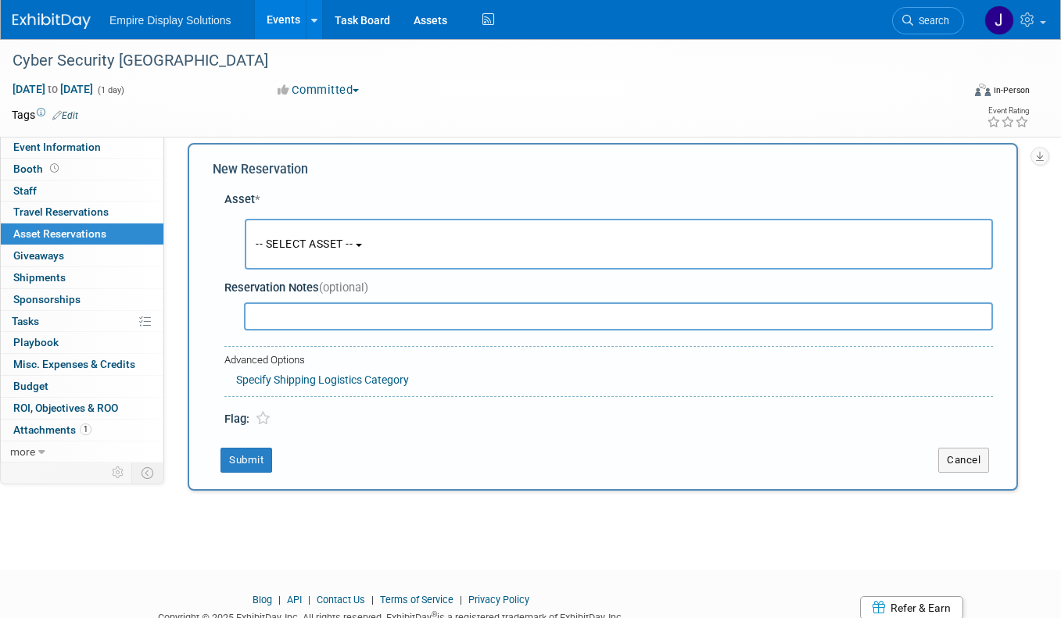
click at [365, 247] on button "-- SELECT ASSET --" at bounding box center [619, 244] width 748 height 51
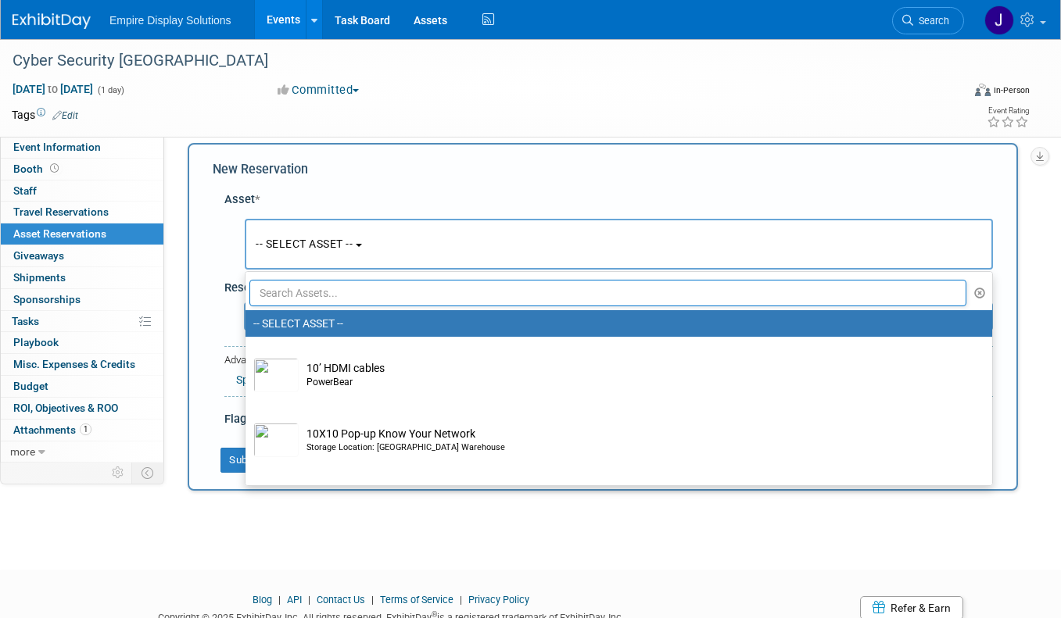
click at [352, 290] on input "text" at bounding box center [607, 293] width 717 height 27
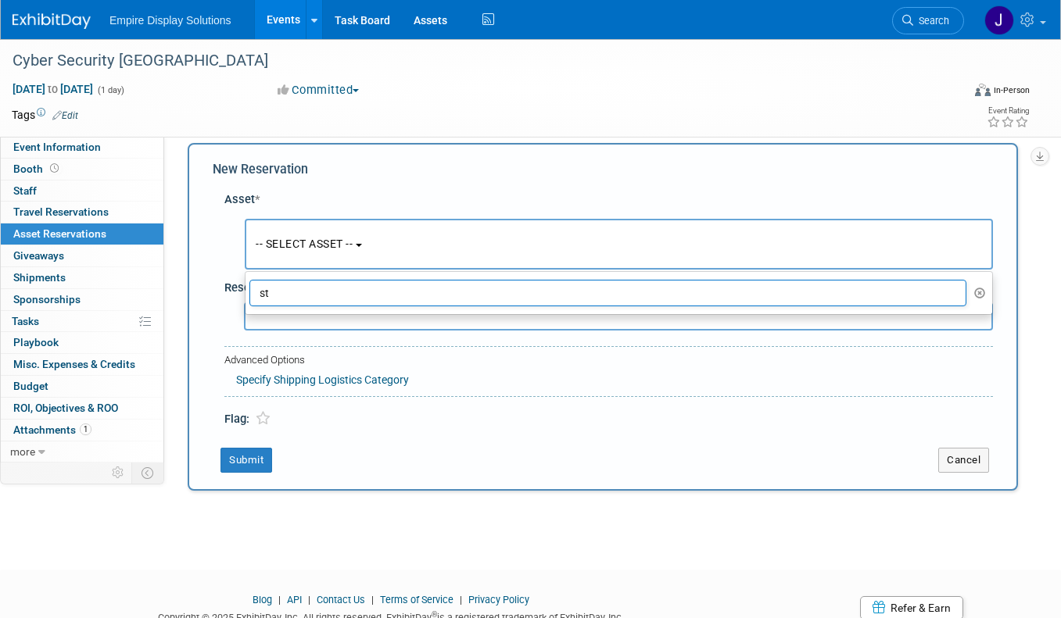
type input "s"
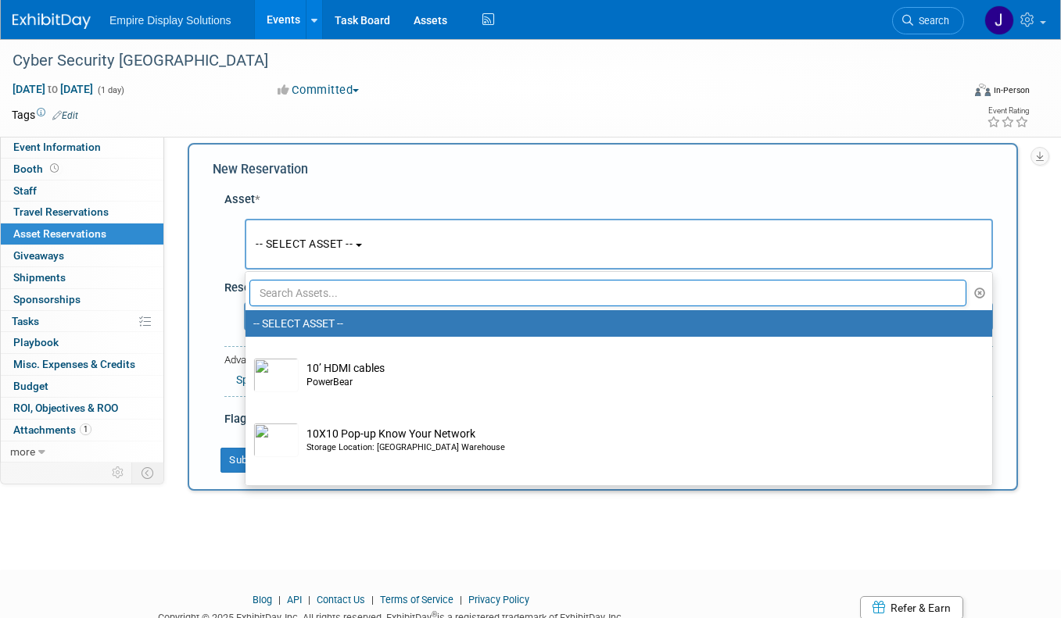
click at [309, 538] on div "Cyber Security [GEOGRAPHIC_DATA] [DATE] to [DATE] (1 day) [DATE] to [DATE] Comm…" at bounding box center [530, 282] width 1061 height 517
